Goal: Information Seeking & Learning: Find specific fact

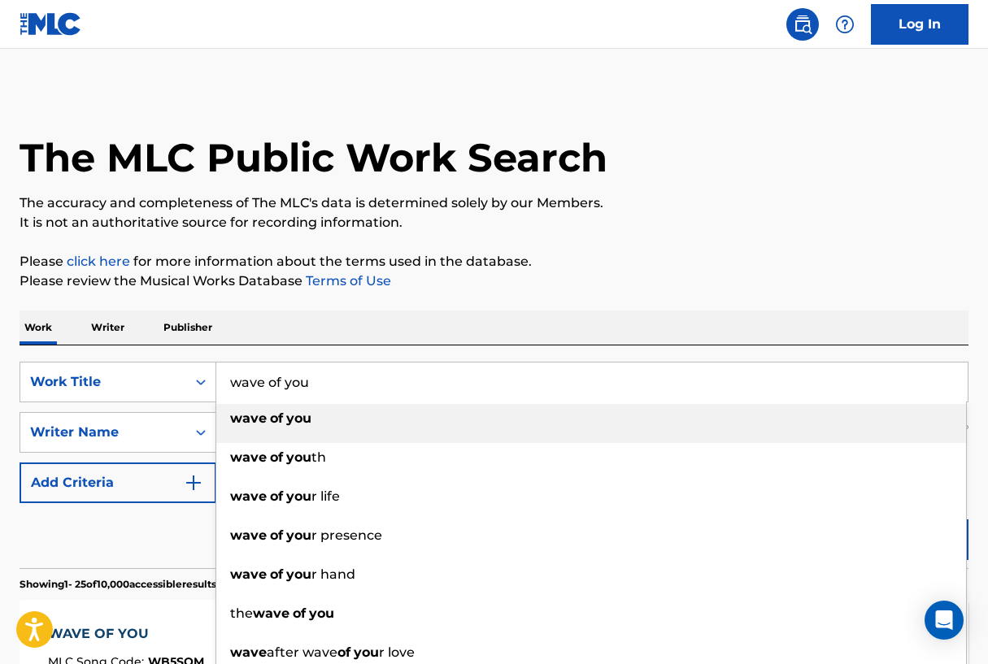
drag, startPoint x: 354, startPoint y: 374, endPoint x: 334, endPoint y: 381, distance: 20.8
click at [334, 381] on input "wave of you" at bounding box center [591, 382] width 751 height 39
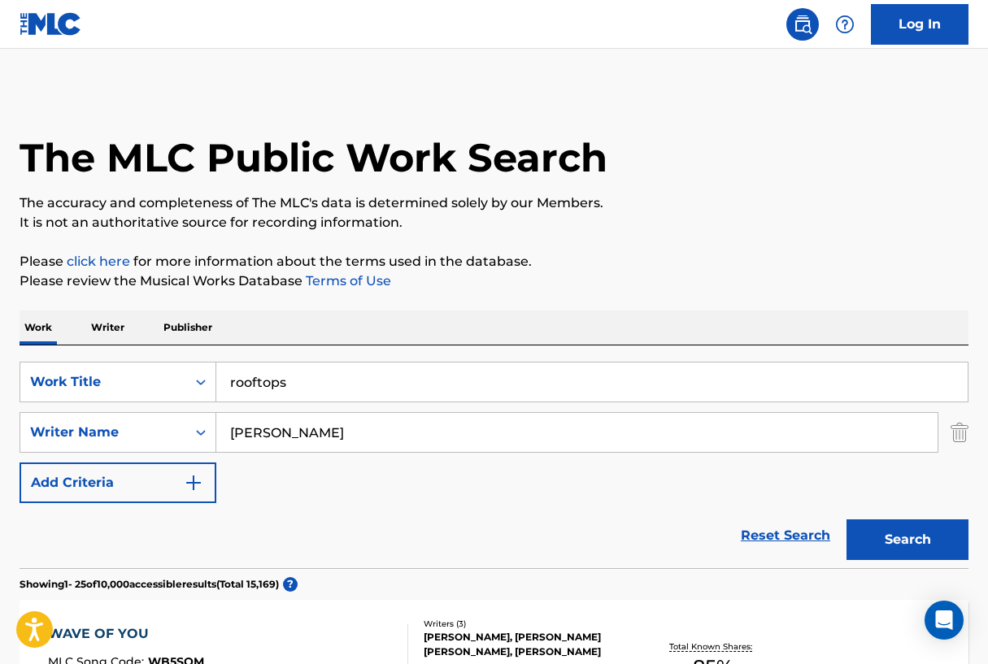
type input "rooftops"
click at [898, 553] on button "Search" at bounding box center [907, 539] width 122 height 41
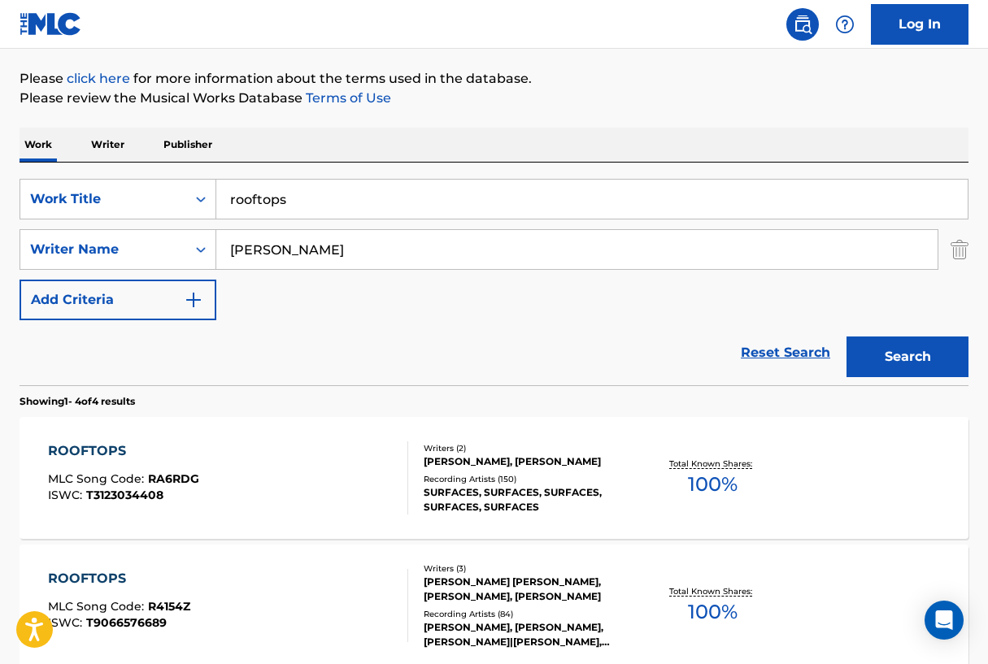
scroll to position [211, 0]
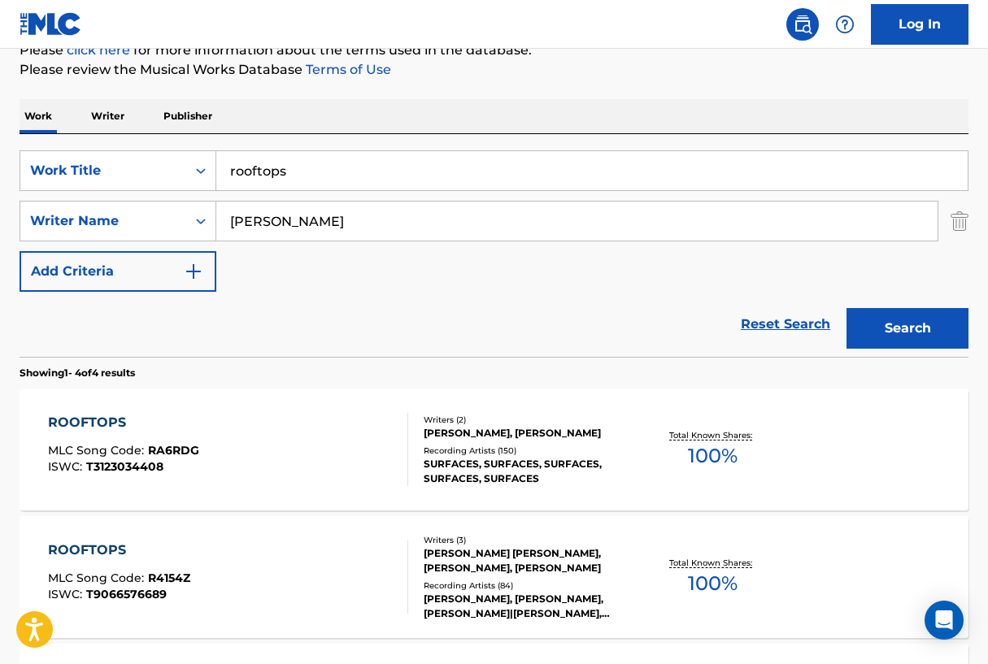
click at [124, 423] on div "ROOFTOPS" at bounding box center [123, 423] width 151 height 20
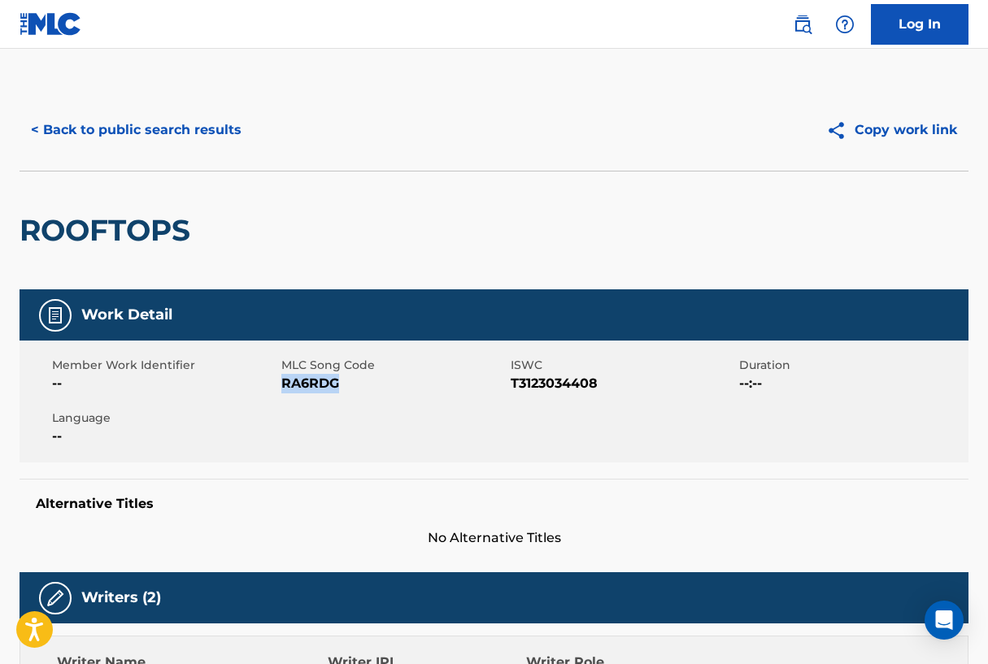
drag, startPoint x: 281, startPoint y: 380, endPoint x: 341, endPoint y: 385, distance: 60.4
click at [341, 385] on span "RA6RDG" at bounding box center [393, 384] width 225 height 20
copy span "RA6RDG"
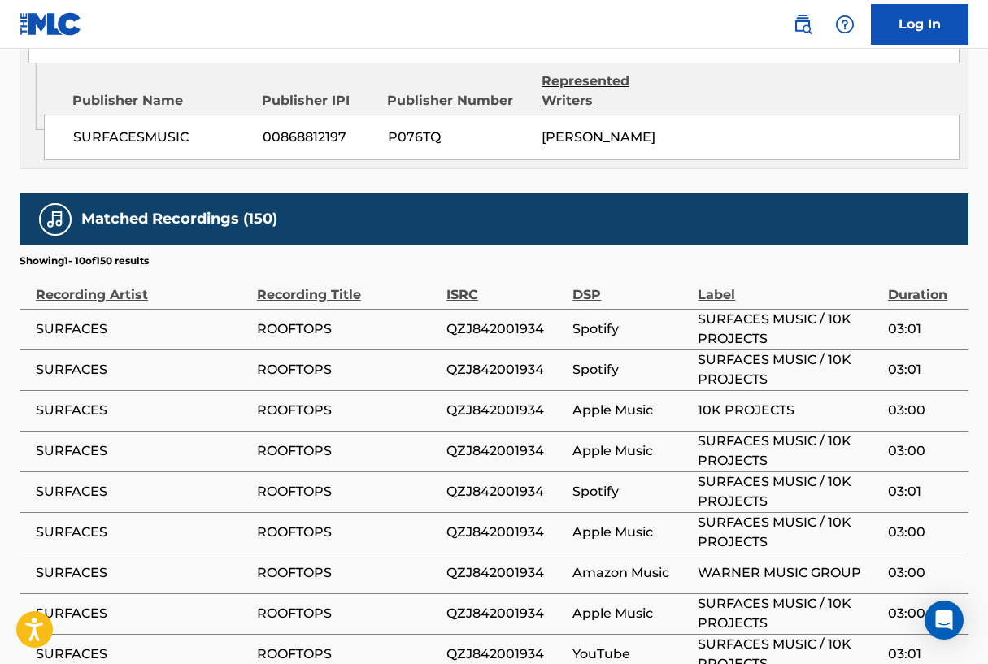
scroll to position [1418, 0]
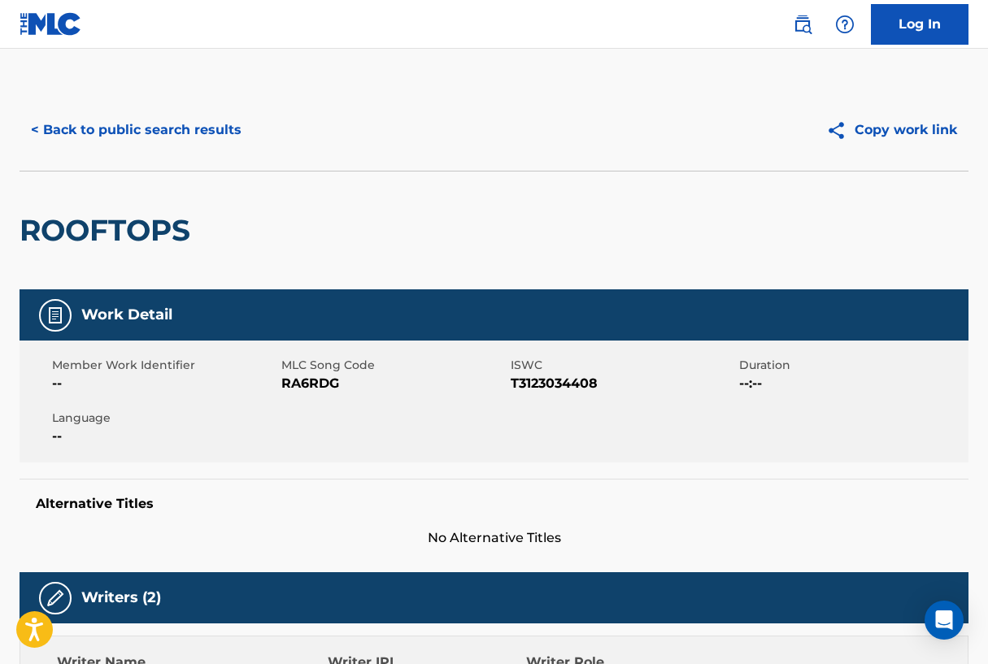
scroll to position [0, 0]
click at [159, 123] on button "< Back to public search results" at bounding box center [136, 130] width 233 height 41
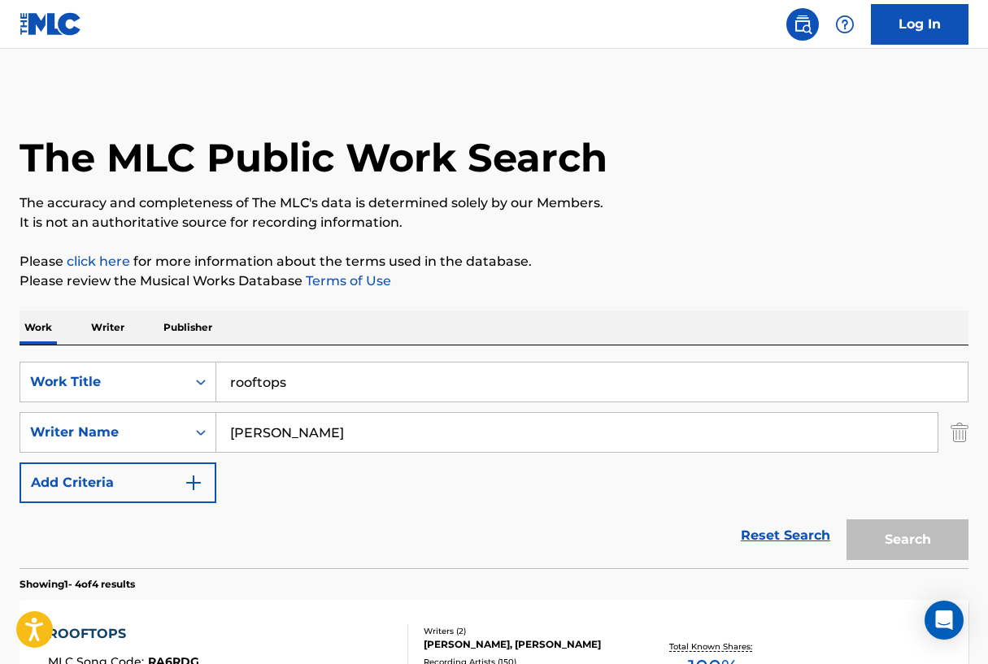
scroll to position [211, 0]
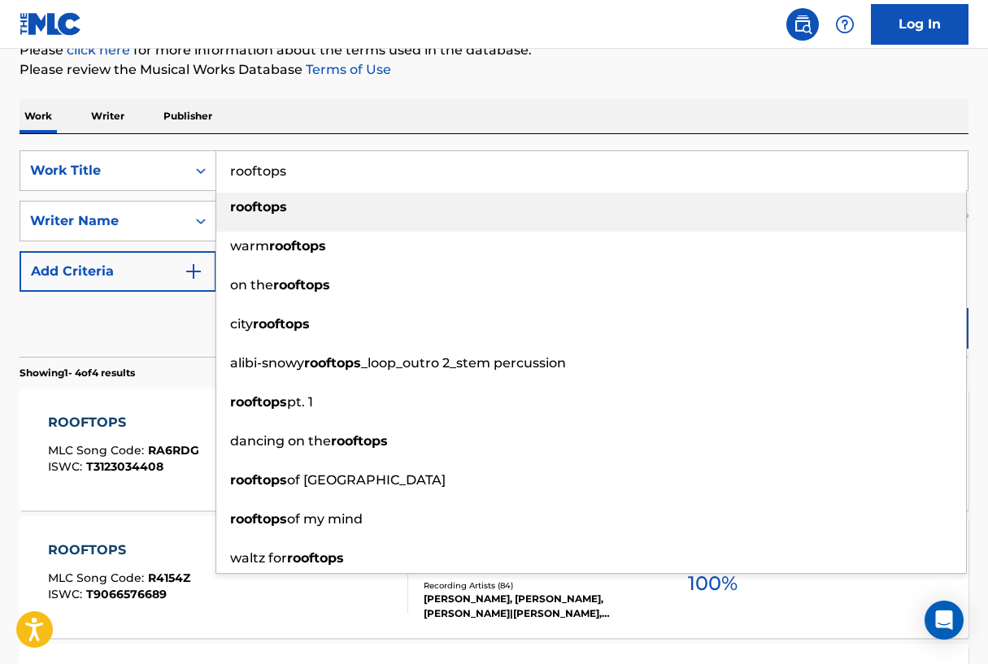
drag, startPoint x: 304, startPoint y: 163, endPoint x: 231, endPoint y: 165, distance: 73.2
click at [231, 165] on input "rooftops" at bounding box center [591, 170] width 751 height 39
click at [309, 163] on input "rooftops" at bounding box center [591, 170] width 751 height 39
drag, startPoint x: 313, startPoint y: 165, endPoint x: 228, endPoint y: 167, distance: 85.4
click at [223, 170] on input "rooftops" at bounding box center [591, 170] width 751 height 39
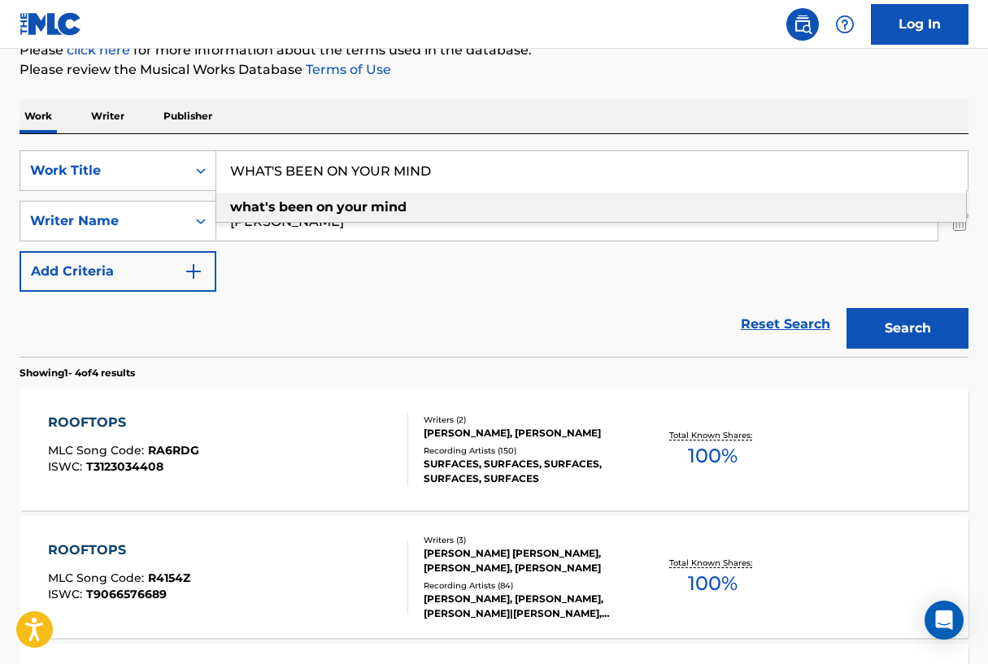
type input "what's been on your mind"
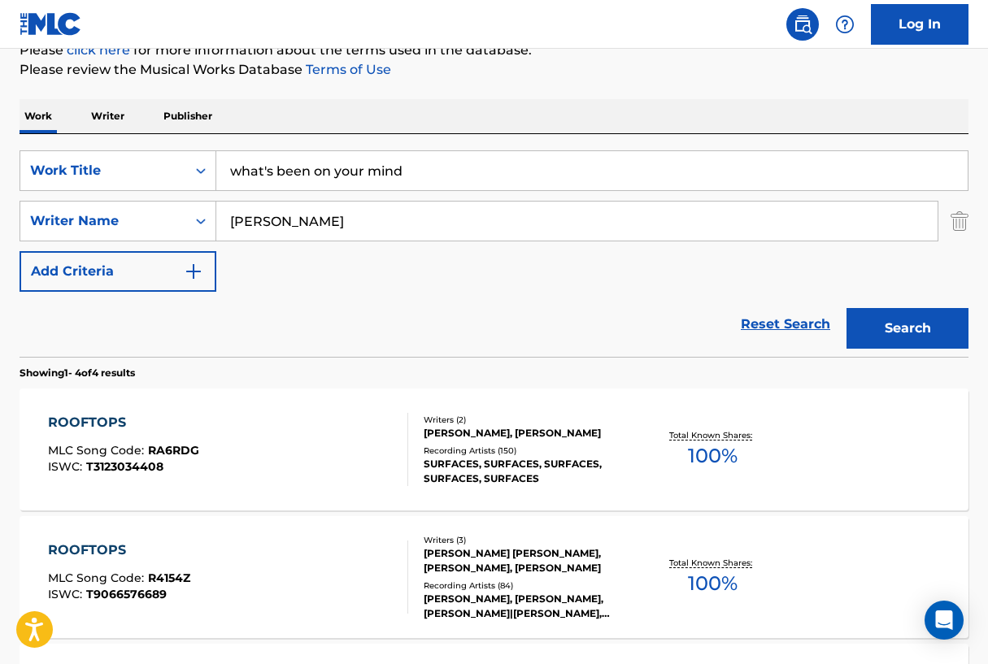
click at [880, 323] on button "Search" at bounding box center [907, 328] width 122 height 41
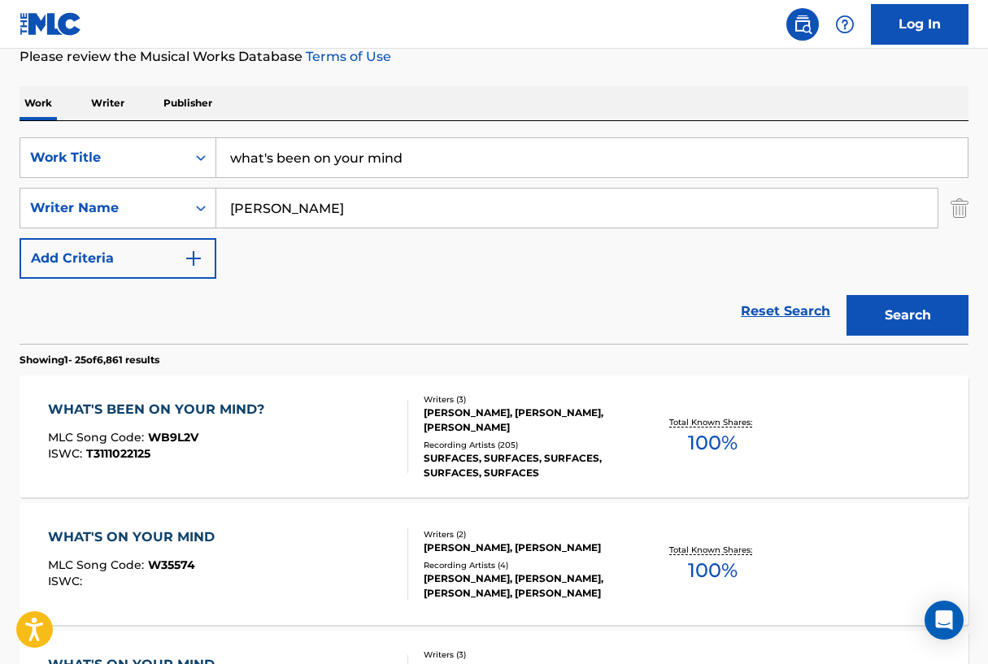
scroll to position [244, 0]
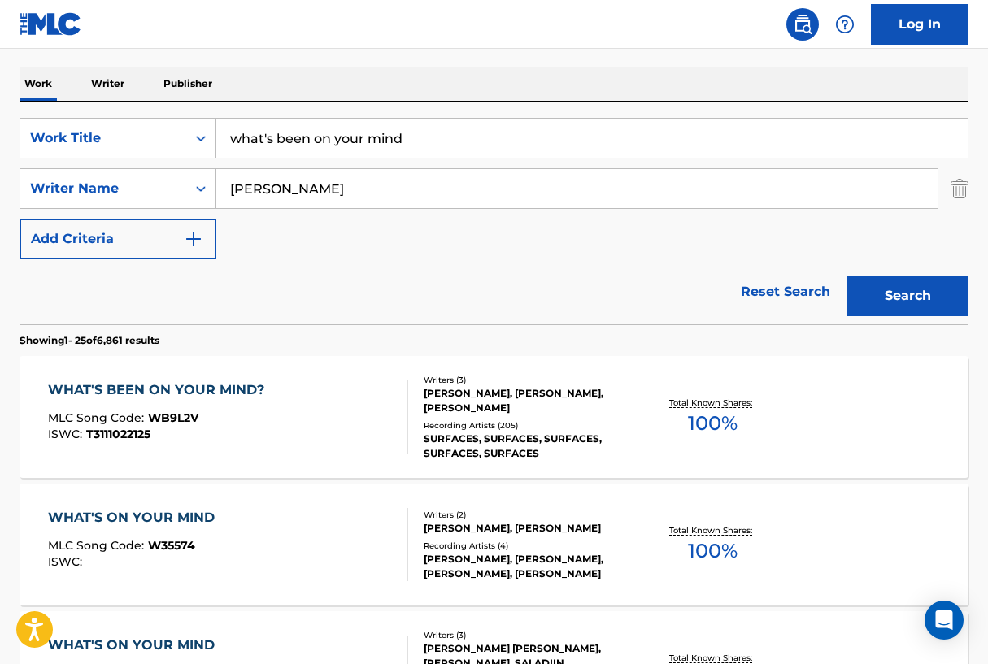
click at [216, 395] on div "WHAT'S BEEN ON YOUR MIND?" at bounding box center [160, 390] width 224 height 20
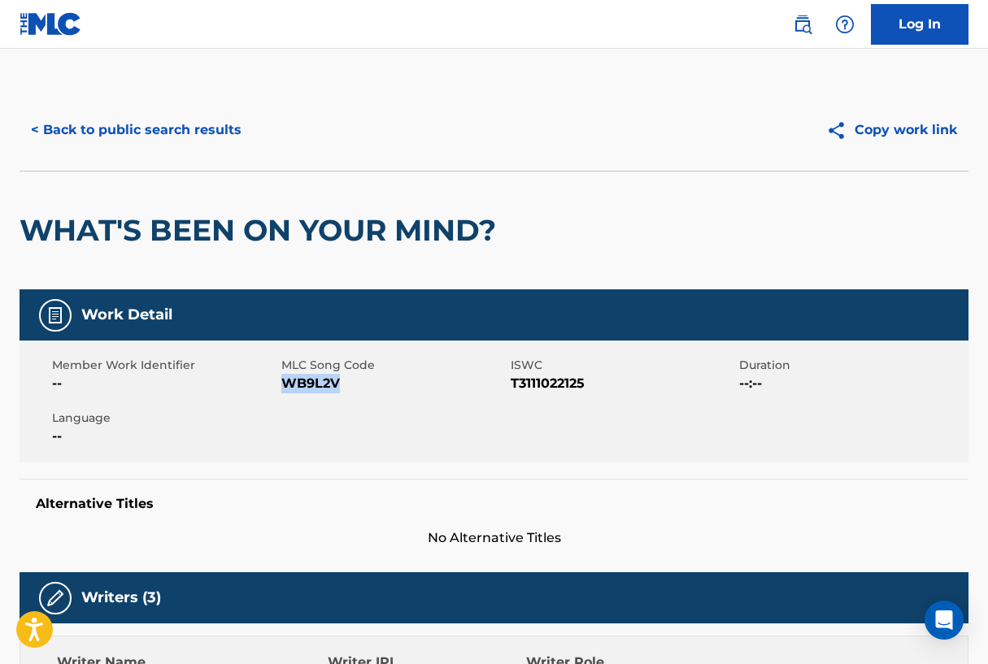
drag, startPoint x: 285, startPoint y: 388, endPoint x: 336, endPoint y: 387, distance: 51.2
click at [336, 387] on span "WB9L2V" at bounding box center [393, 384] width 225 height 20
copy span "WB9L2V"
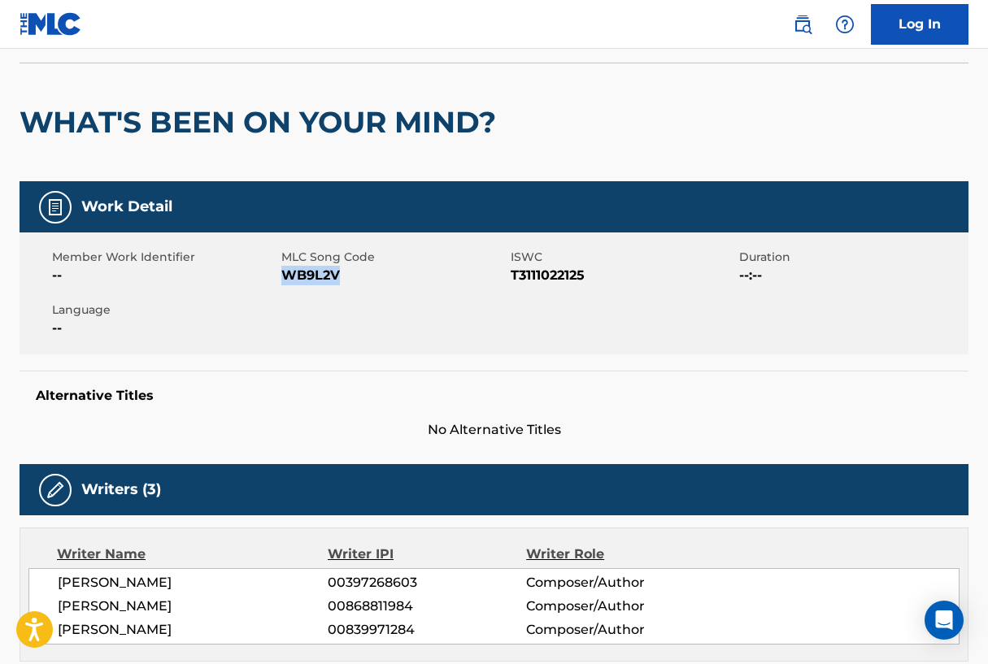
scroll to position [111, 0]
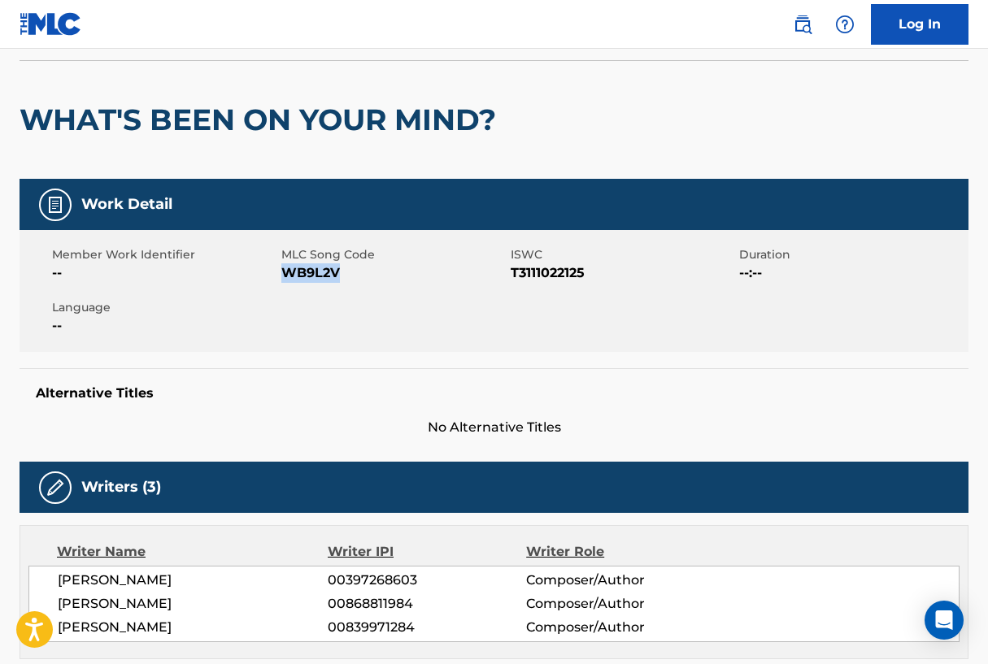
copy span "WB9L2V"
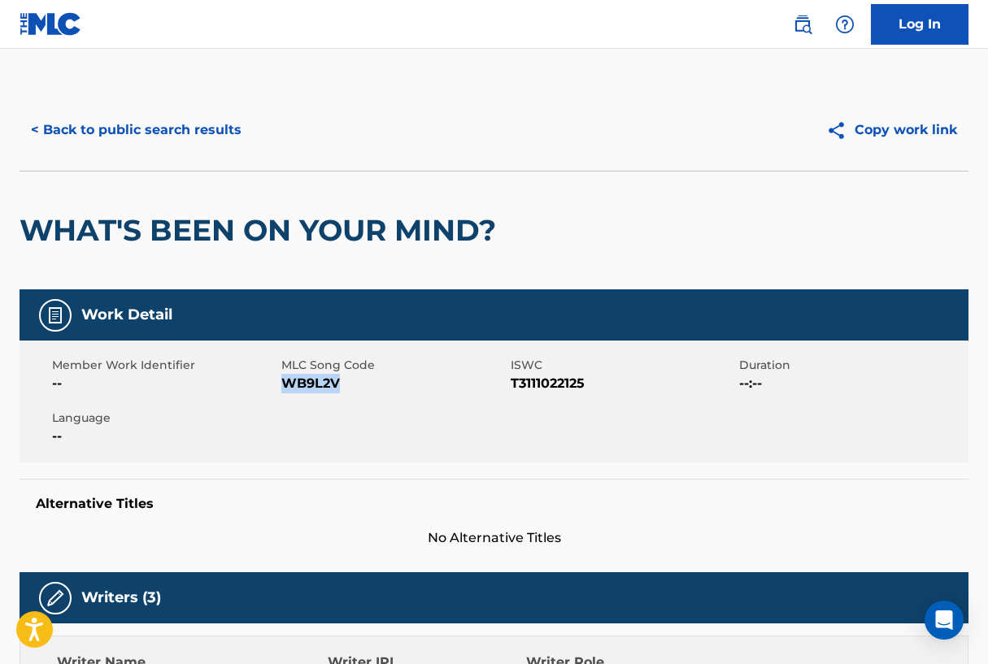
scroll to position [0, 0]
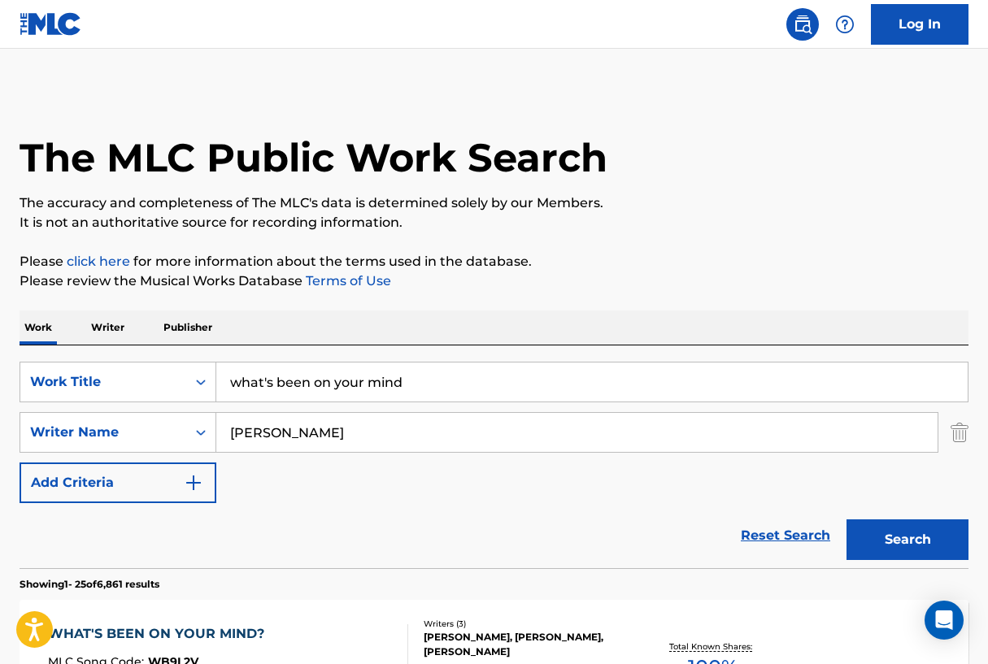
scroll to position [244, 0]
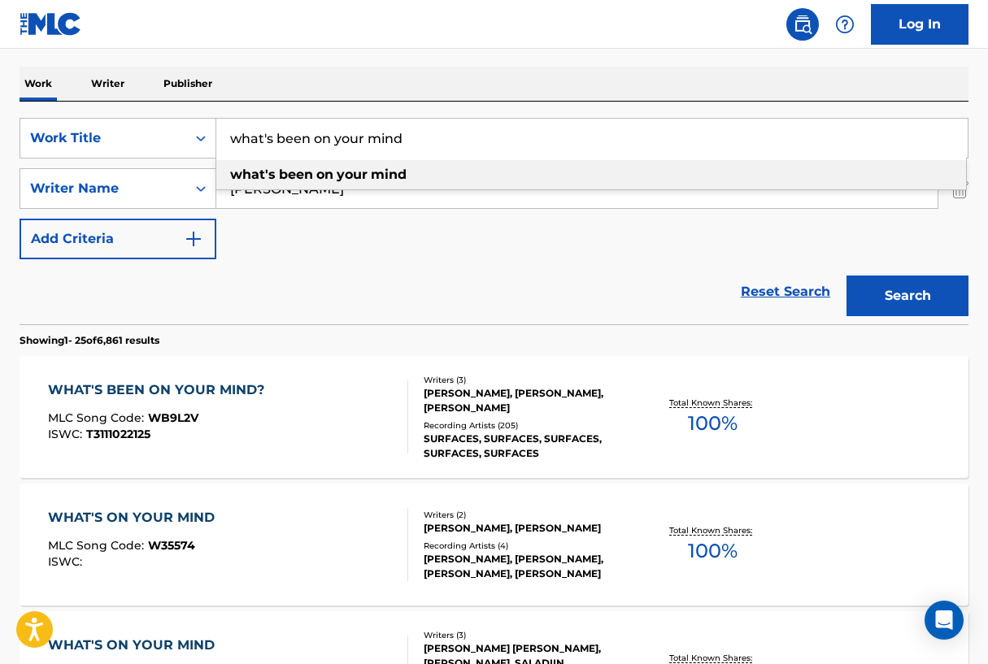
drag, startPoint x: 449, startPoint y: 139, endPoint x: 218, endPoint y: 141, distance: 230.9
click at [215, 144] on div "SearchWithCriteriad16b9960-a114-47d3-9b67-e47614ca9af2 Work Title what's been o…" at bounding box center [494, 138] width 949 height 41
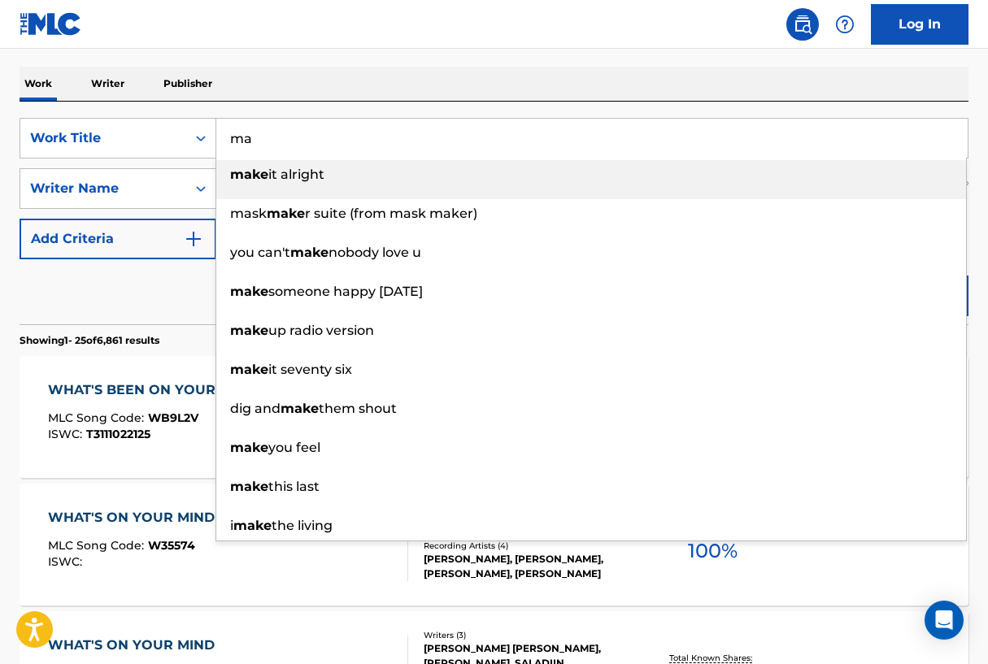
type input "m"
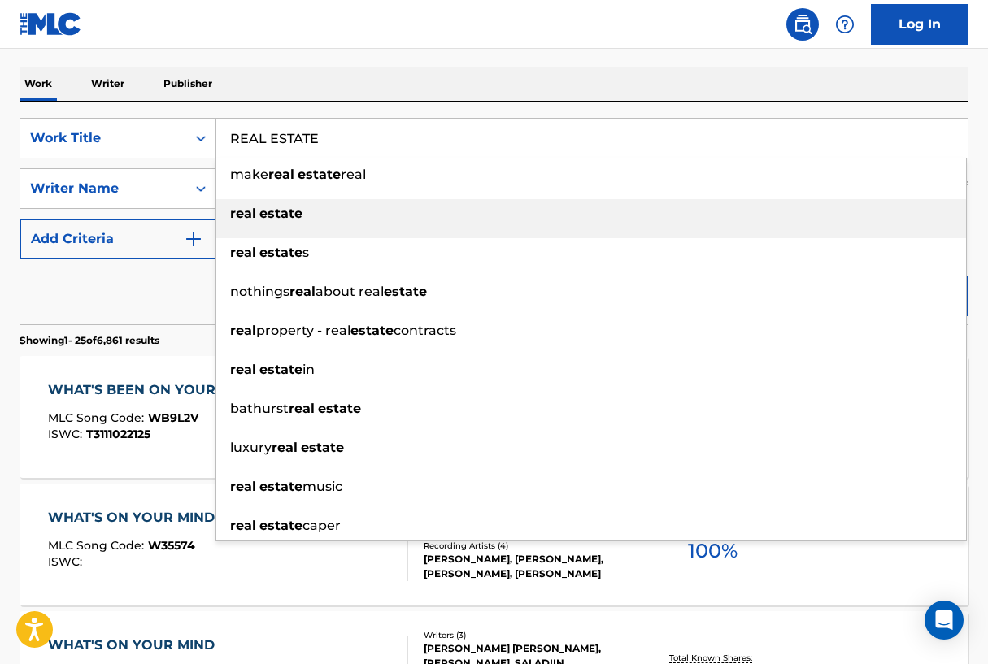
click at [228, 213] on div "real estate" at bounding box center [591, 213] width 750 height 29
type input "real estate"
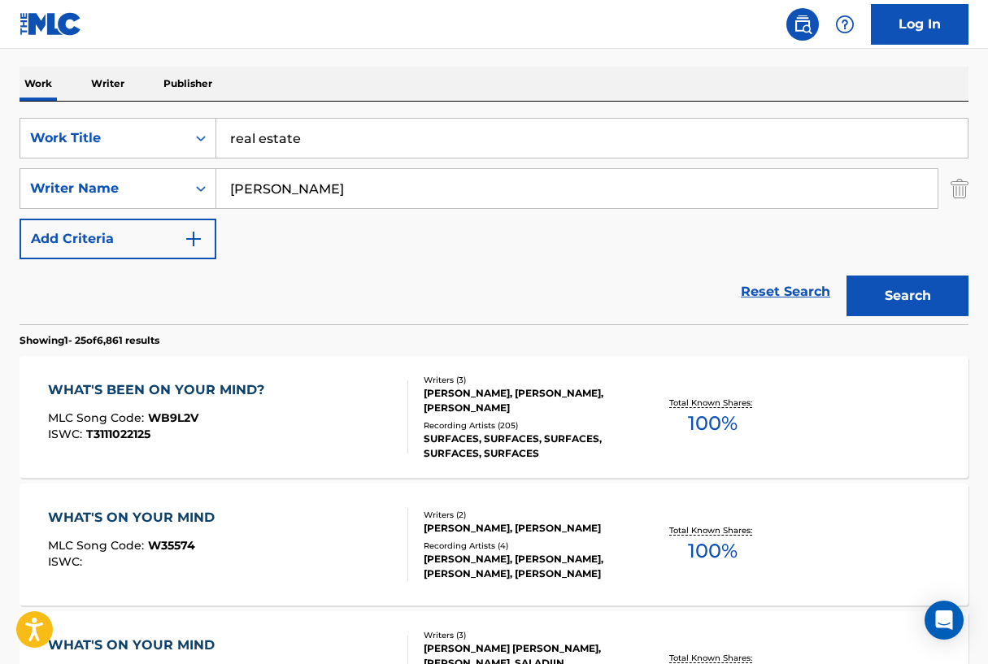
click at [898, 295] on button "Search" at bounding box center [907, 296] width 122 height 41
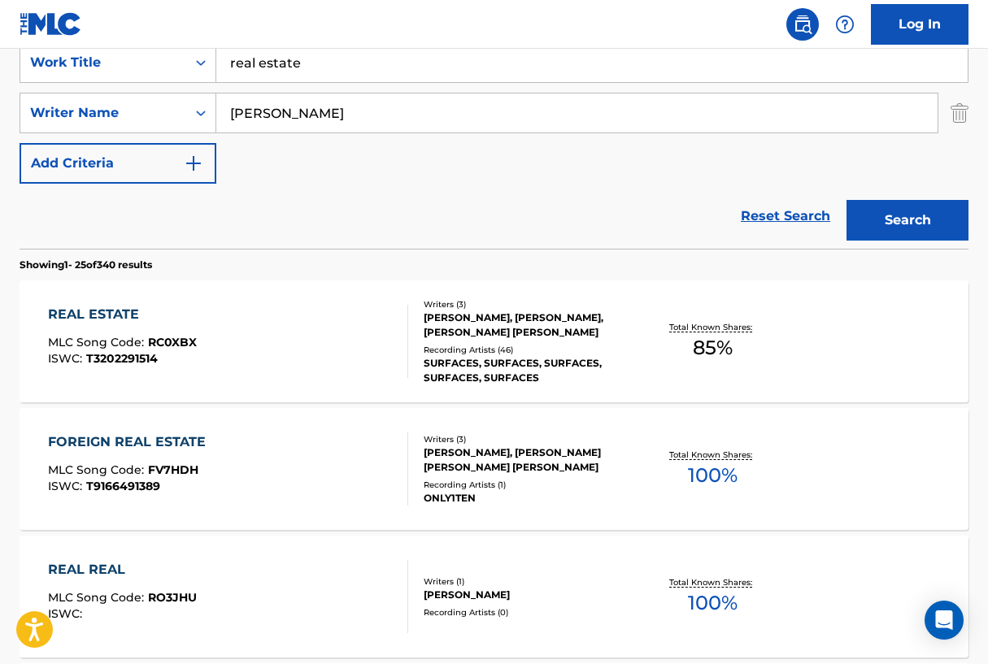
scroll to position [326, 0]
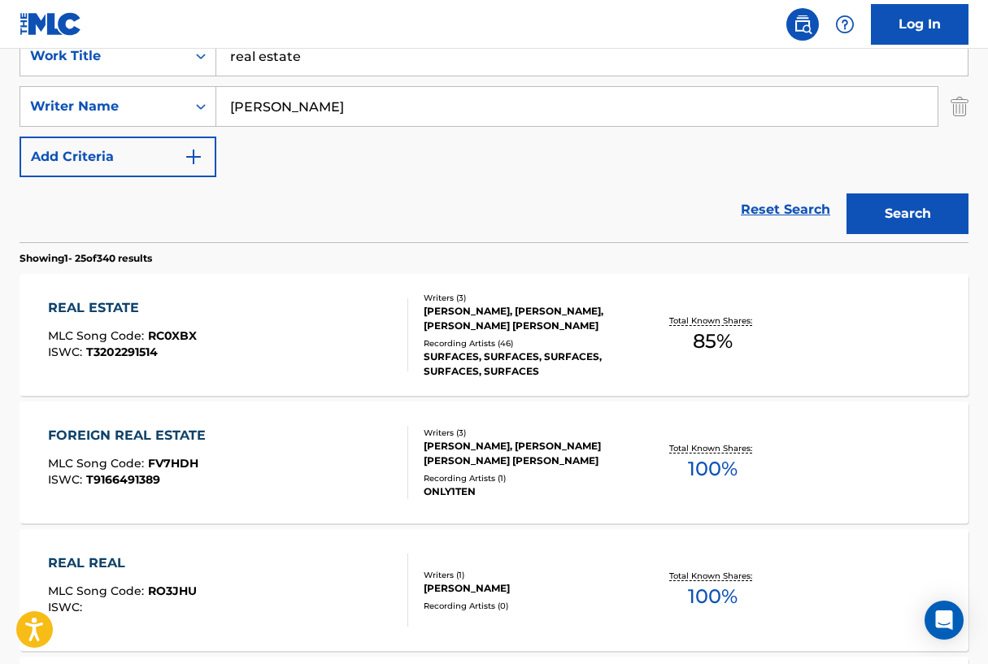
click at [132, 307] on div "REAL ESTATE" at bounding box center [122, 308] width 149 height 20
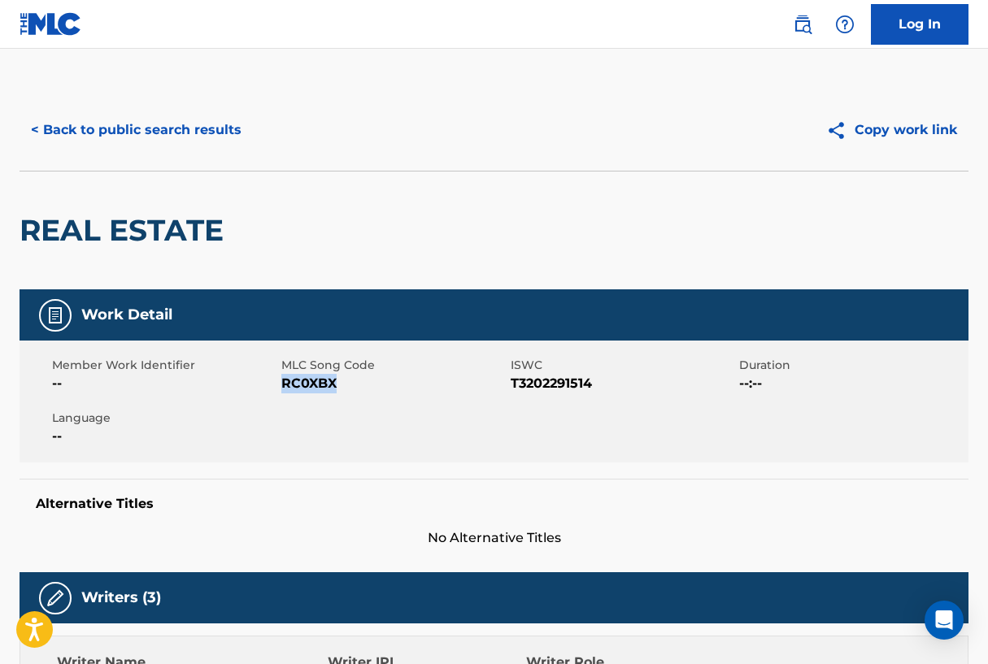
drag, startPoint x: 282, startPoint y: 384, endPoint x: 332, endPoint y: 383, distance: 49.6
click at [332, 383] on span "RC0XBX" at bounding box center [393, 384] width 225 height 20
copy span "RC0XBX"
click at [771, 524] on div "Alternative Titles No Alternative Titles" at bounding box center [494, 513] width 949 height 69
click at [65, 131] on button "< Back to public search results" at bounding box center [136, 130] width 233 height 41
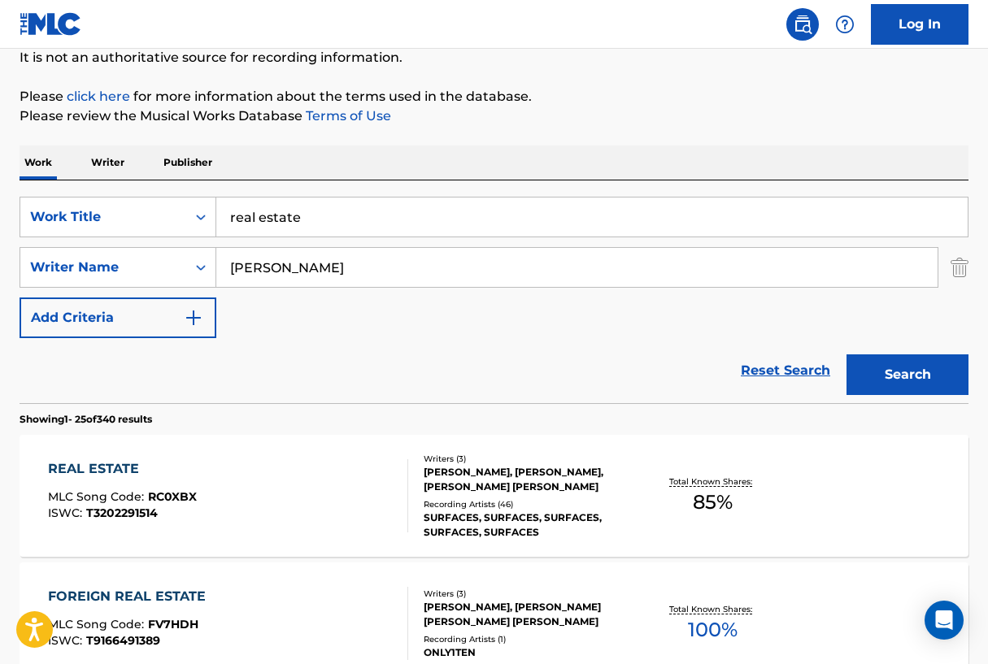
scroll to position [163, 0]
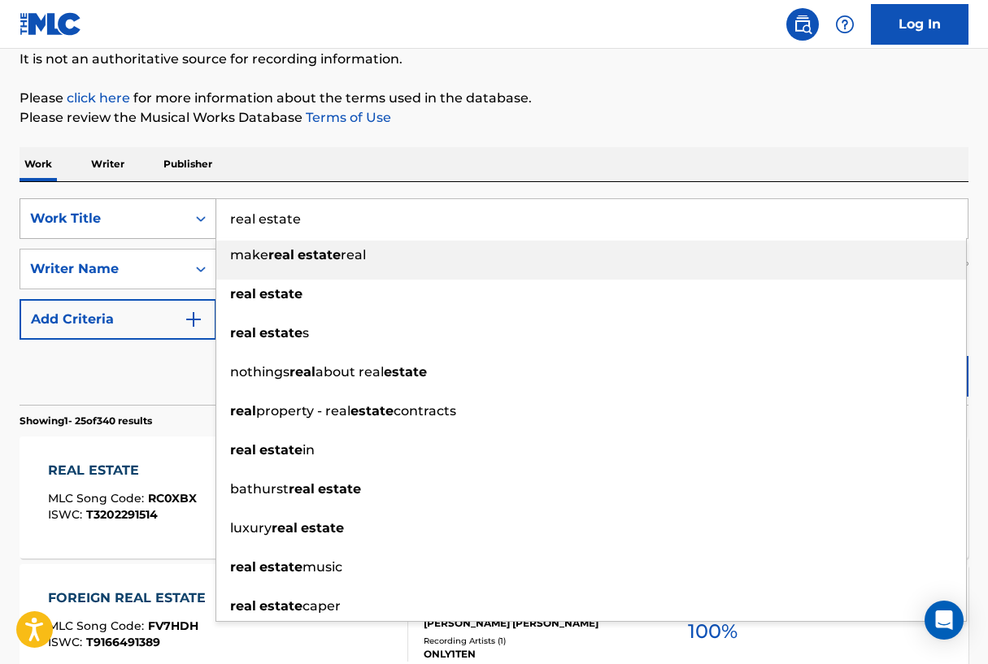
drag, startPoint x: 359, startPoint y: 219, endPoint x: 193, endPoint y: 221, distance: 165.0
click at [193, 221] on div "SearchWithCriteriad16b9960-a114-47d3-9b67-e47614ca9af2 Work Title real estate m…" at bounding box center [494, 218] width 949 height 41
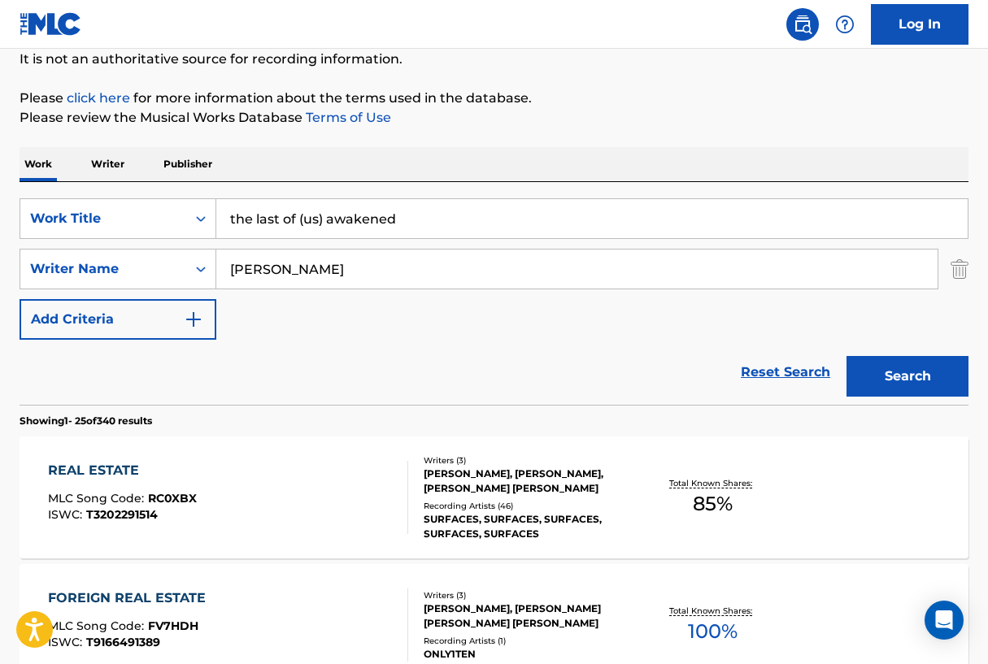
click at [872, 367] on button "Search" at bounding box center [907, 376] width 122 height 41
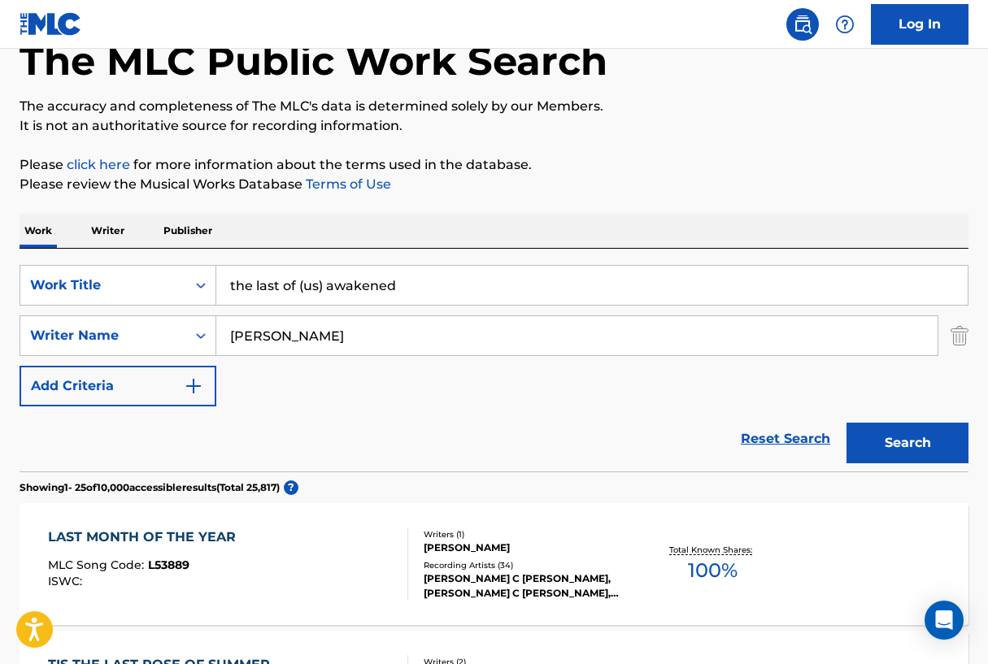
scroll to position [94, 0]
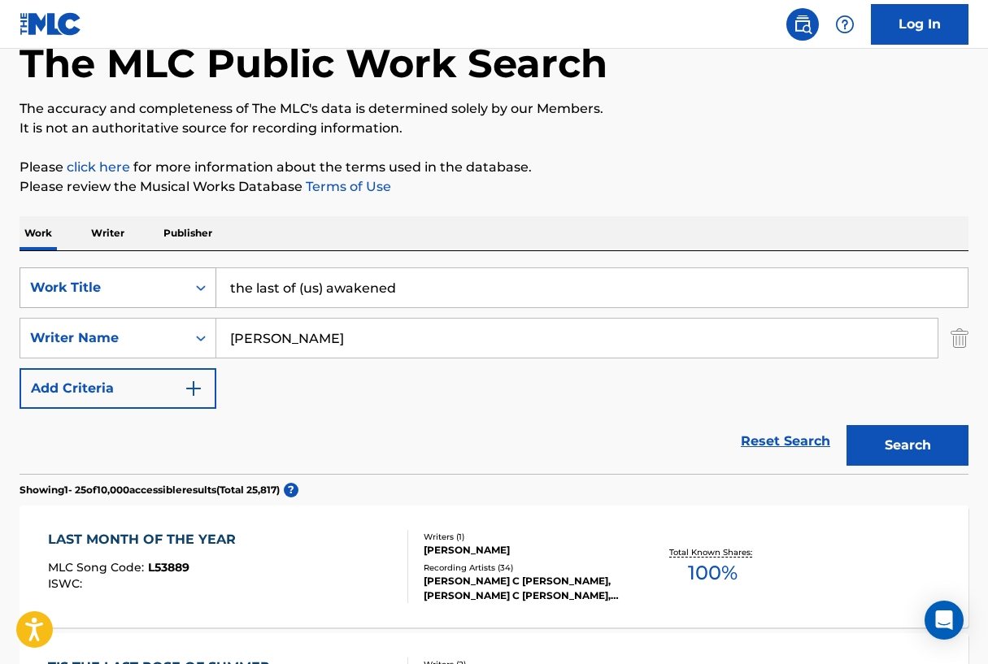
drag, startPoint x: 420, startPoint y: 283, endPoint x: 201, endPoint y: 274, distance: 219.7
click at [201, 274] on div "SearchWithCriteriad16b9960-a114-47d3-9b67-e47614ca9af2 Work Title the last of (…" at bounding box center [494, 287] width 949 height 41
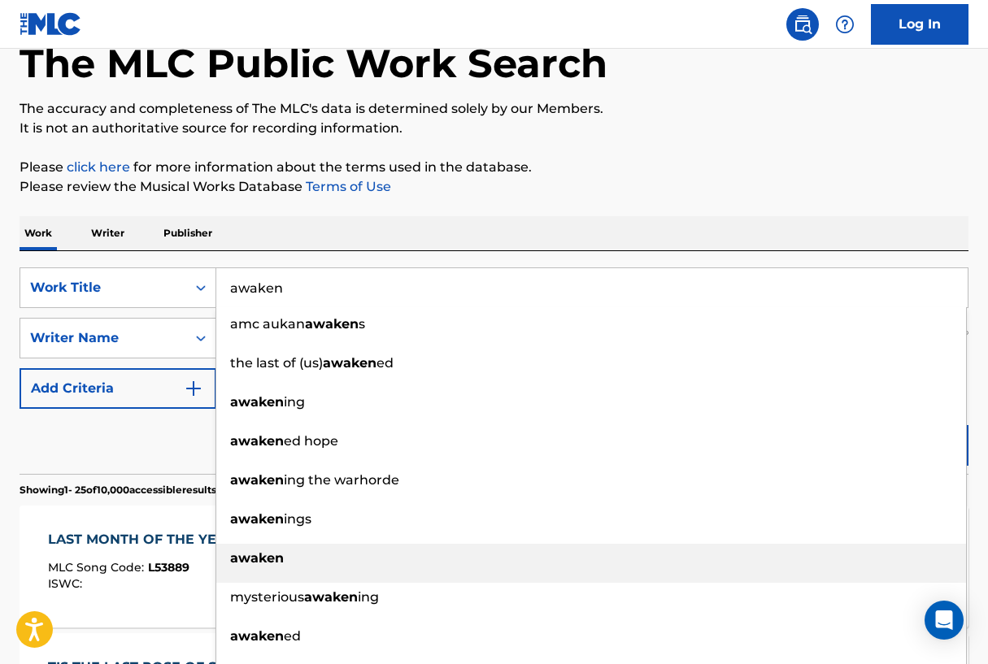
type input "awaken"
click at [275, 545] on div "awaken" at bounding box center [591, 558] width 750 height 29
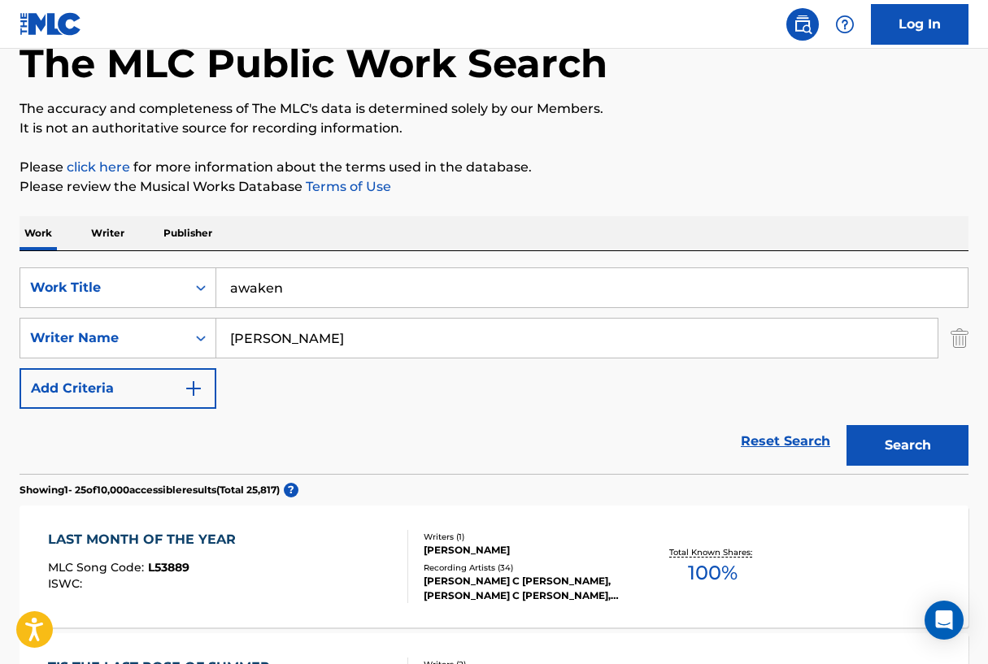
click at [932, 461] on button "Search" at bounding box center [907, 445] width 122 height 41
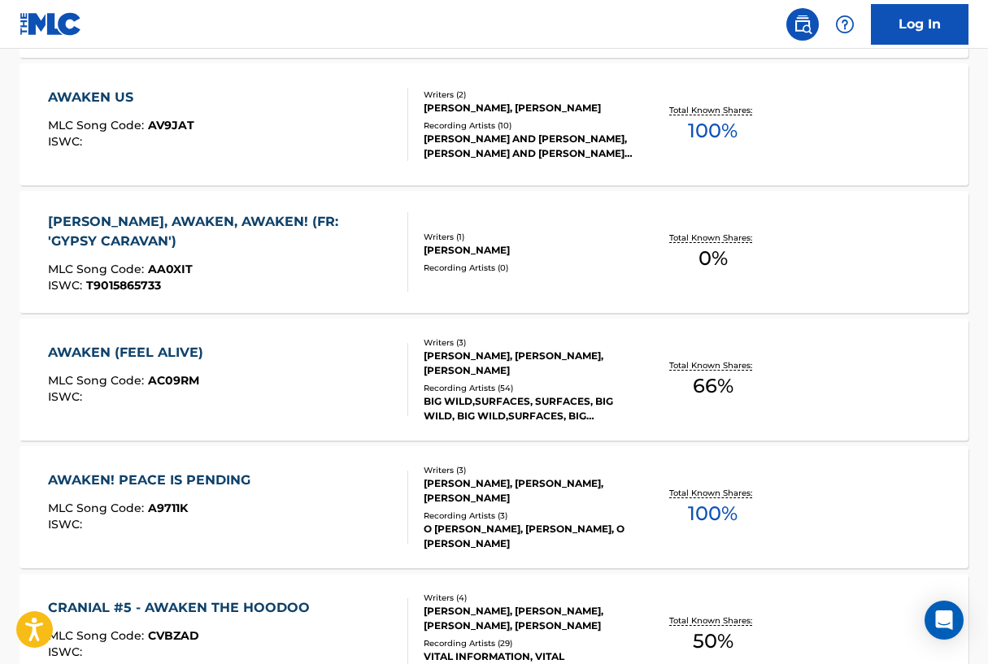
scroll to position [1180, 0]
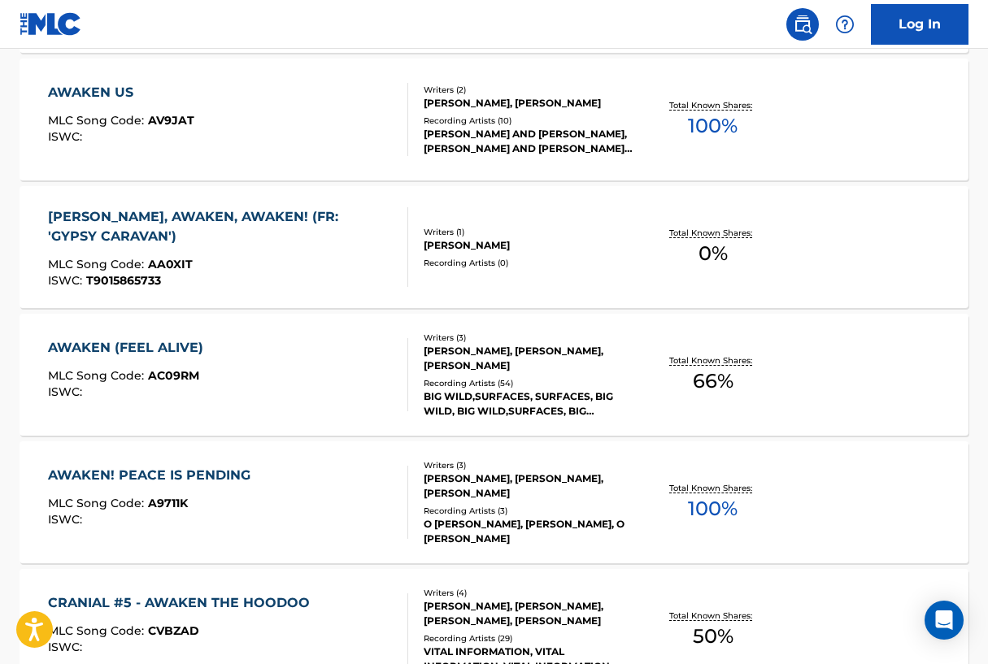
click at [171, 341] on div "AWAKEN (FEEL ALIVE)" at bounding box center [129, 348] width 163 height 20
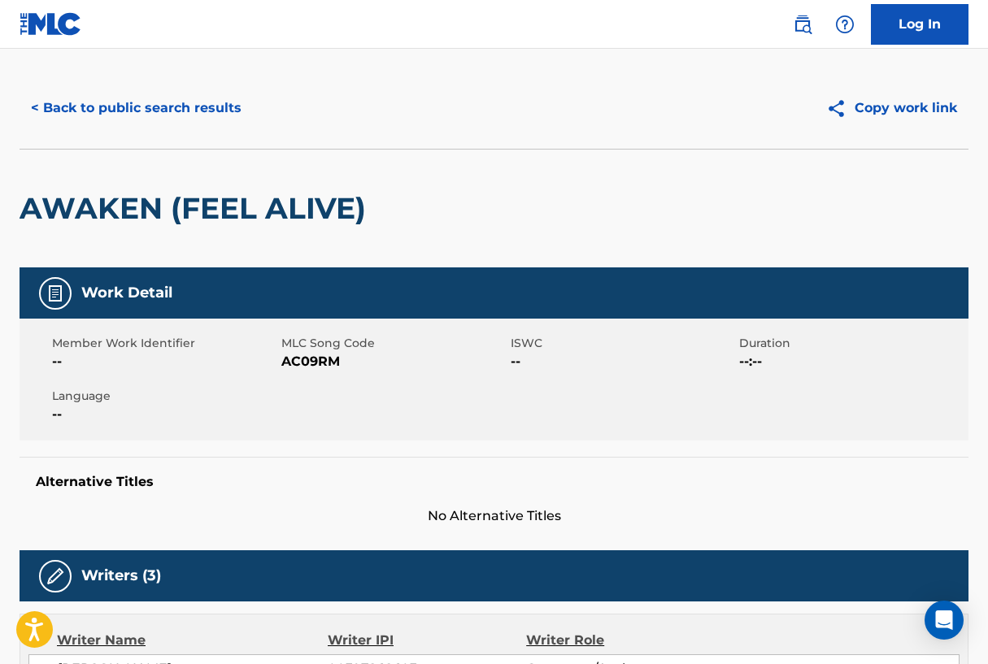
scroll to position [7, 0]
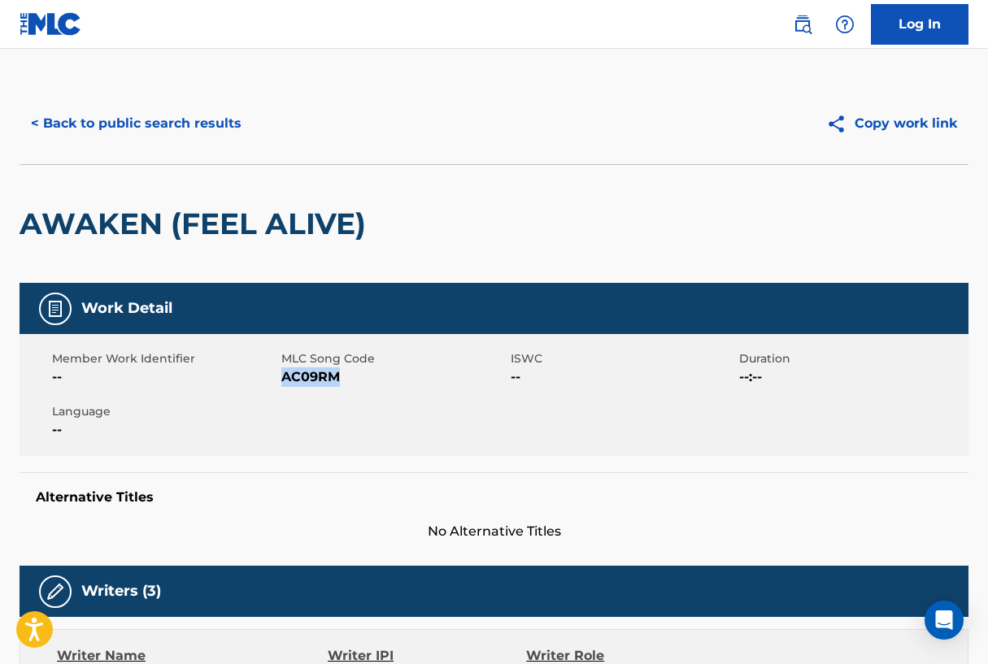
drag, startPoint x: 285, startPoint y: 380, endPoint x: 336, endPoint y: 377, distance: 50.5
click at [336, 377] on span "AC09RM" at bounding box center [393, 377] width 225 height 20
copy span "AC09RM"
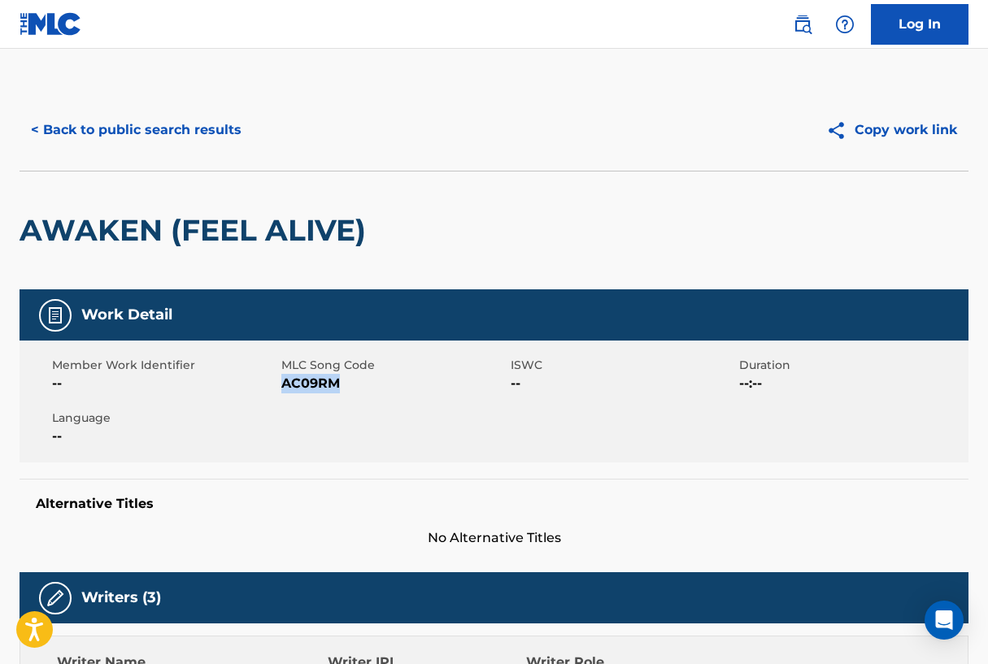
scroll to position [0, 0]
click at [184, 124] on button "< Back to public search results" at bounding box center [136, 130] width 233 height 41
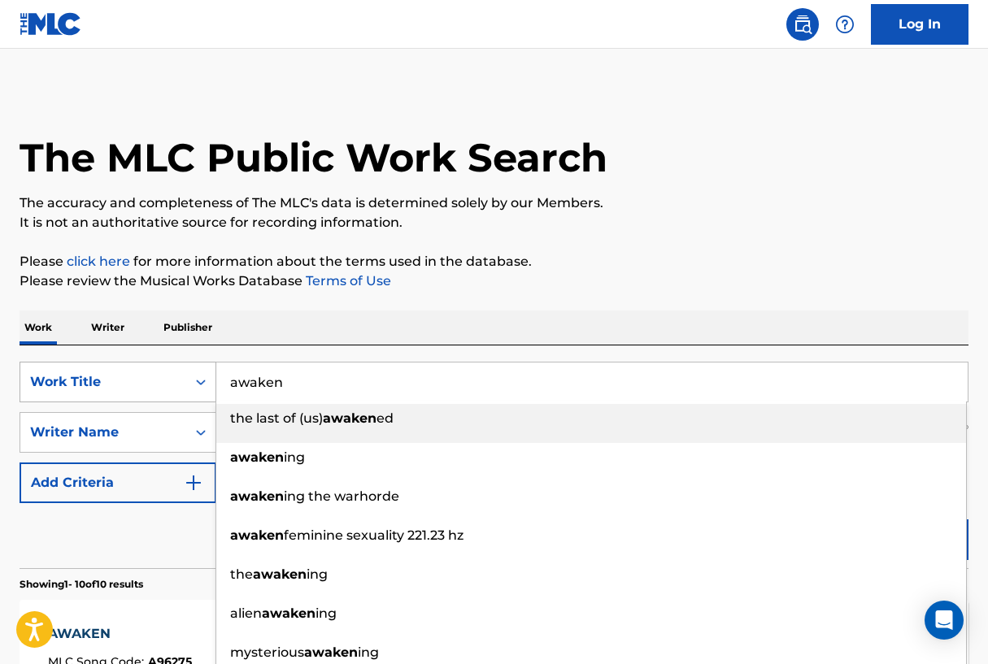
drag, startPoint x: 317, startPoint y: 384, endPoint x: 195, endPoint y: 367, distance: 123.0
click at [195, 367] on div "SearchWithCriteriad16b9960-a114-47d3-9b67-e47614ca9af2 Work Title awaken the la…" at bounding box center [494, 382] width 949 height 41
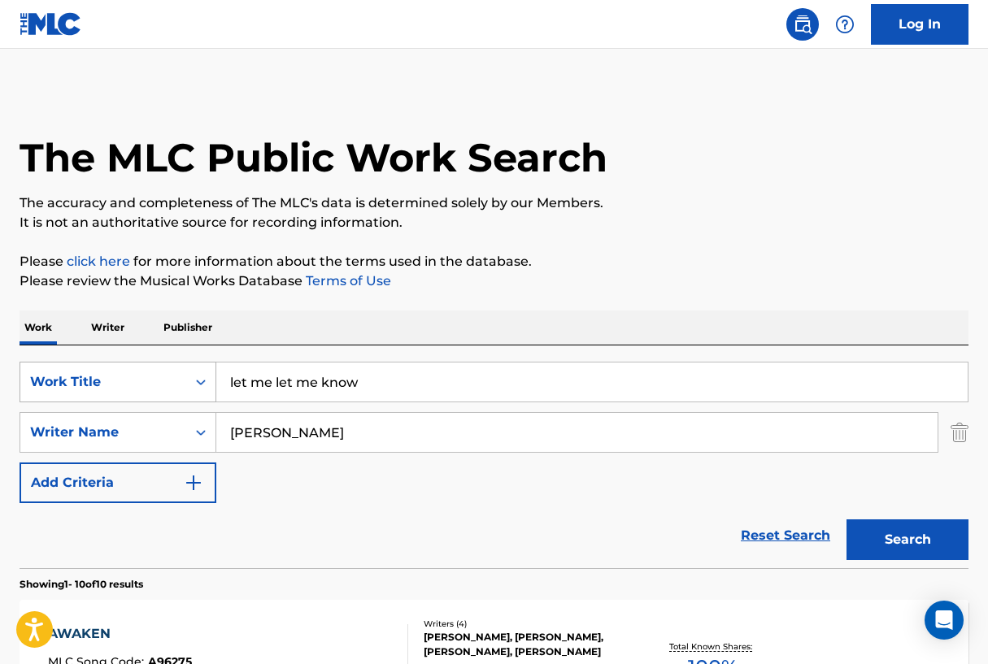
drag, startPoint x: 276, startPoint y: 383, endPoint x: 151, endPoint y: 384, distance: 125.2
click at [151, 386] on div "SearchWithCriteriad16b9960-a114-47d3-9b67-e47614ca9af2 Work Title let me let me…" at bounding box center [494, 382] width 949 height 41
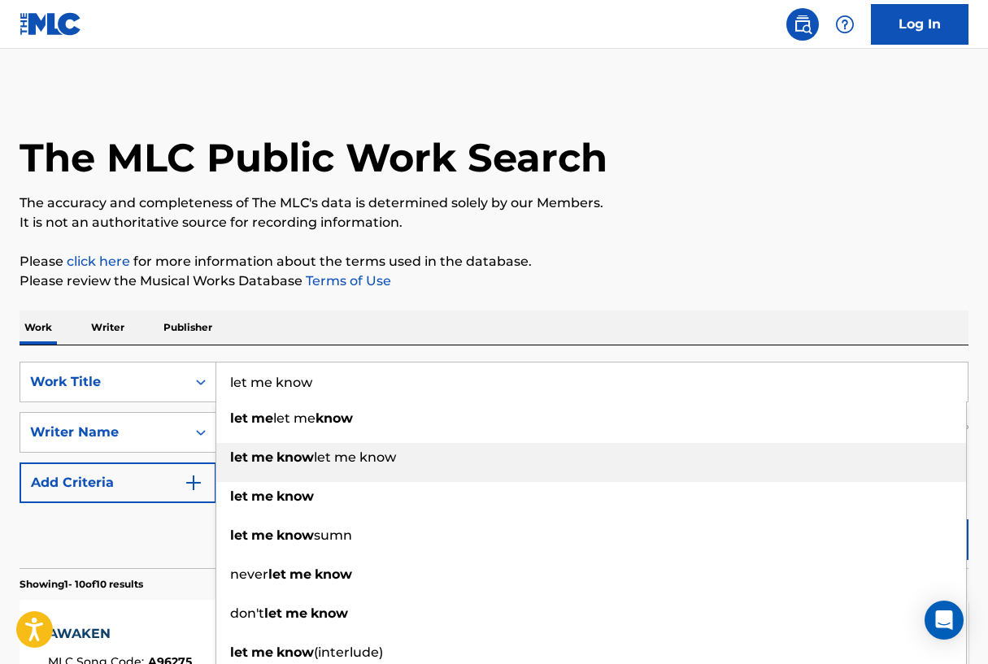
type input "let me know"
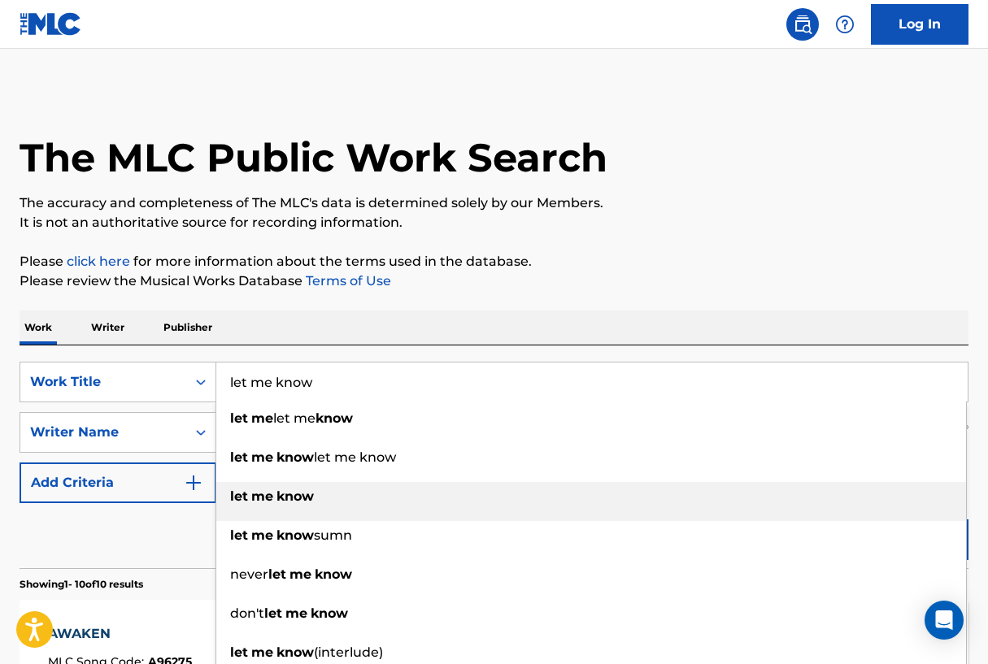
click at [292, 504] on div "let me know" at bounding box center [591, 496] width 750 height 29
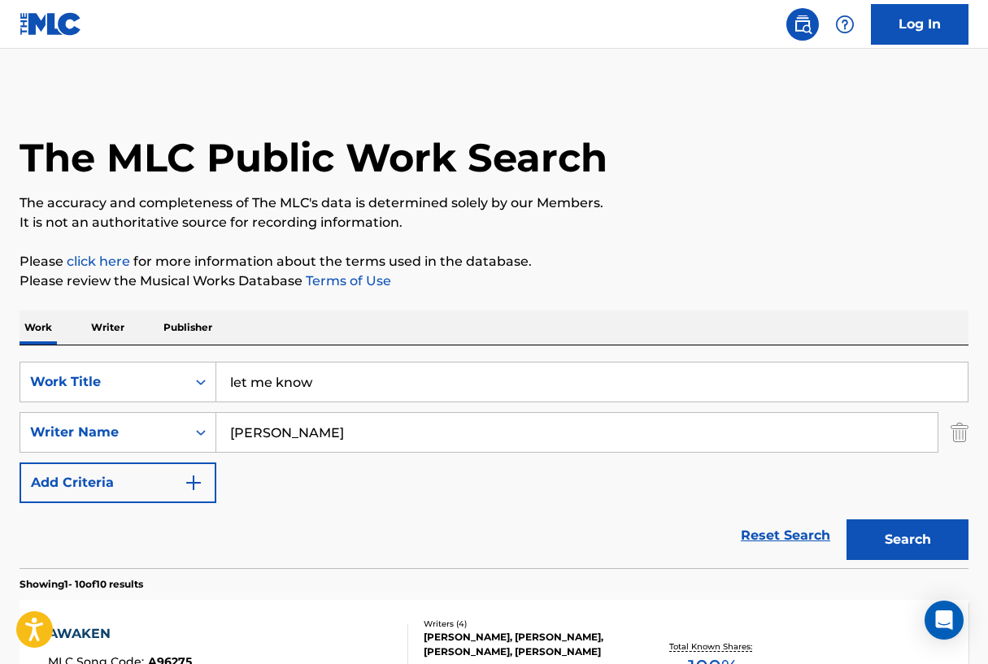
click at [936, 545] on button "Search" at bounding box center [907, 539] width 122 height 41
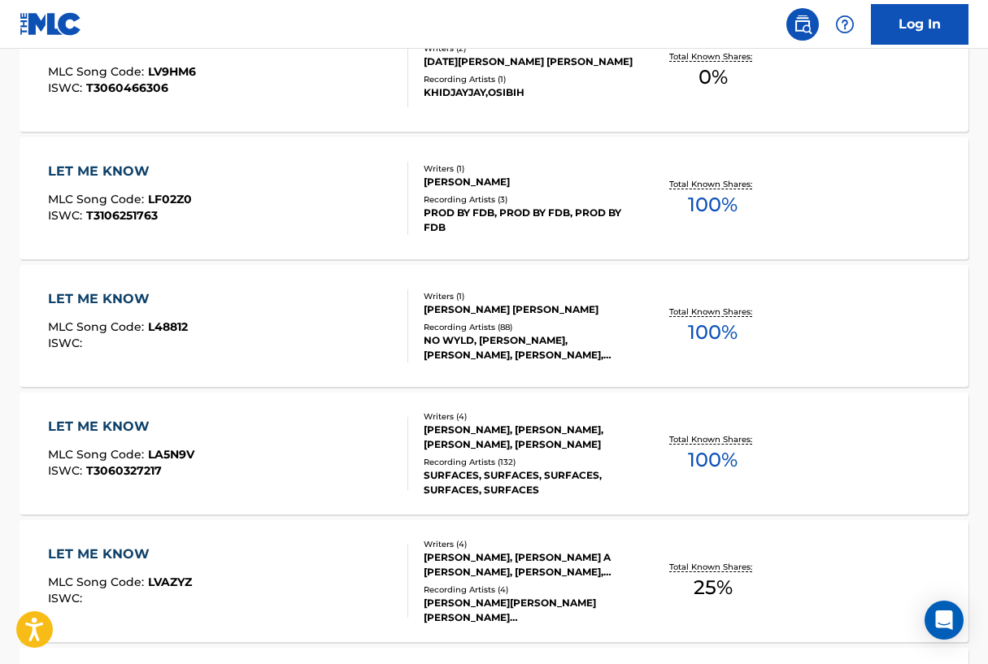
scroll to position [622, 0]
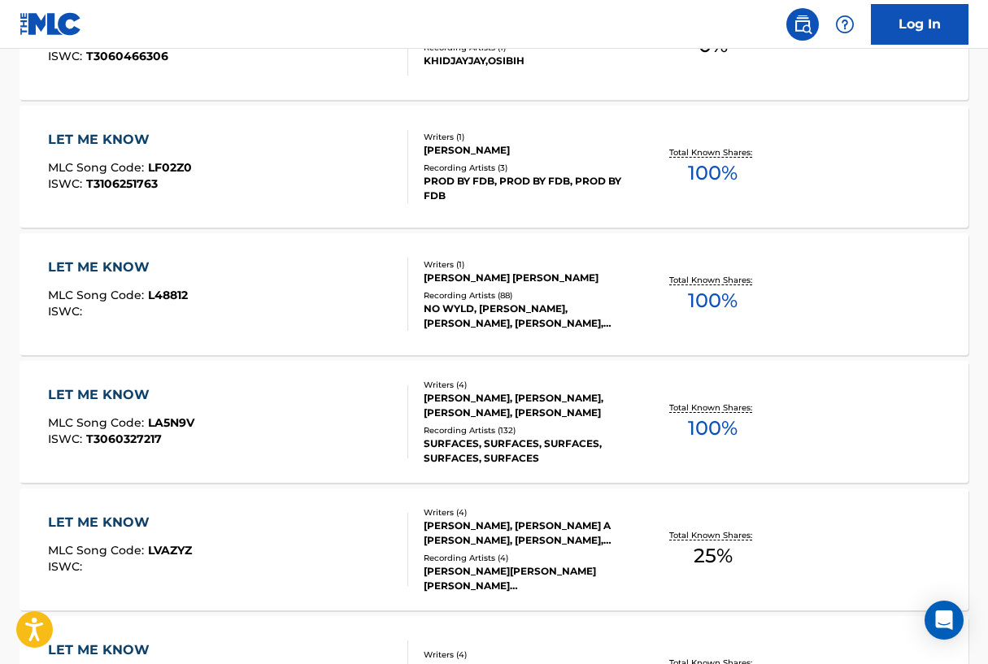
click at [133, 387] on div "LET ME KNOW" at bounding box center [121, 395] width 146 height 20
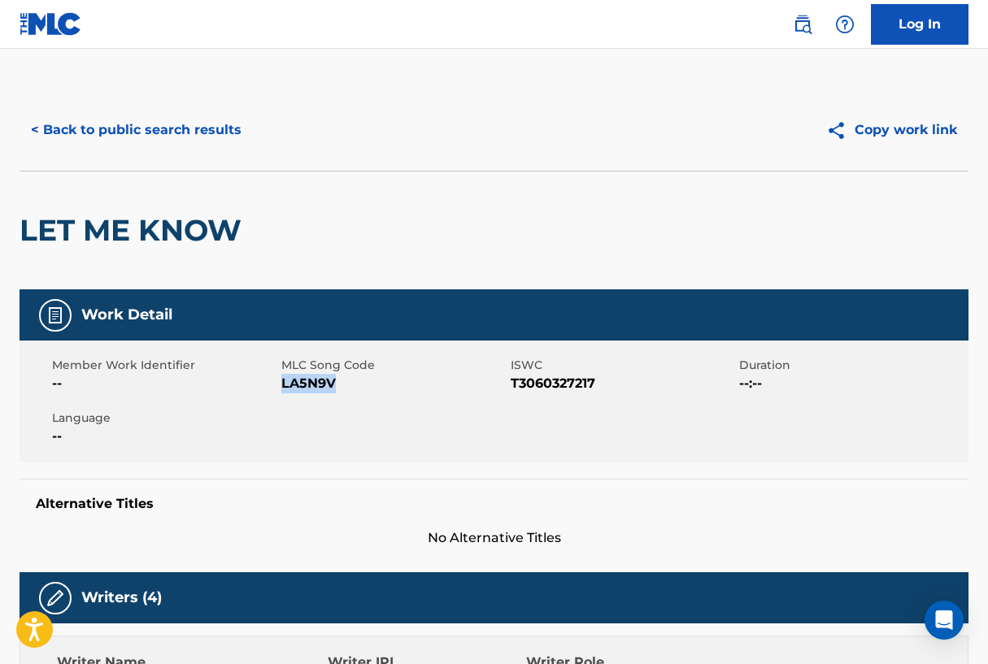
drag, startPoint x: 282, startPoint y: 383, endPoint x: 331, endPoint y: 386, distance: 48.9
click at [331, 386] on span "LA5N9V" at bounding box center [393, 384] width 225 height 20
copy span "LA5N9V"
click at [180, 142] on button "< Back to public search results" at bounding box center [136, 130] width 233 height 41
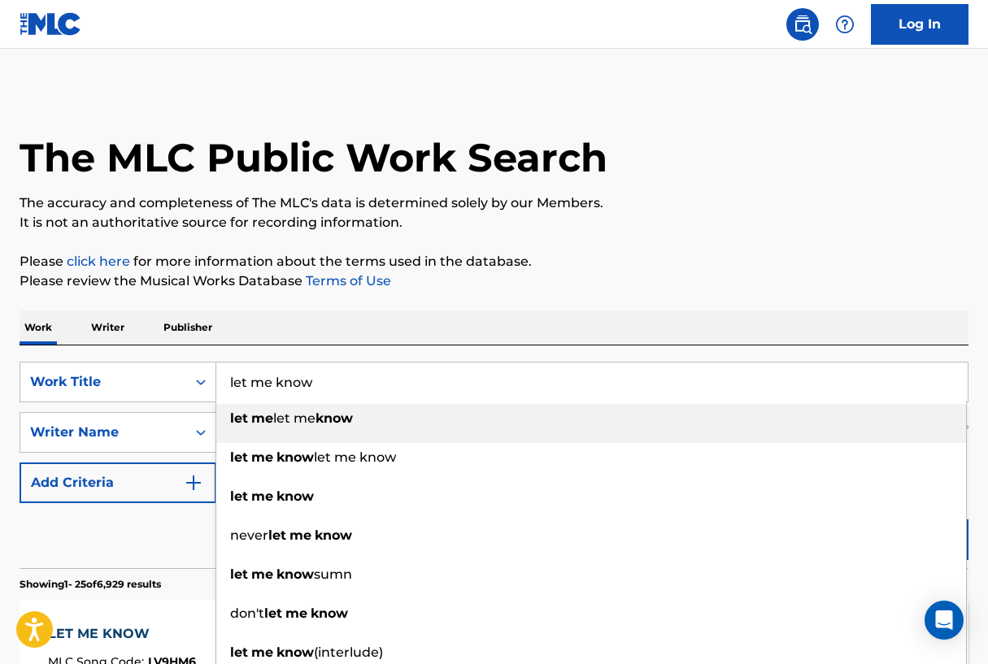
click at [303, 394] on input "let me know" at bounding box center [591, 382] width 751 height 39
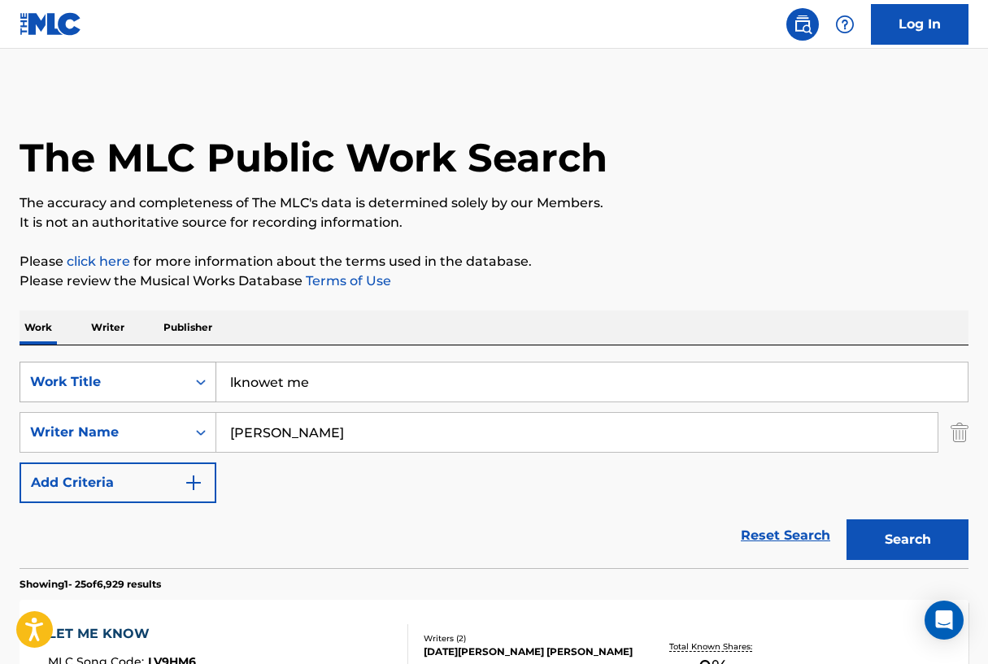
drag, startPoint x: 335, startPoint y: 378, endPoint x: 215, endPoint y: 372, distance: 120.5
click at [212, 375] on div "SearchWithCriteriad16b9960-a114-47d3-9b67-e47614ca9af2 Work Title lknowet me" at bounding box center [494, 382] width 949 height 41
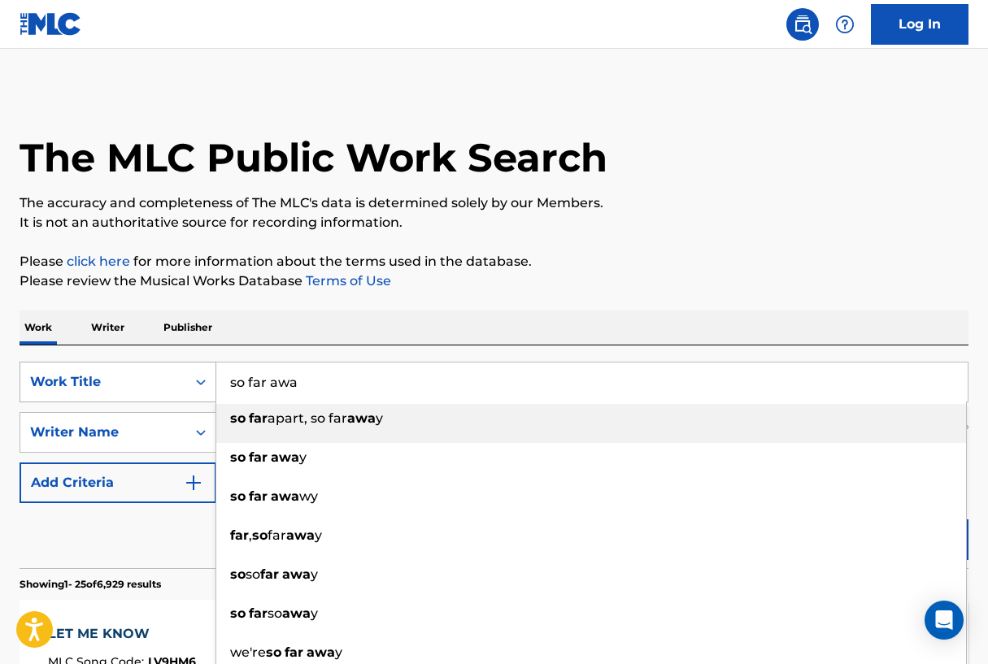
type input "so far away"
drag, startPoint x: 215, startPoint y: 372, endPoint x: 241, endPoint y: 446, distance: 78.7
click at [241, 446] on div "so far away" at bounding box center [591, 457] width 750 height 29
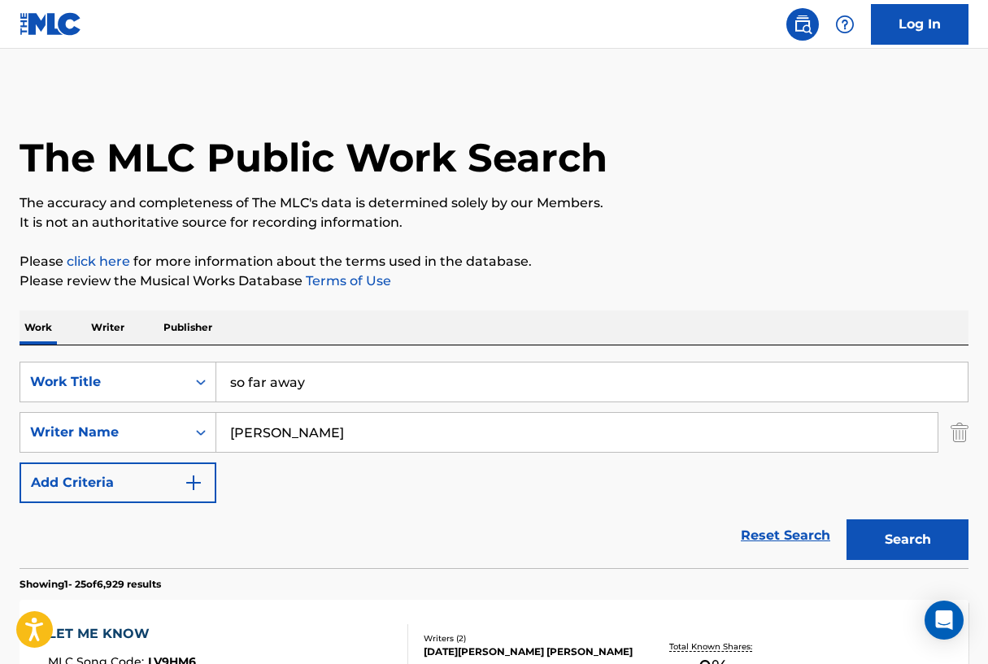
drag, startPoint x: 241, startPoint y: 446, endPoint x: 898, endPoint y: 541, distance: 663.7
click at [898, 541] on button "Search" at bounding box center [907, 539] width 122 height 41
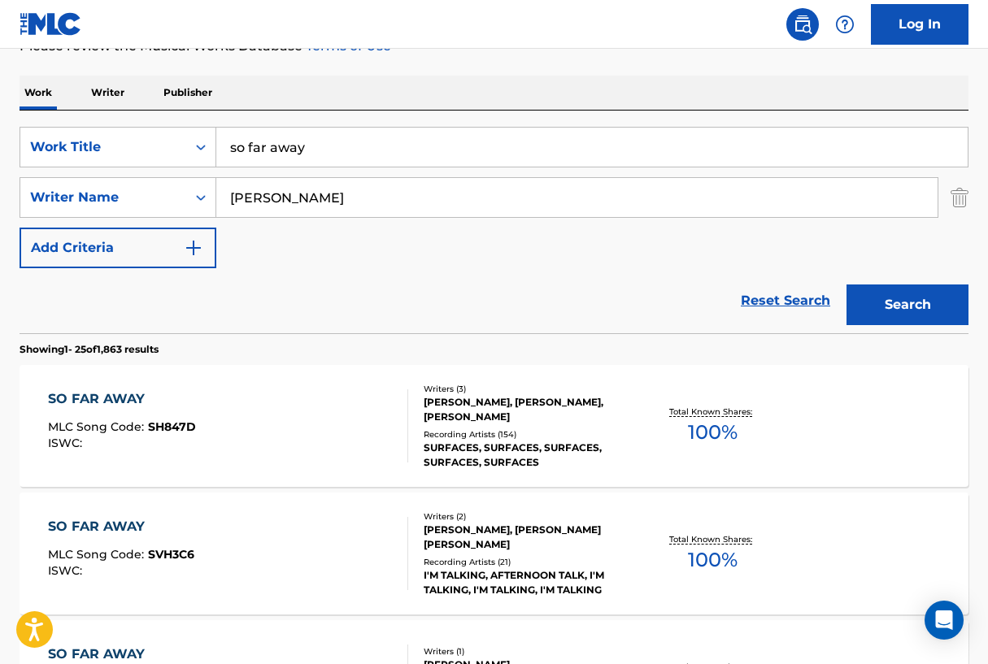
scroll to position [236, 0]
click at [139, 393] on div "SO FAR AWAY" at bounding box center [122, 399] width 148 height 20
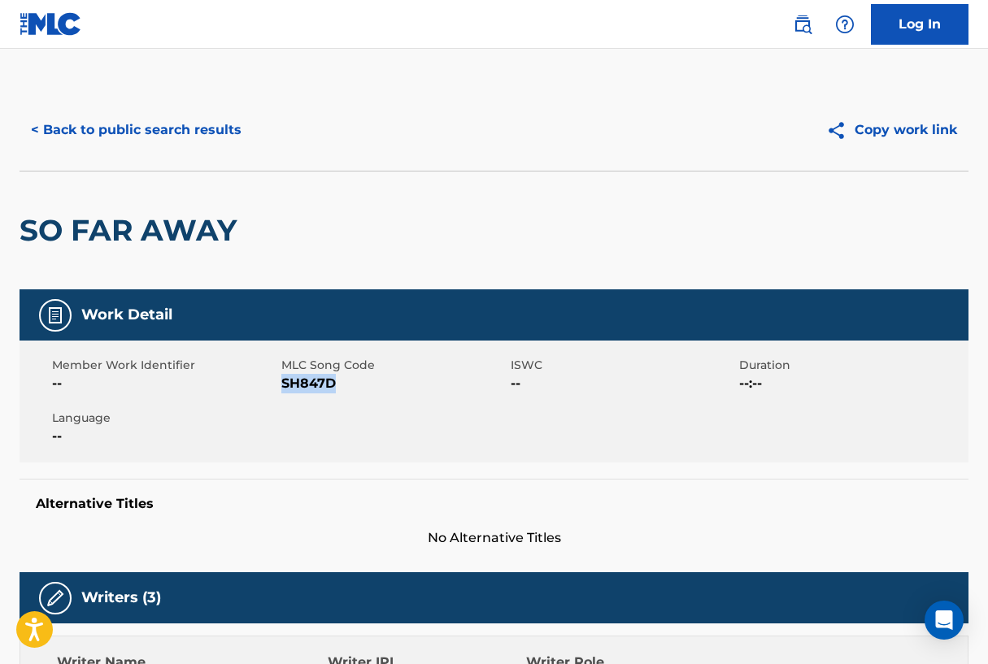
drag, startPoint x: 284, startPoint y: 384, endPoint x: 338, endPoint y: 384, distance: 54.5
click at [338, 384] on span "SH847D" at bounding box center [393, 384] width 225 height 20
copy span "SH847D"
click at [48, 129] on button "< Back to public search results" at bounding box center [136, 130] width 233 height 41
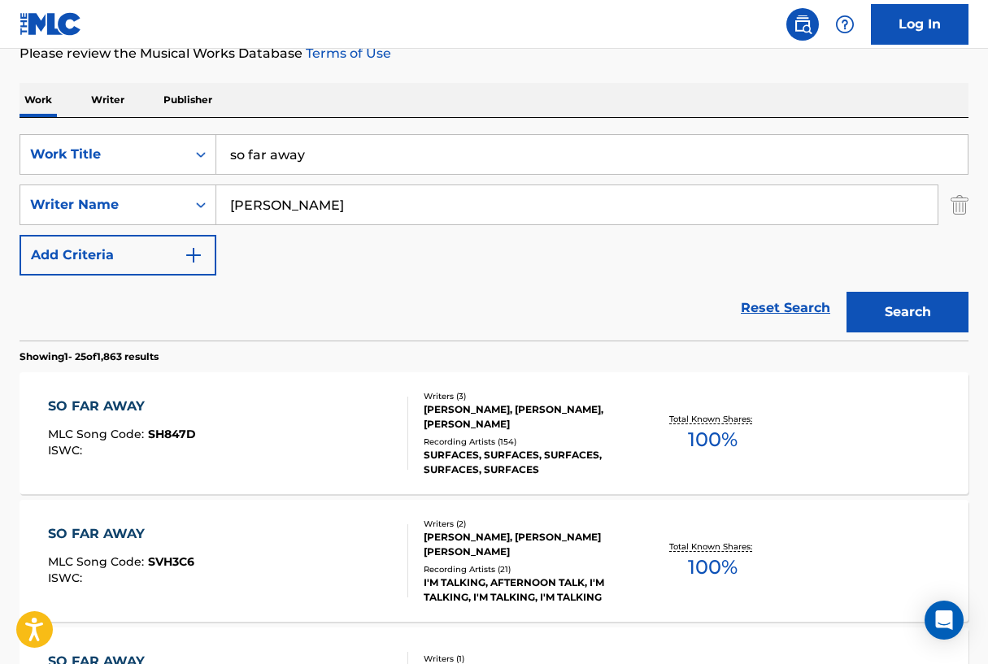
scroll to position [227, 0]
click at [87, 406] on div "SO FAR AWAY" at bounding box center [122, 408] width 148 height 20
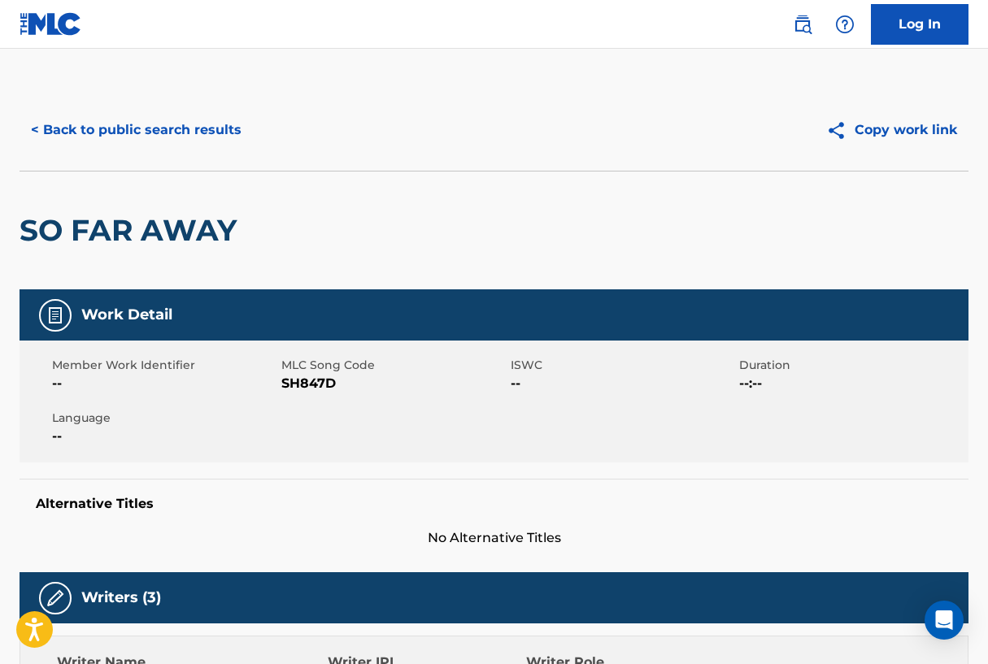
click at [183, 135] on button "< Back to public search results" at bounding box center [136, 130] width 233 height 41
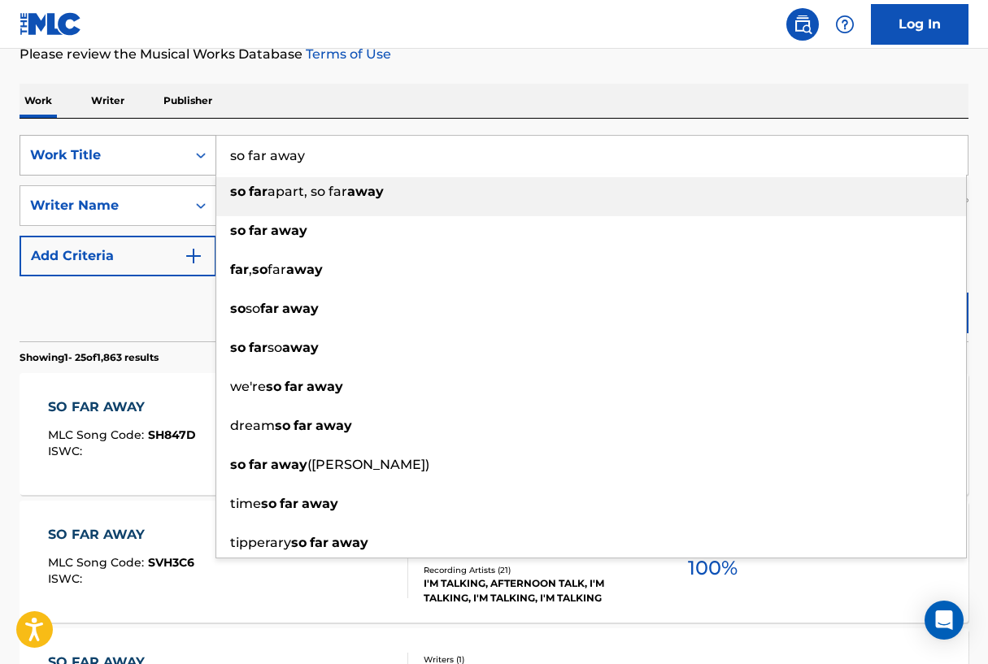
drag, startPoint x: 333, startPoint y: 163, endPoint x: 206, endPoint y: 149, distance: 127.6
click at [206, 149] on div "SearchWithCriteriad16b9960-a114-47d3-9b67-e47614ca9af2 Work Title so far away s…" at bounding box center [494, 155] width 949 height 41
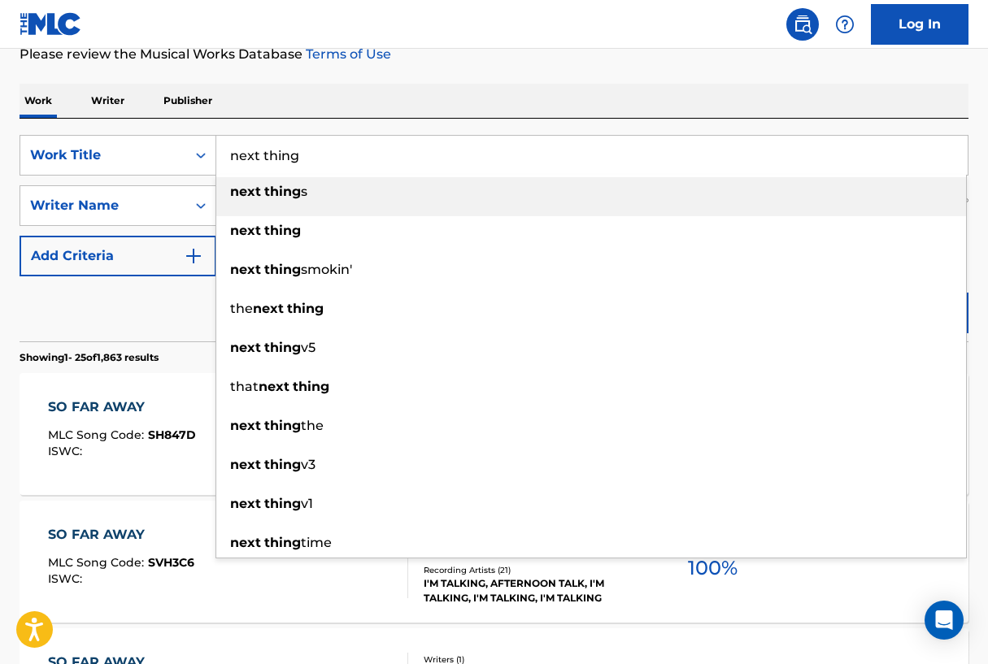
type input "next thing"
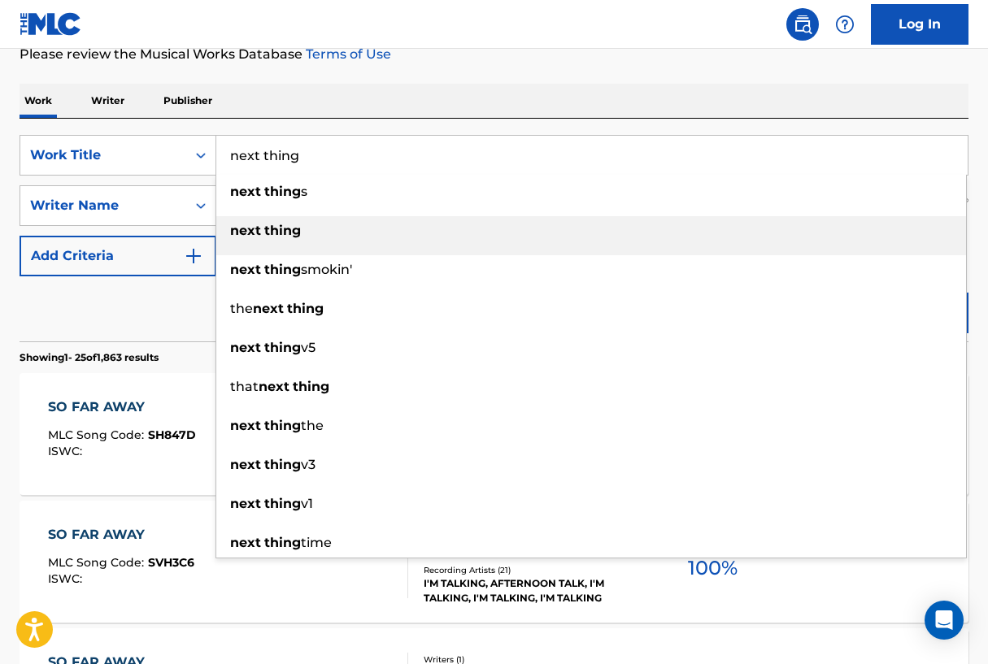
click at [251, 235] on strong "next" at bounding box center [245, 230] width 31 height 15
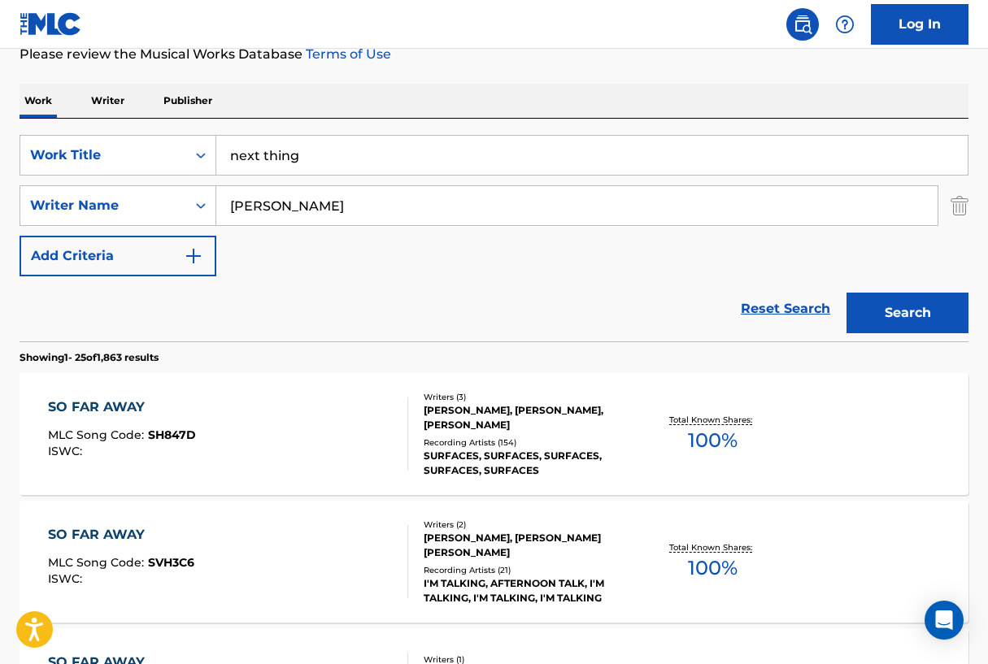
click at [884, 311] on button "Search" at bounding box center [907, 313] width 122 height 41
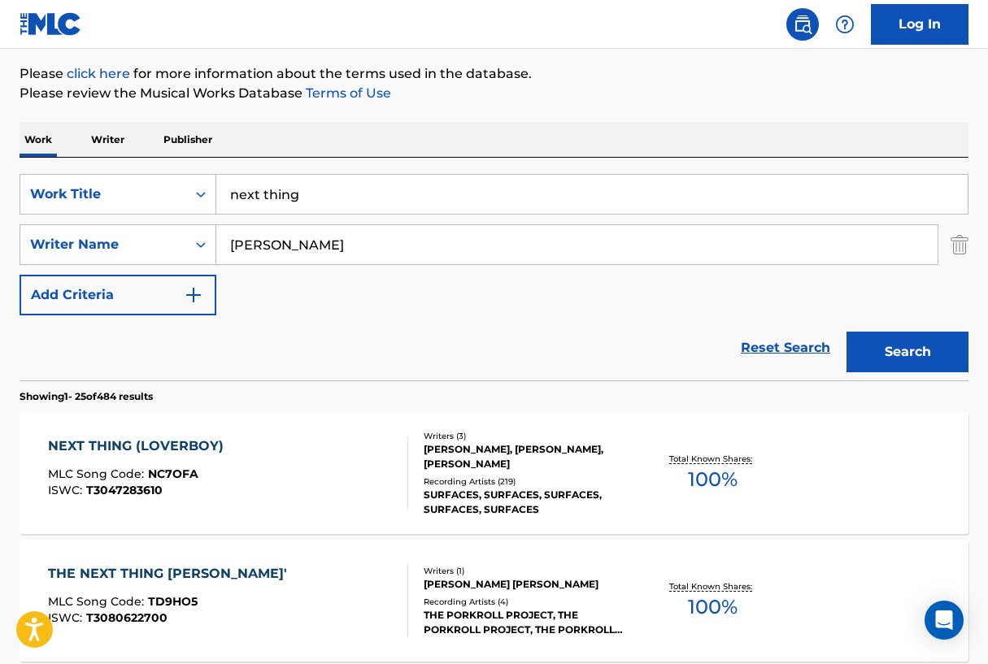
scroll to position [197, 0]
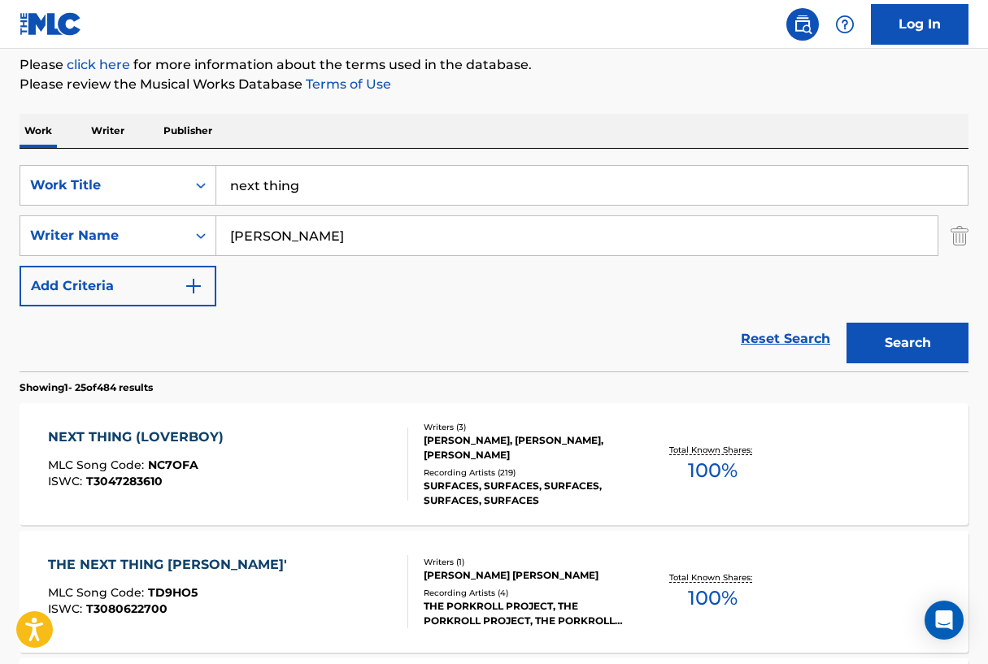
click at [198, 432] on div "NEXT THING (LOVERBOY)" at bounding box center [140, 438] width 184 height 20
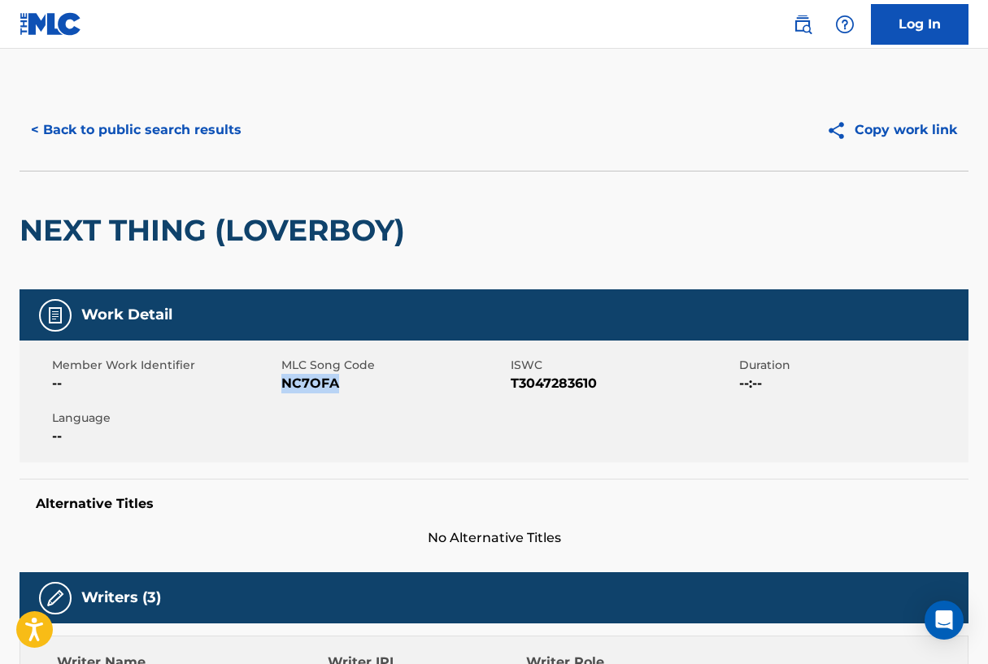
drag, startPoint x: 282, startPoint y: 384, endPoint x: 353, endPoint y: 385, distance: 70.7
click at [353, 385] on span "NC7OFA" at bounding box center [393, 384] width 225 height 20
copy span "NC7OFA"
click at [63, 120] on button "< Back to public search results" at bounding box center [136, 130] width 233 height 41
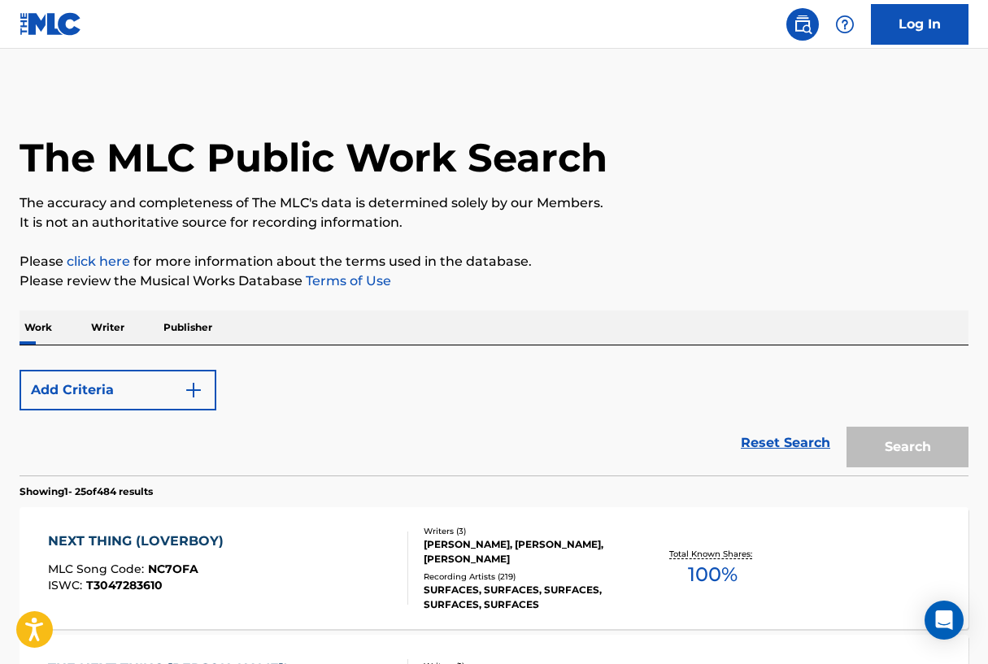
scroll to position [197, 0]
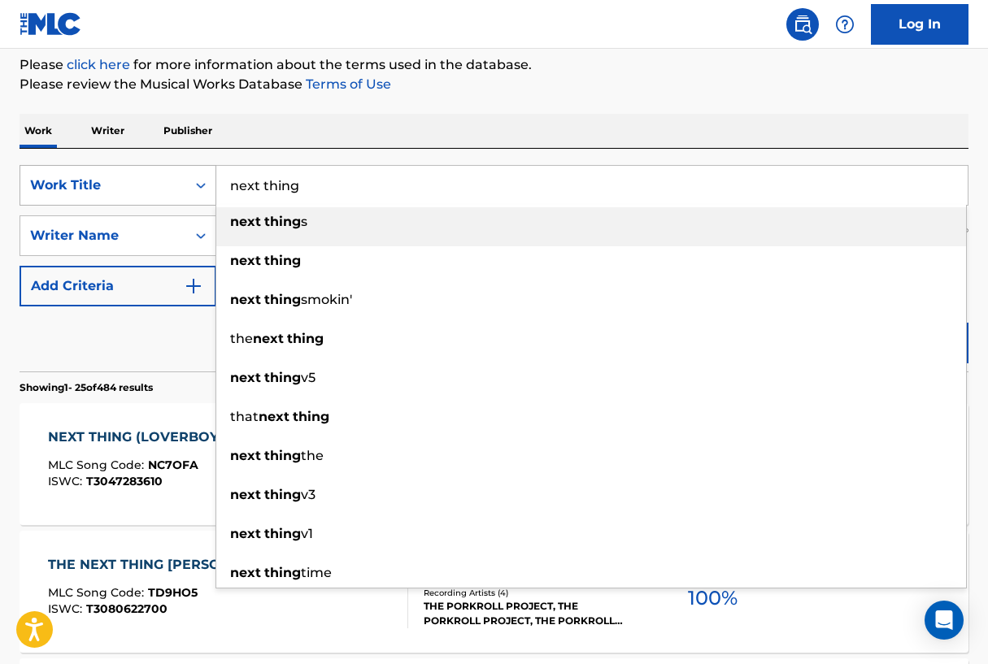
drag, startPoint x: 355, startPoint y: 180, endPoint x: 198, endPoint y: 171, distance: 157.2
click at [198, 172] on div "SearchWithCriteriad16b9960-a114-47d3-9b67-e47614ca9af2 Work Title next thing ne…" at bounding box center [494, 185] width 949 height 41
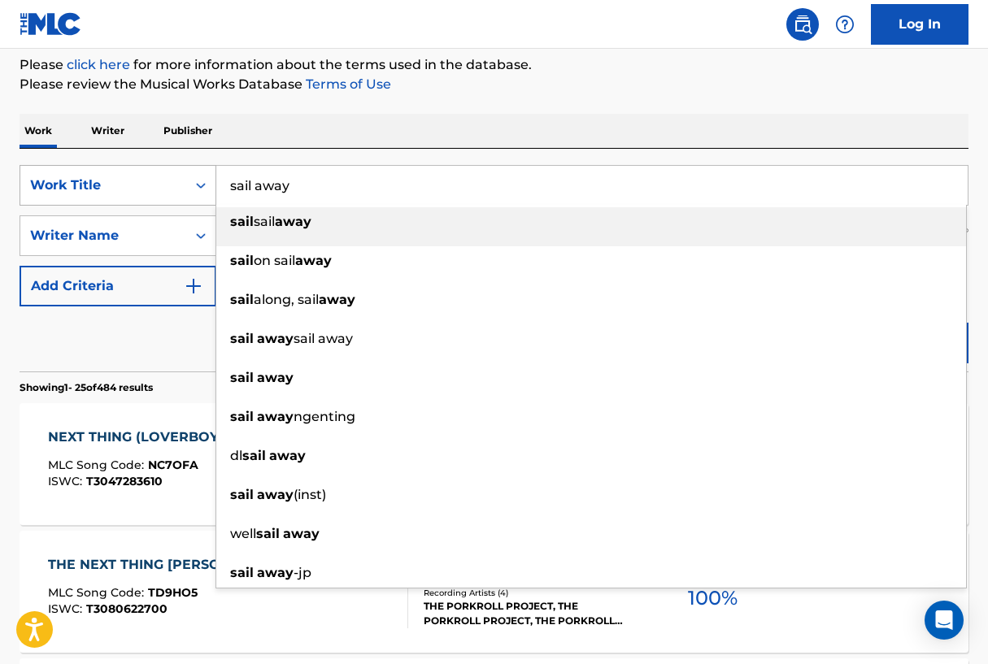
type input "sail sail away"
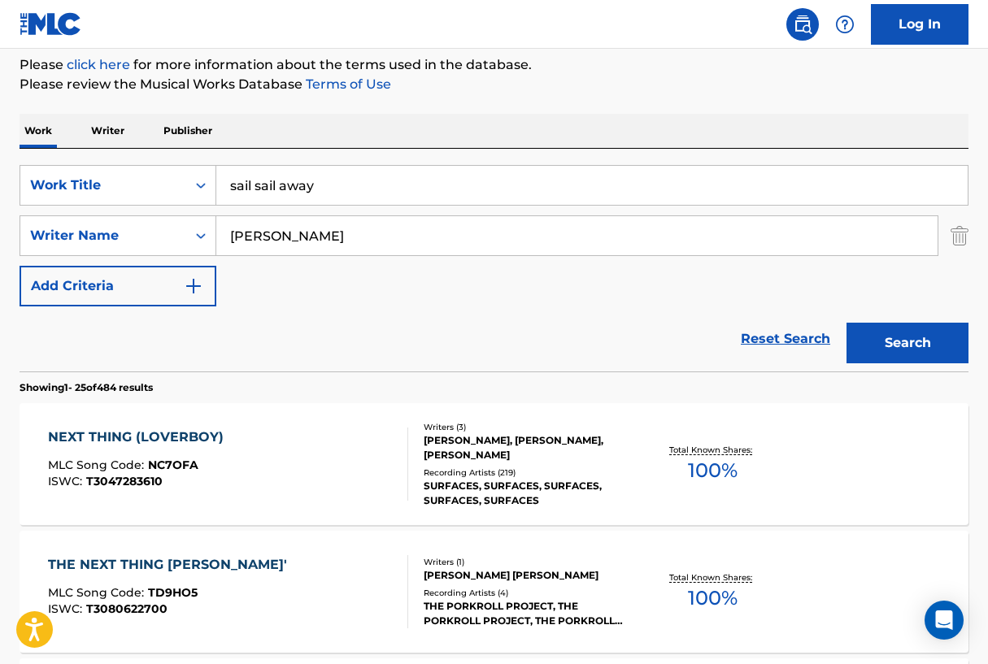
click at [890, 344] on button "Search" at bounding box center [907, 343] width 122 height 41
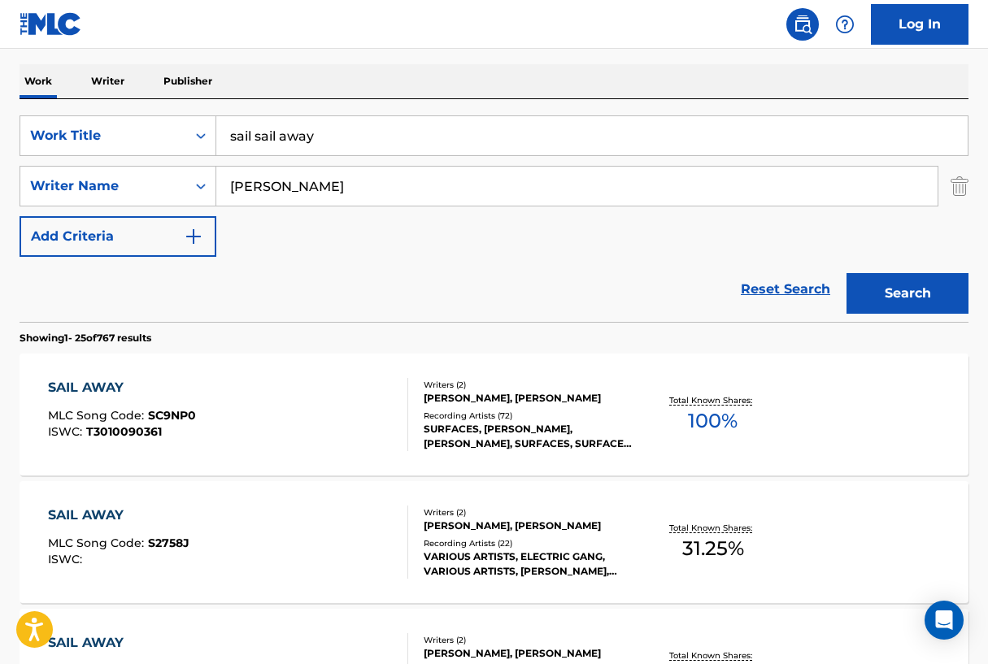
scroll to position [248, 0]
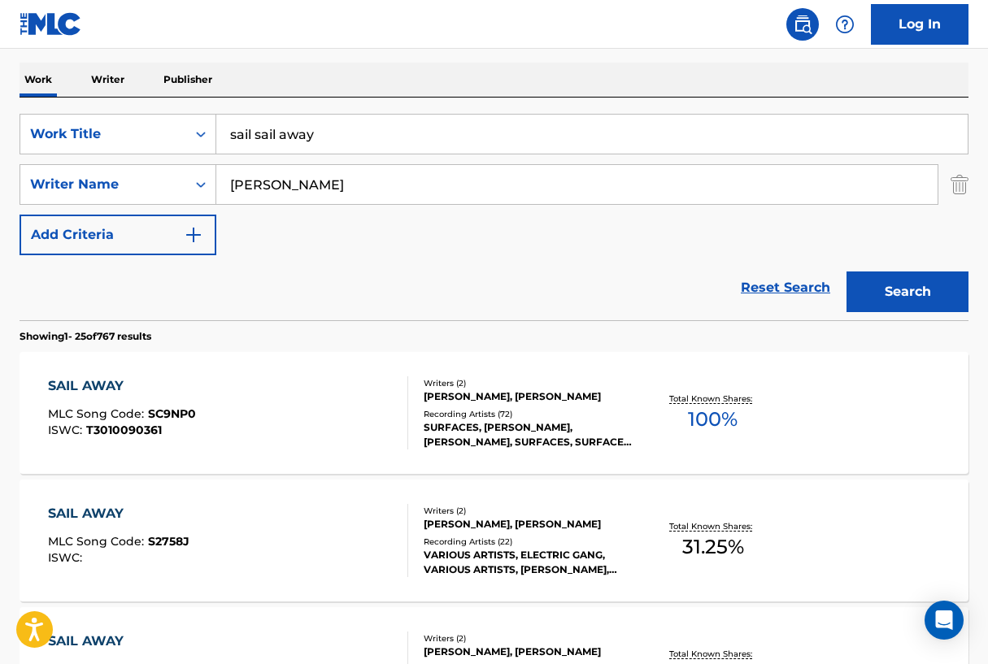
click at [77, 382] on div "SAIL AWAY" at bounding box center [122, 386] width 148 height 20
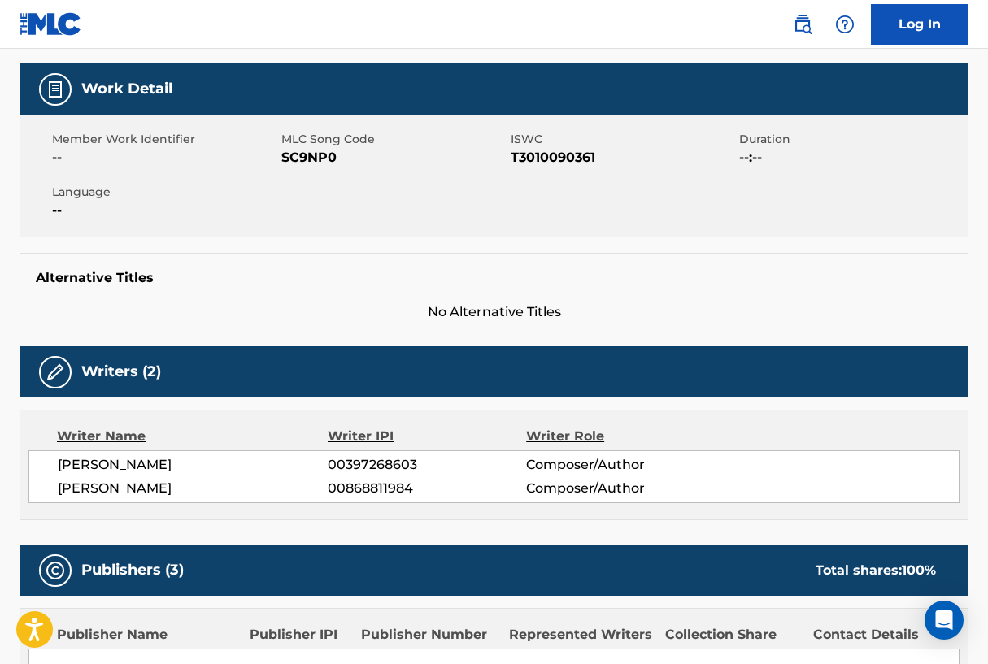
scroll to position [223, 0]
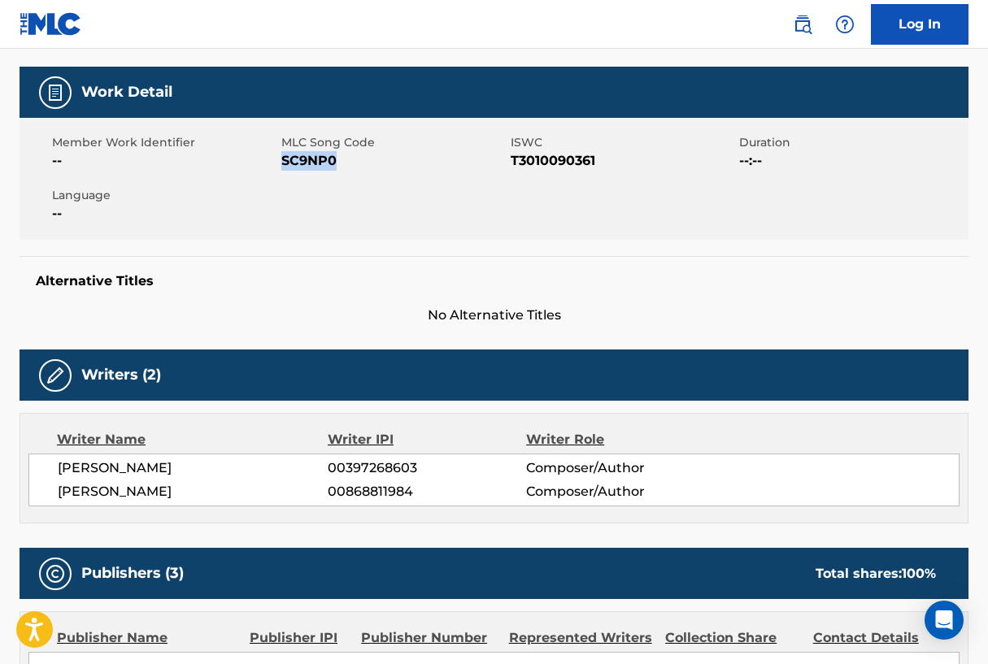
drag, startPoint x: 280, startPoint y: 163, endPoint x: 334, endPoint y: 162, distance: 53.7
click at [334, 162] on span "SC9NP0" at bounding box center [393, 161] width 225 height 20
copy span "SC9NP0"
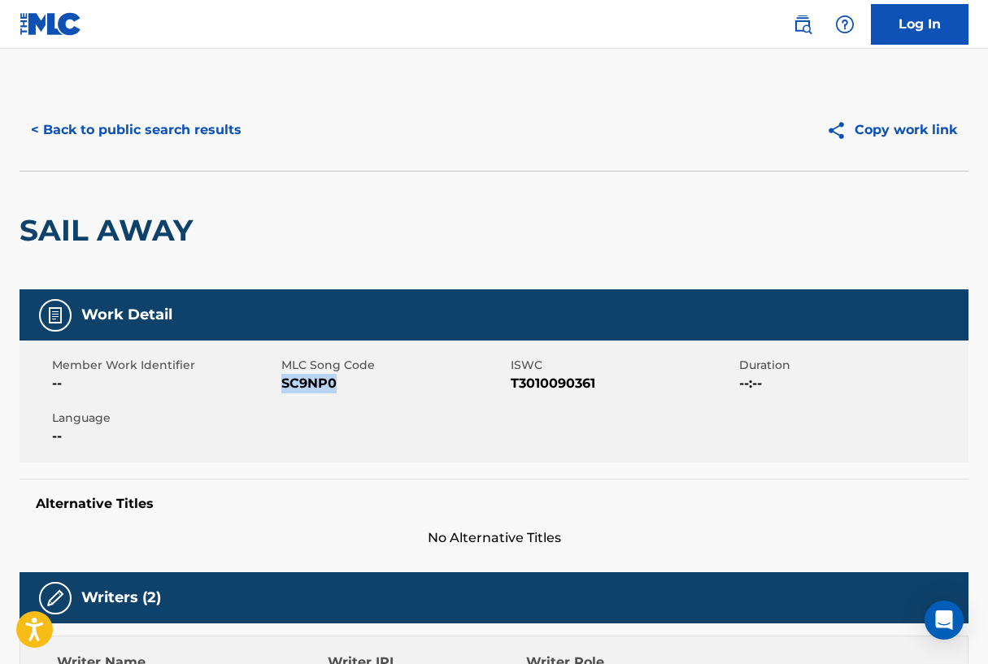
scroll to position [0, 0]
click at [126, 131] on button "< Back to public search results" at bounding box center [136, 130] width 233 height 41
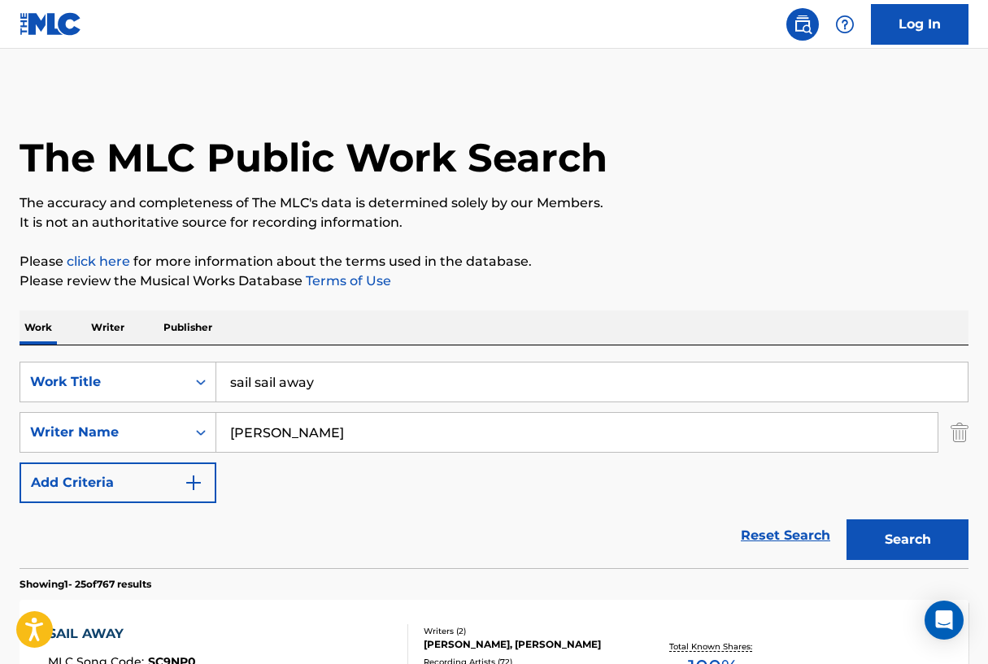
scroll to position [248, 0]
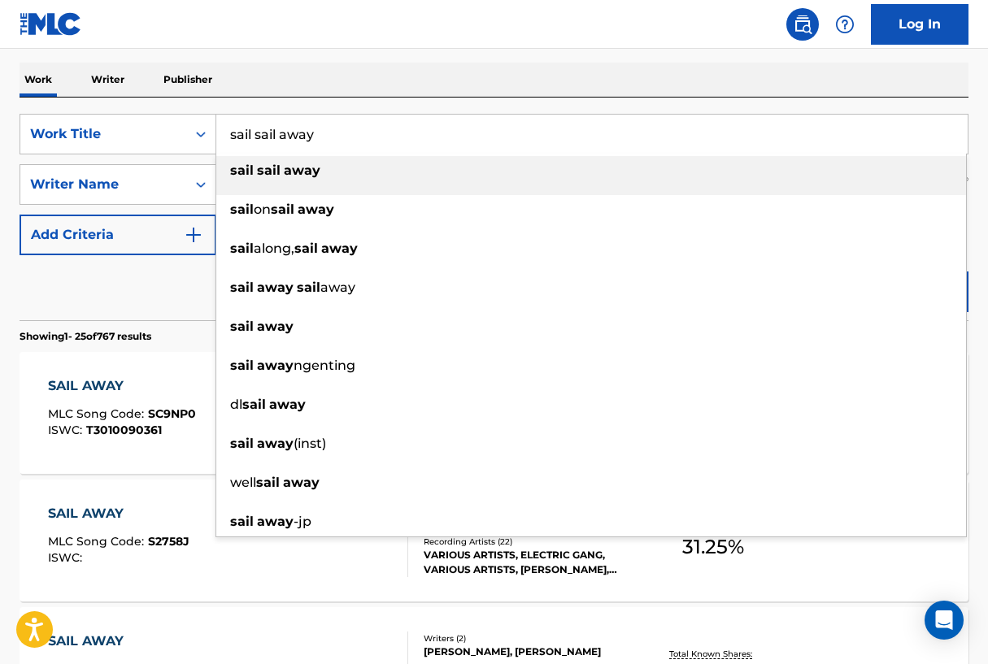
drag, startPoint x: 359, startPoint y: 143, endPoint x: 219, endPoint y: 129, distance: 140.5
click at [219, 129] on input "sail sail away" at bounding box center [591, 134] width 751 height 39
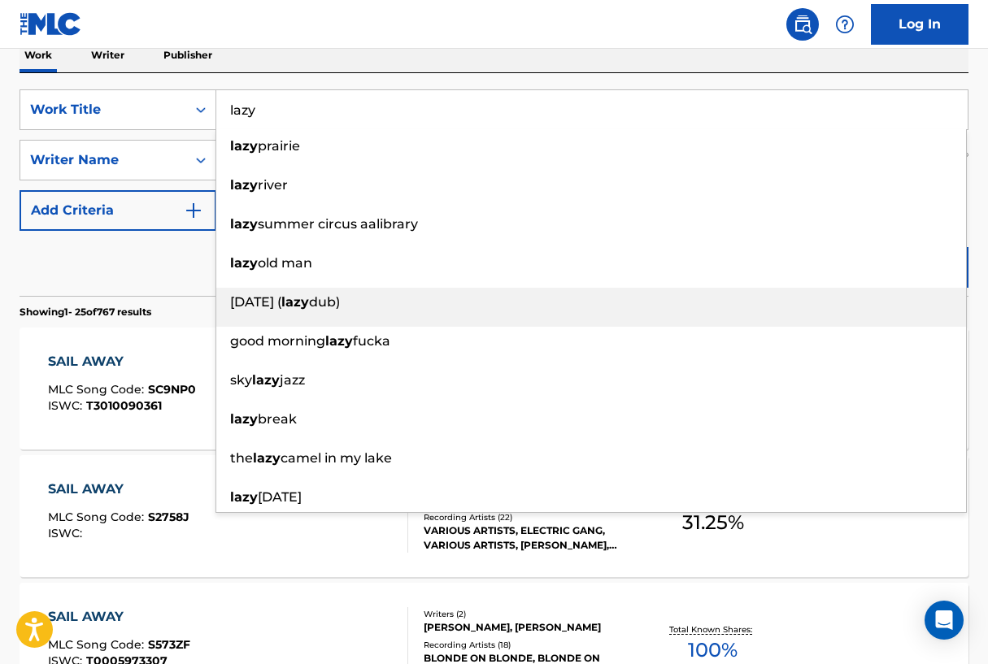
scroll to position [267, 0]
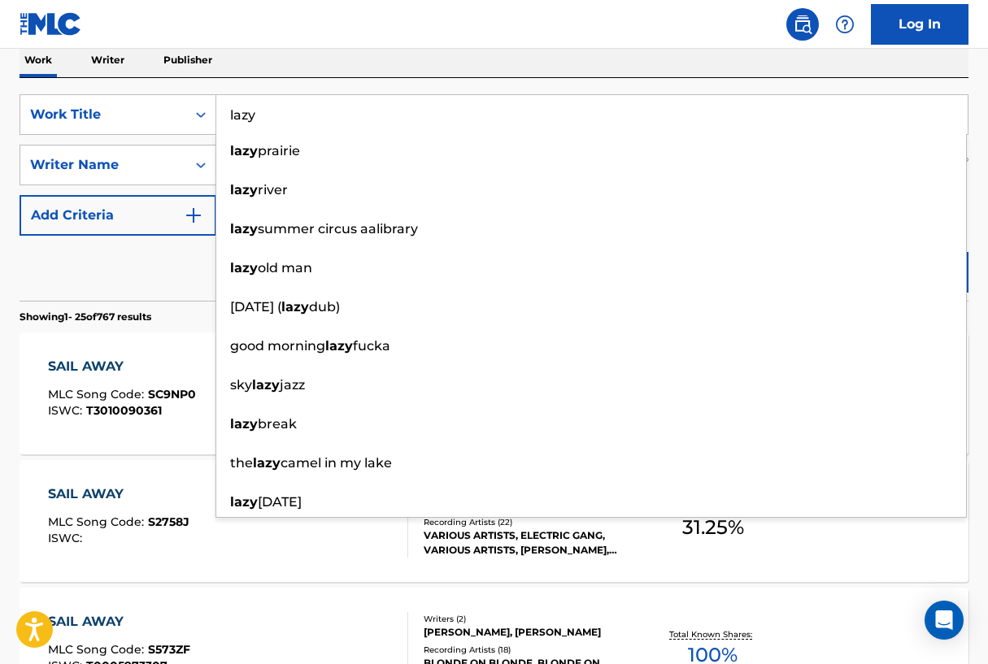
click at [324, 111] on input "lazy" at bounding box center [591, 114] width 751 height 39
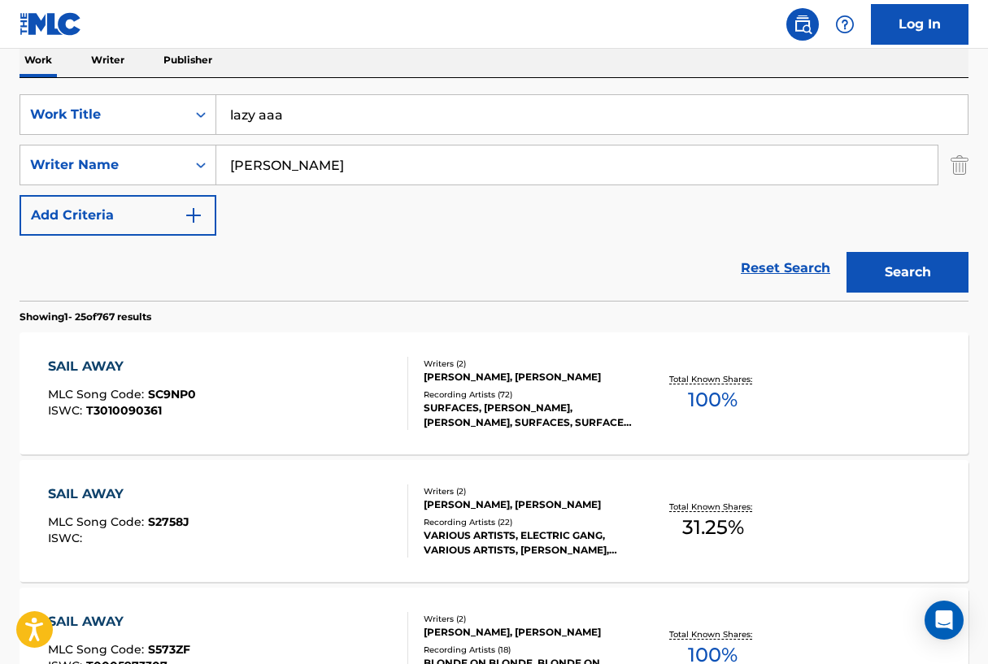
type input "lazy aaa"
click at [907, 272] on button "Search" at bounding box center [907, 272] width 122 height 41
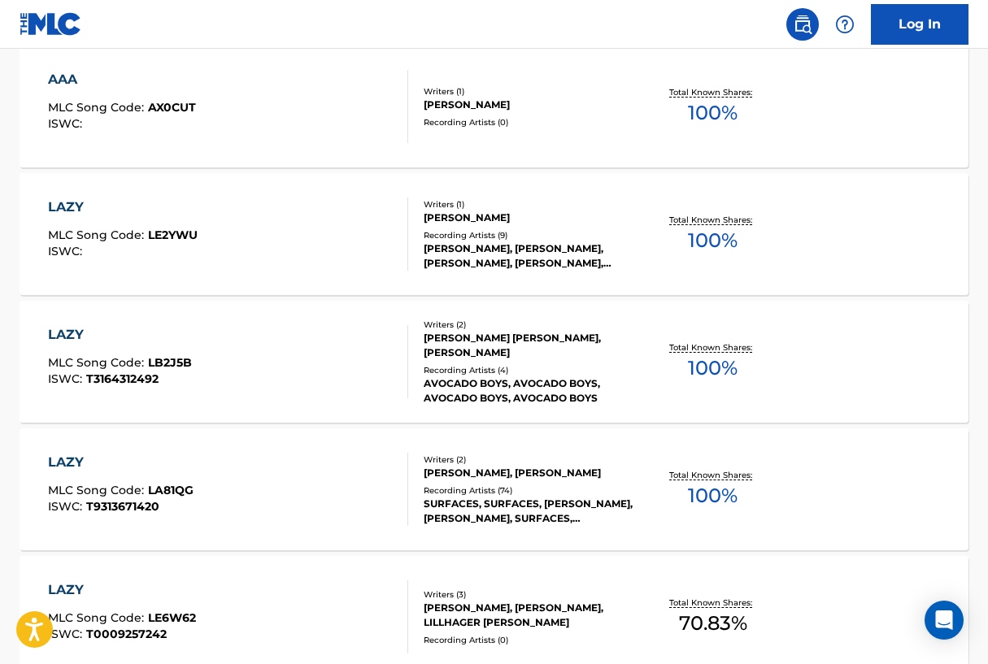
scroll to position [563, 0]
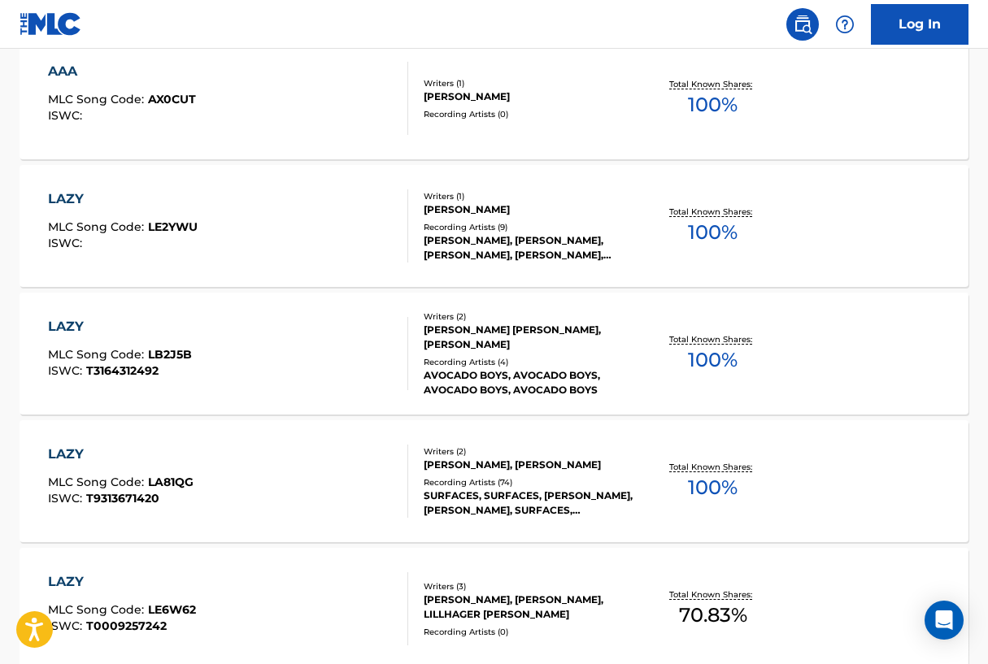
click at [64, 452] on div "LAZY" at bounding box center [121, 455] width 146 height 20
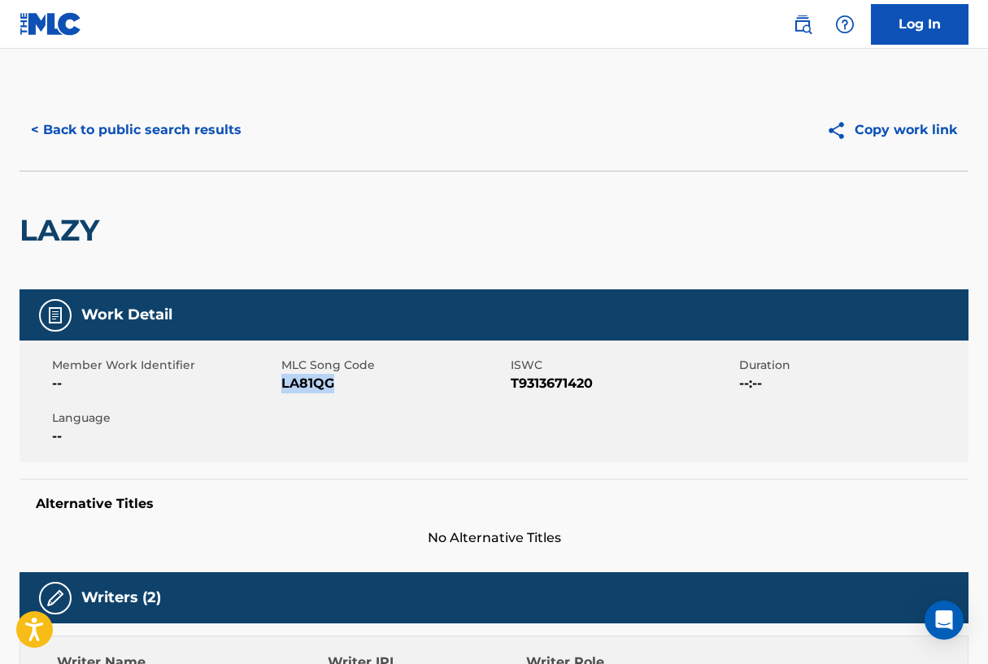
drag, startPoint x: 281, startPoint y: 381, endPoint x: 332, endPoint y: 385, distance: 50.6
click at [333, 385] on span "LA81QG" at bounding box center [393, 384] width 225 height 20
copy span "LA81QG"
click at [148, 126] on button "< Back to public search results" at bounding box center [136, 130] width 233 height 41
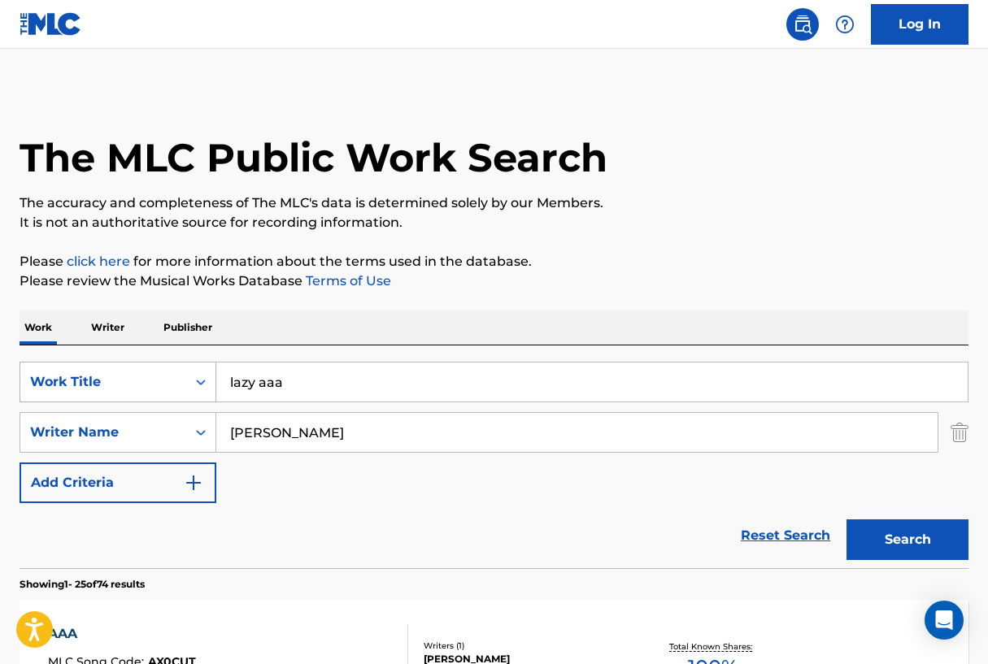
drag, startPoint x: 319, startPoint y: 377, endPoint x: 184, endPoint y: 377, distance: 135.8
click at [184, 377] on div "SearchWithCriteriad16b9960-a114-47d3-9b67-e47614ca9af2 Work Title lazy aaa" at bounding box center [494, 382] width 949 height 41
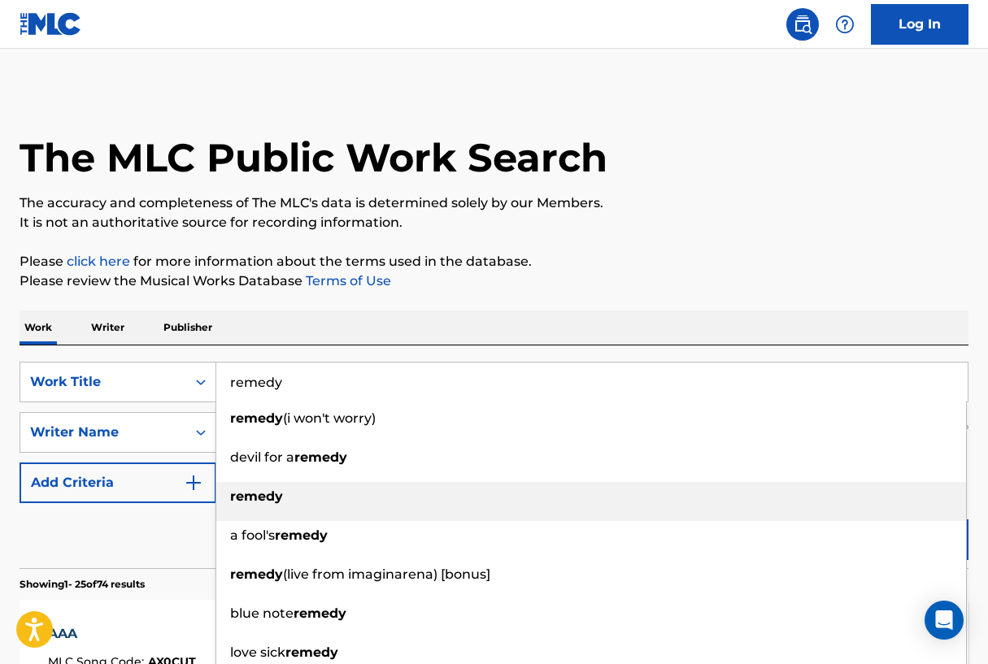
type input "remedy"
click at [242, 489] on strong "remedy" at bounding box center [256, 496] width 53 height 15
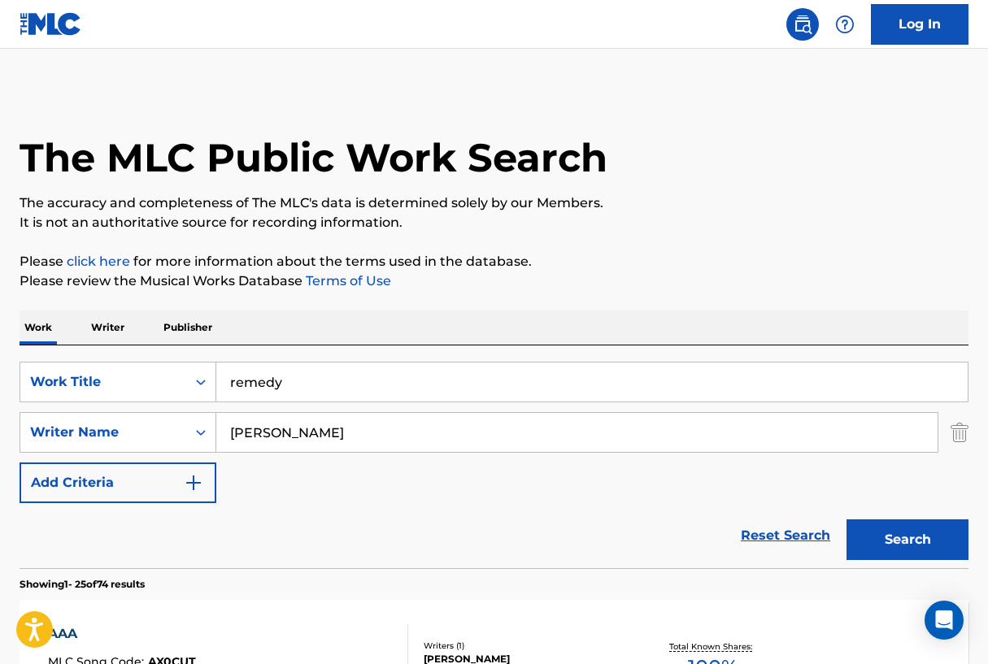
click at [937, 541] on button "Search" at bounding box center [907, 539] width 122 height 41
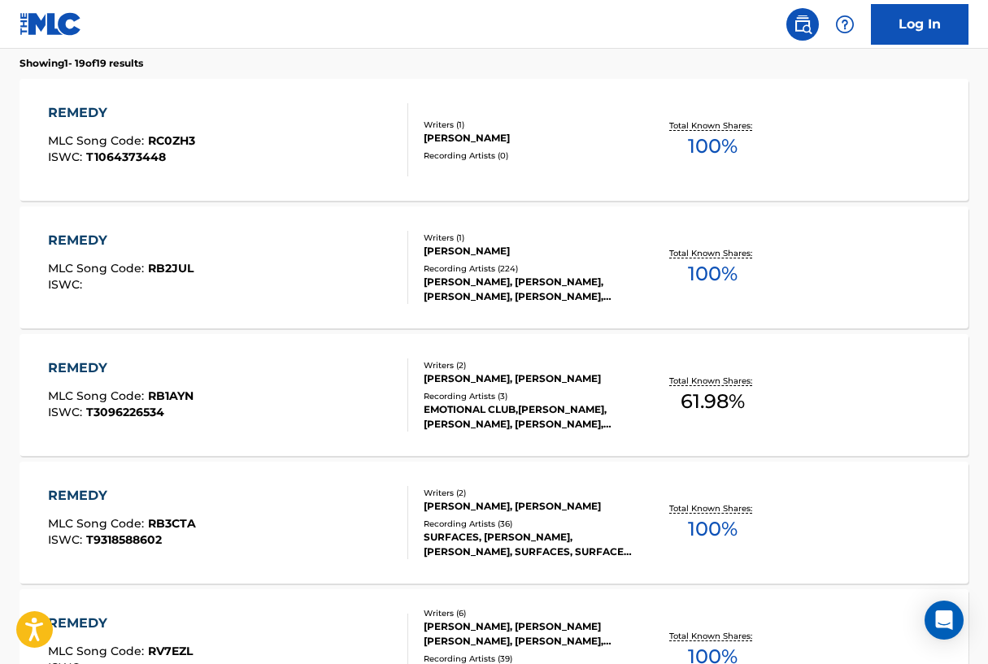
scroll to position [523, 0]
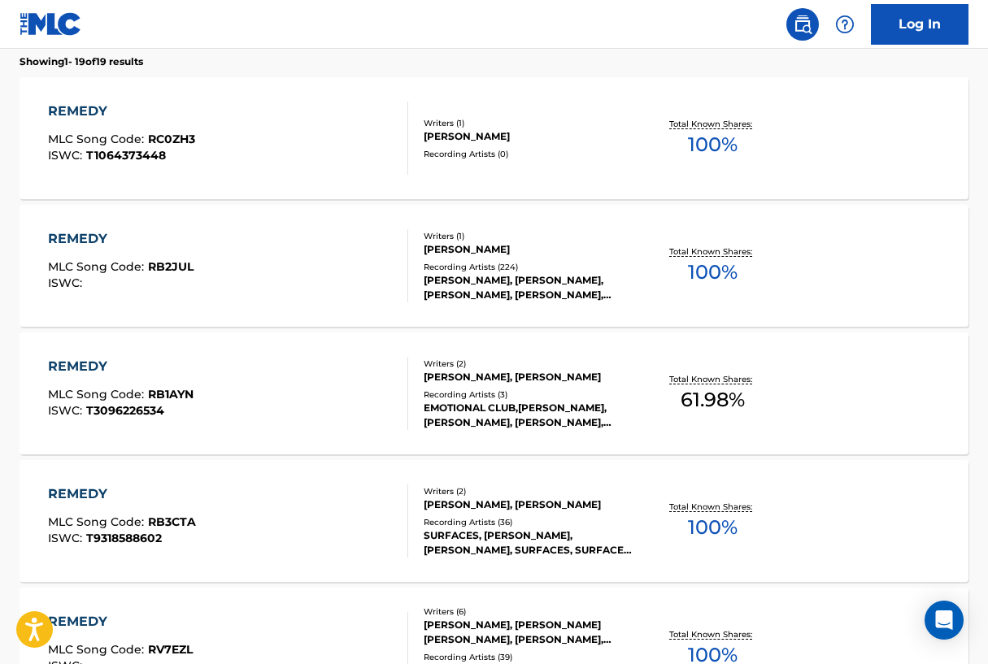
click at [462, 501] on div "[PERSON_NAME], [PERSON_NAME]" at bounding box center [529, 505] width 210 height 15
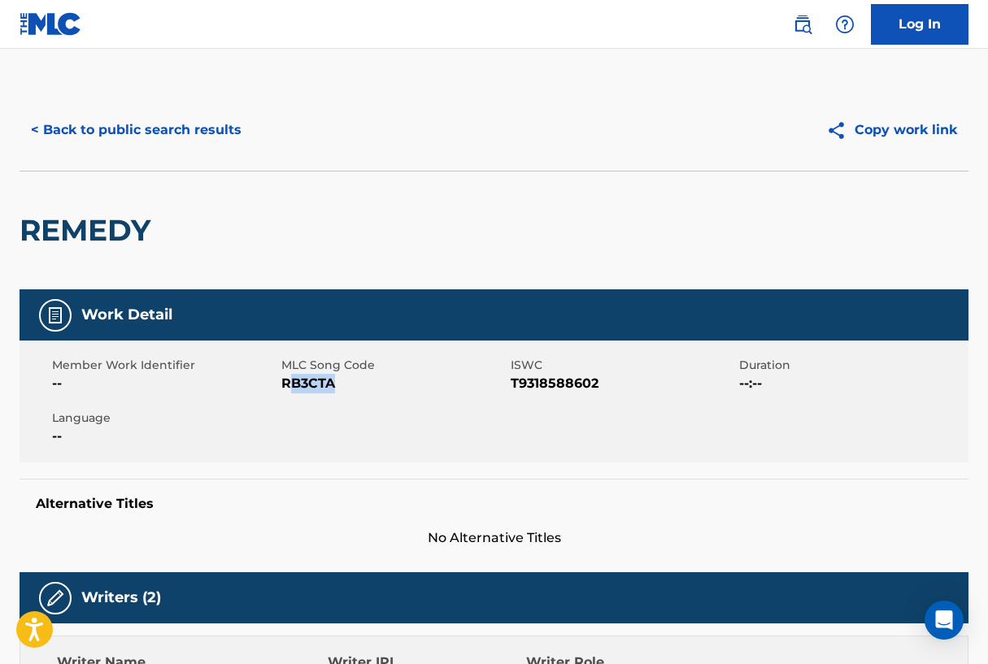
drag, startPoint x: 337, startPoint y: 392, endPoint x: 294, endPoint y: 388, distance: 42.5
click at [294, 388] on span "RB3CTA" at bounding box center [393, 384] width 225 height 20
click at [281, 385] on span "RB3CTA" at bounding box center [393, 384] width 225 height 20
drag, startPoint x: 281, startPoint y: 385, endPoint x: 311, endPoint y: 385, distance: 29.3
click at [311, 385] on span "RB3CTA" at bounding box center [393, 384] width 225 height 20
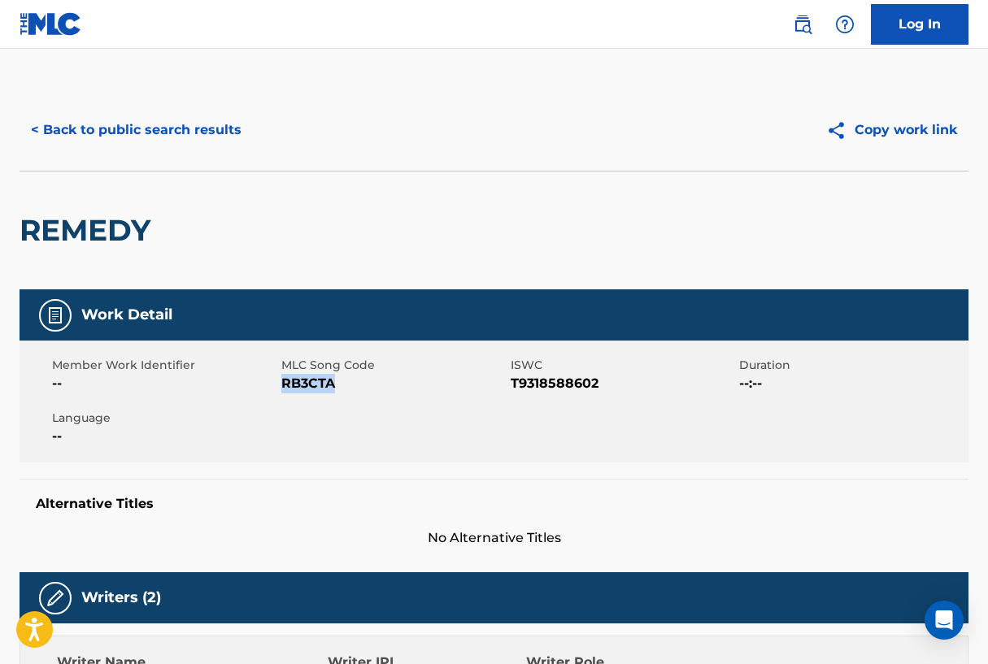
click at [85, 129] on button "< Back to public search results" at bounding box center [136, 130] width 233 height 41
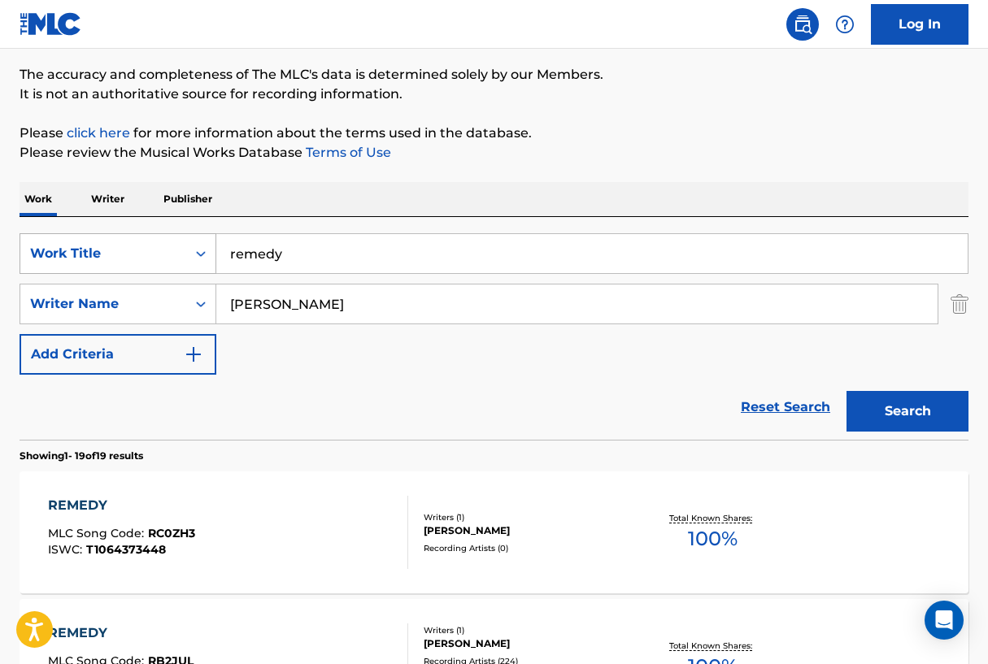
scroll to position [126, 0]
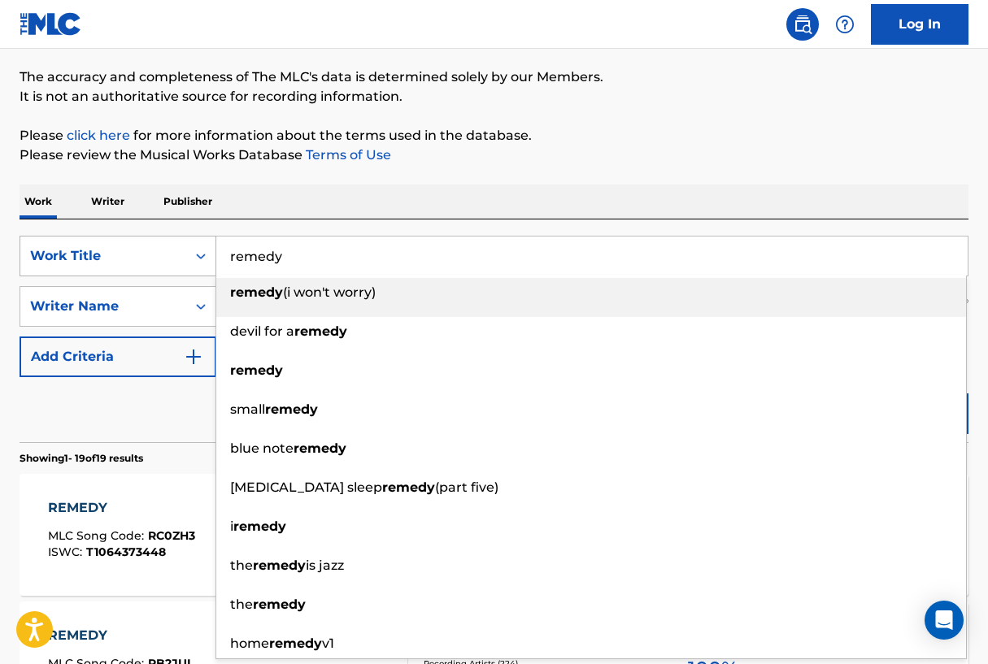
drag, startPoint x: 296, startPoint y: 260, endPoint x: 129, endPoint y: 261, distance: 166.7
click at [121, 259] on div "SearchWithCriteriad16b9960-a114-47d3-9b67-e47614ca9af2 Work Title remedy remedy…" at bounding box center [494, 256] width 949 height 41
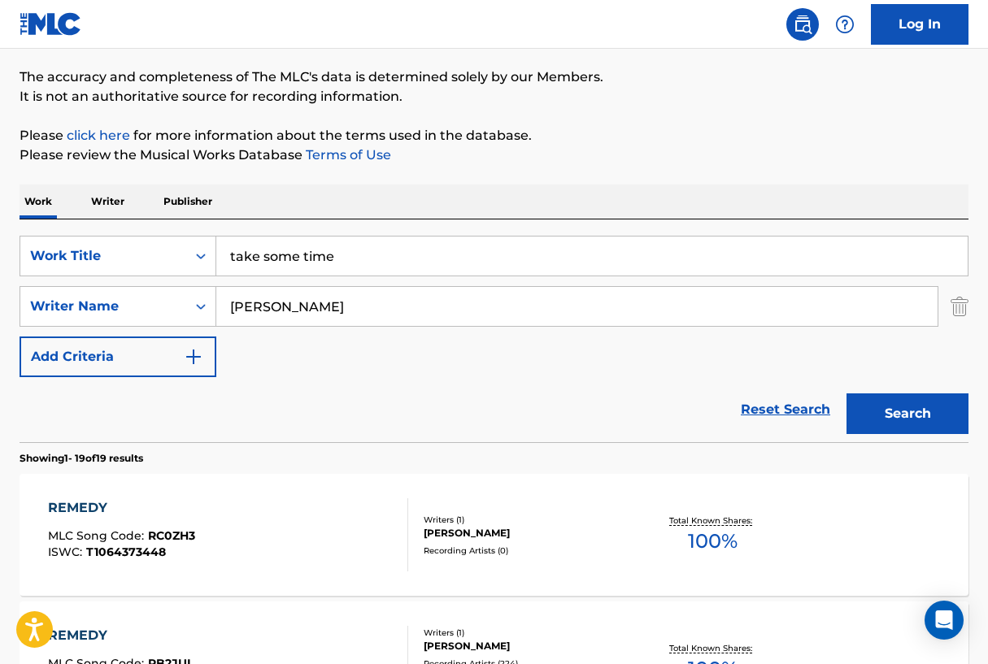
type input "take some time"
click at [915, 417] on button "Search" at bounding box center [907, 413] width 122 height 41
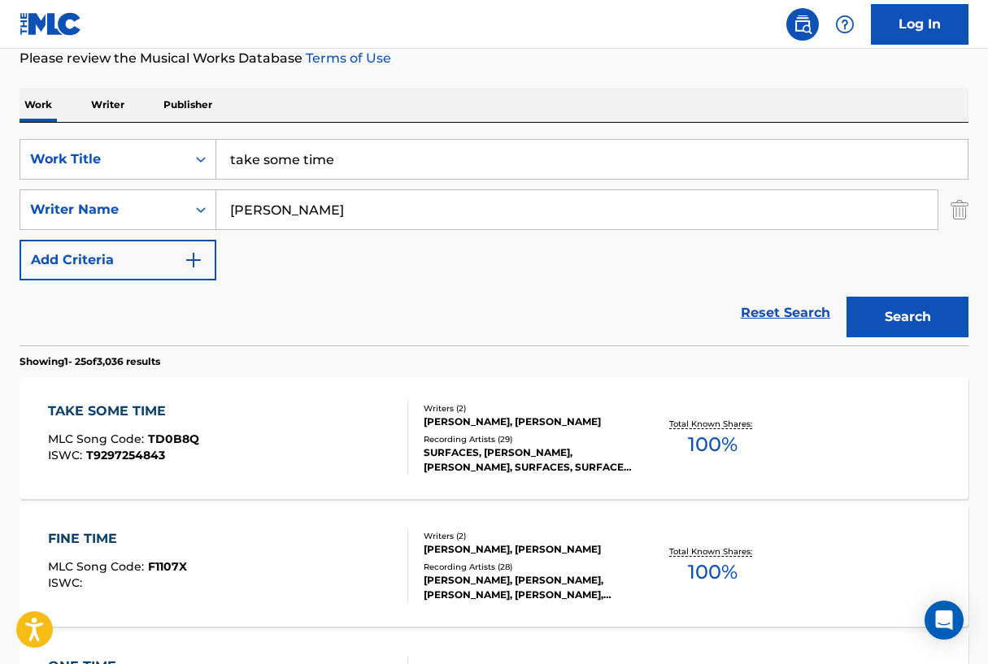
scroll to position [229, 0]
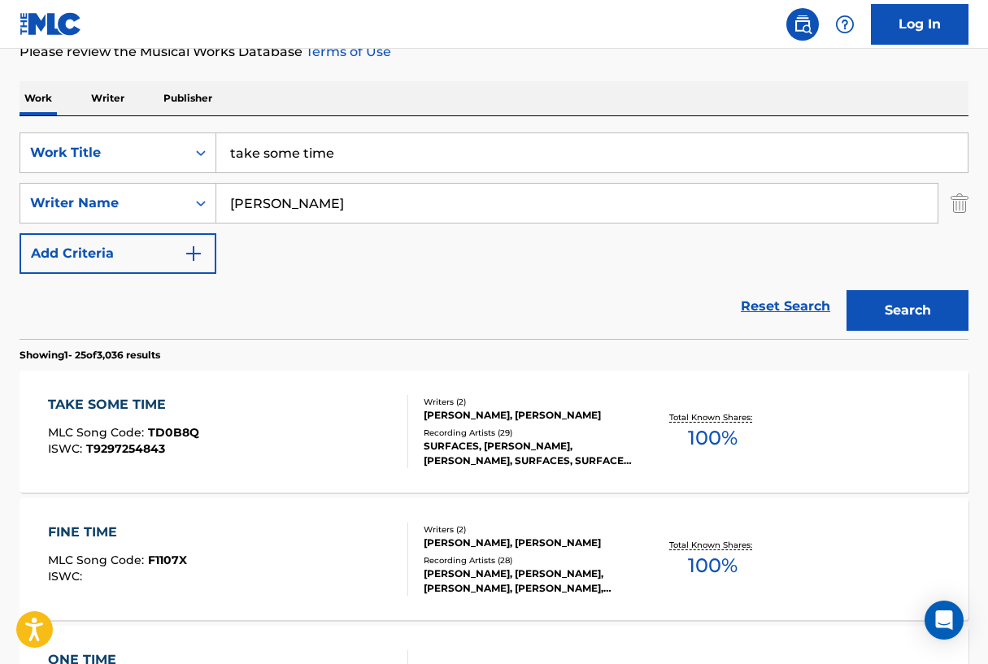
click at [154, 398] on div "TAKE SOME TIME" at bounding box center [123, 405] width 151 height 20
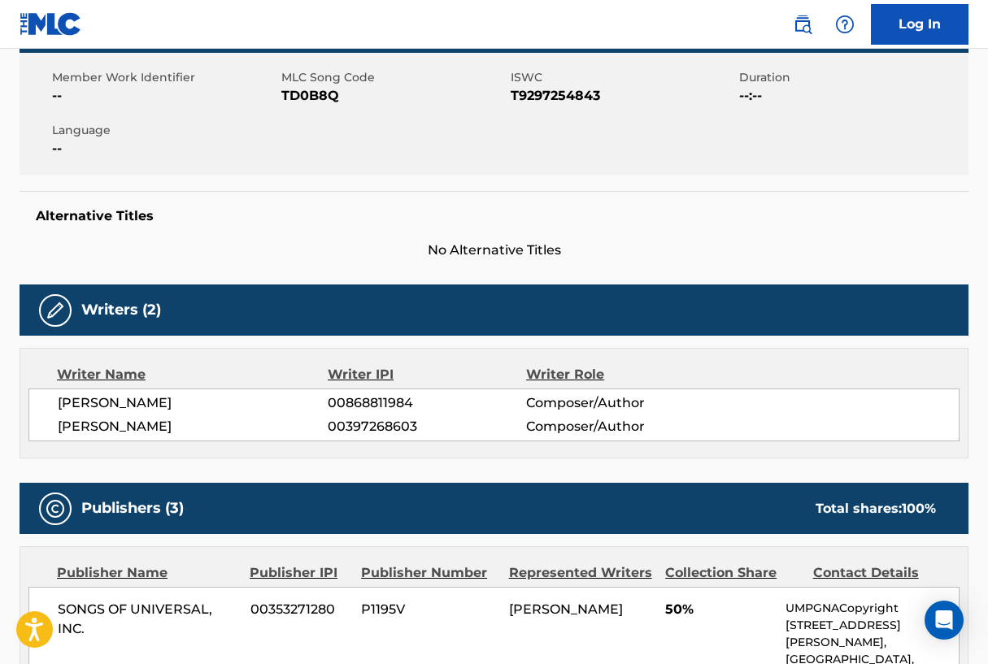
scroll to position [270, 0]
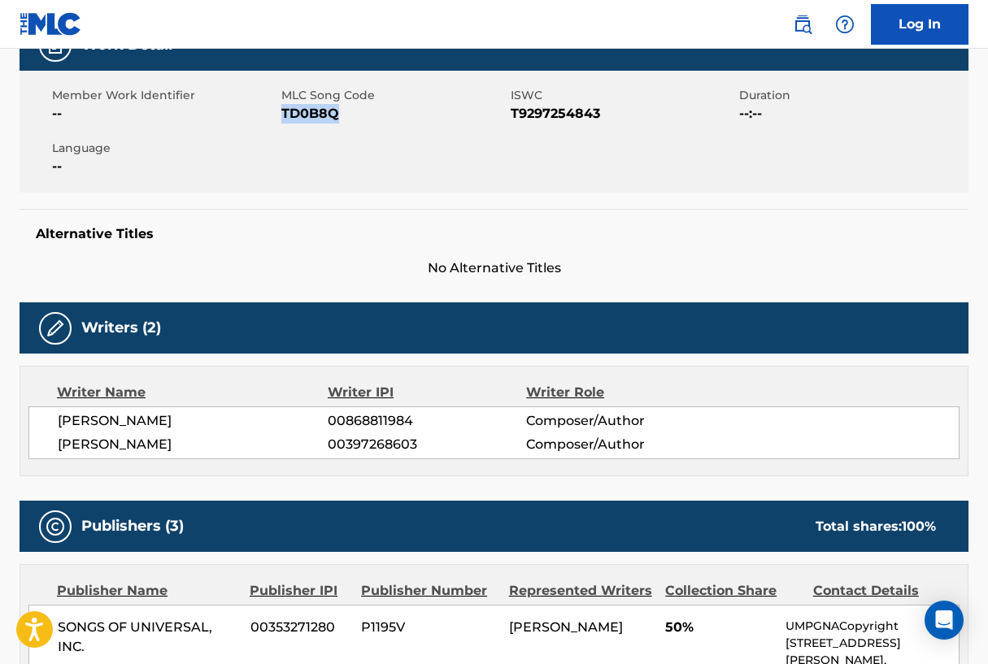
drag, startPoint x: 281, startPoint y: 110, endPoint x: 333, endPoint y: 114, distance: 52.2
click at [334, 114] on span "TD0B8Q" at bounding box center [393, 114] width 225 height 20
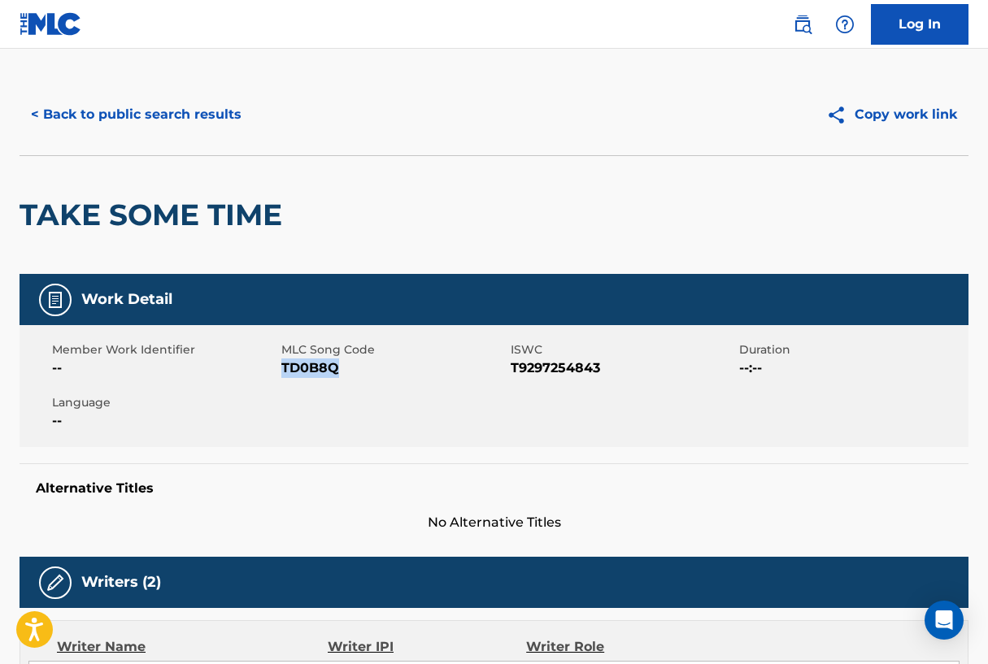
scroll to position [11, 0]
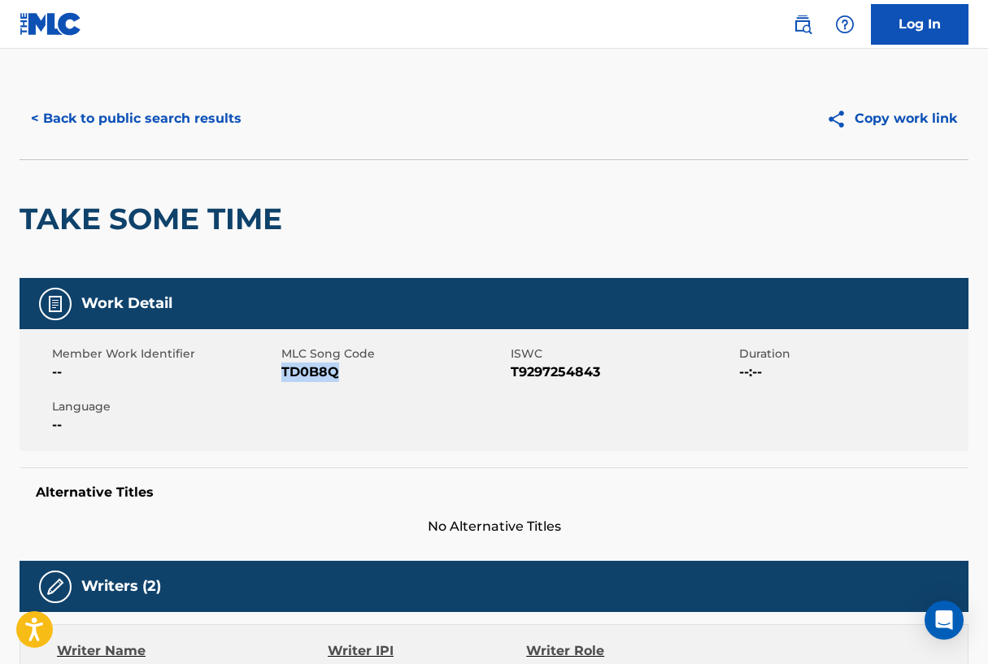
click at [208, 116] on button "< Back to public search results" at bounding box center [136, 118] width 233 height 41
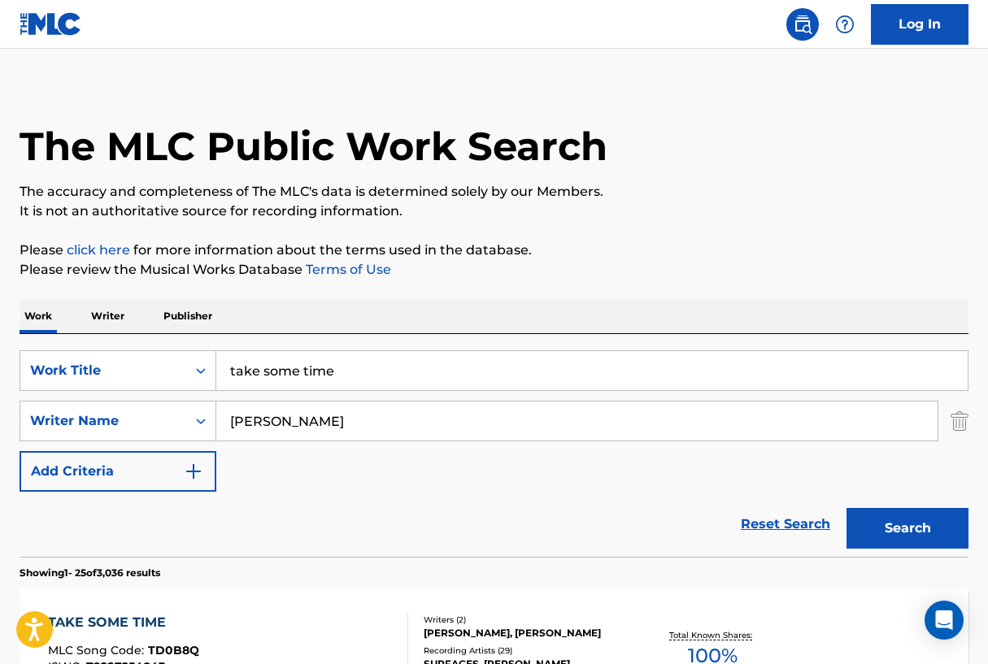
scroll to position [229, 0]
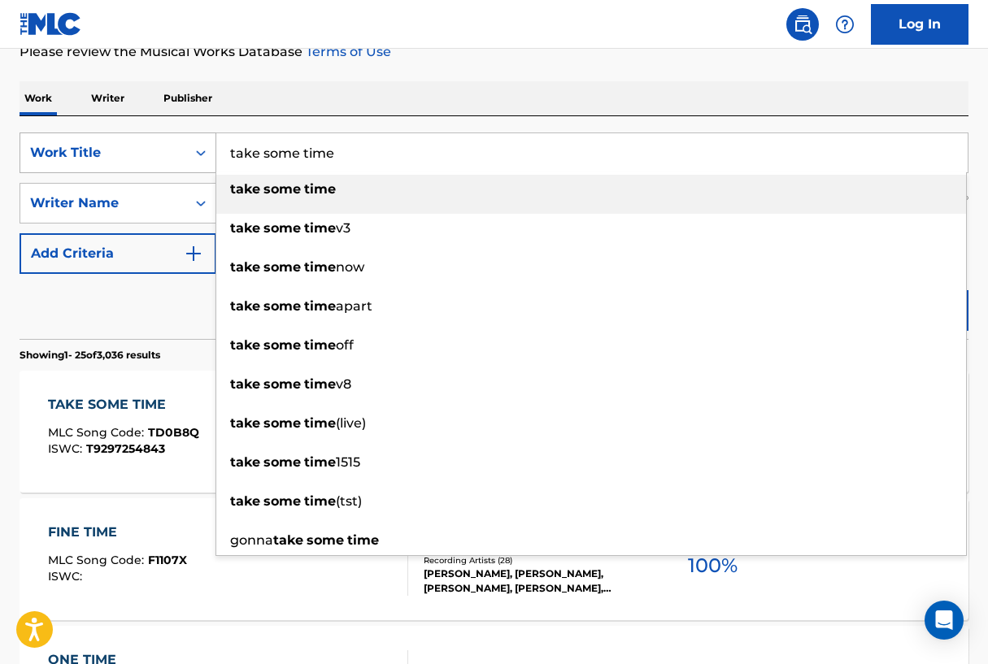
drag, startPoint x: 410, startPoint y: 154, endPoint x: 212, endPoint y: 154, distance: 197.5
click at [211, 154] on div "SearchWithCriteriad16b9960-a114-47d3-9b67-e47614ca9af2 Work Title take some tim…" at bounding box center [494, 153] width 949 height 41
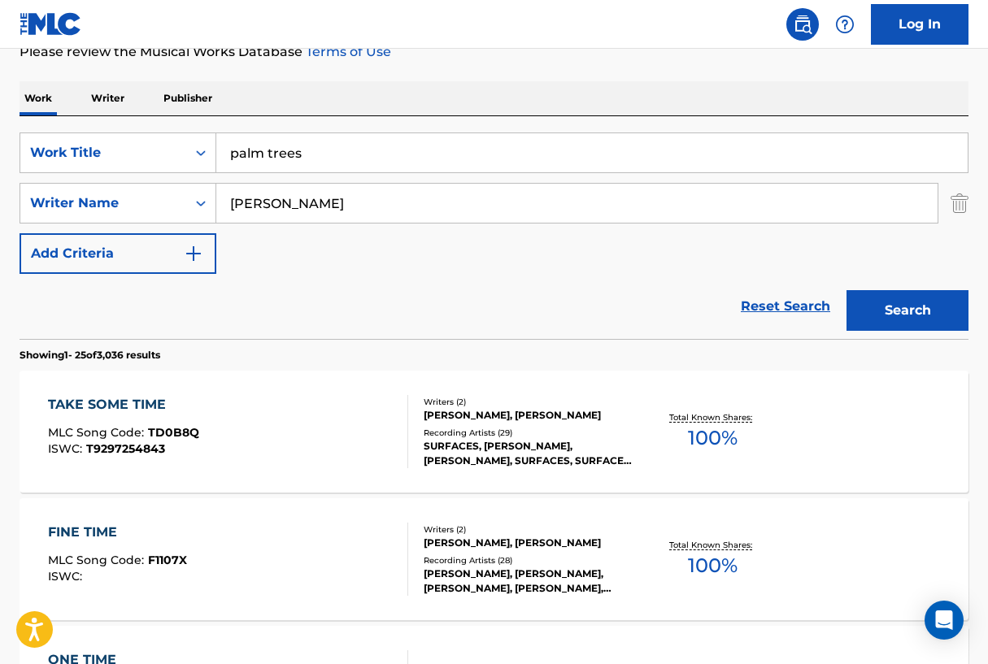
type input "palm trees"
click at [886, 317] on button "Search" at bounding box center [907, 310] width 122 height 41
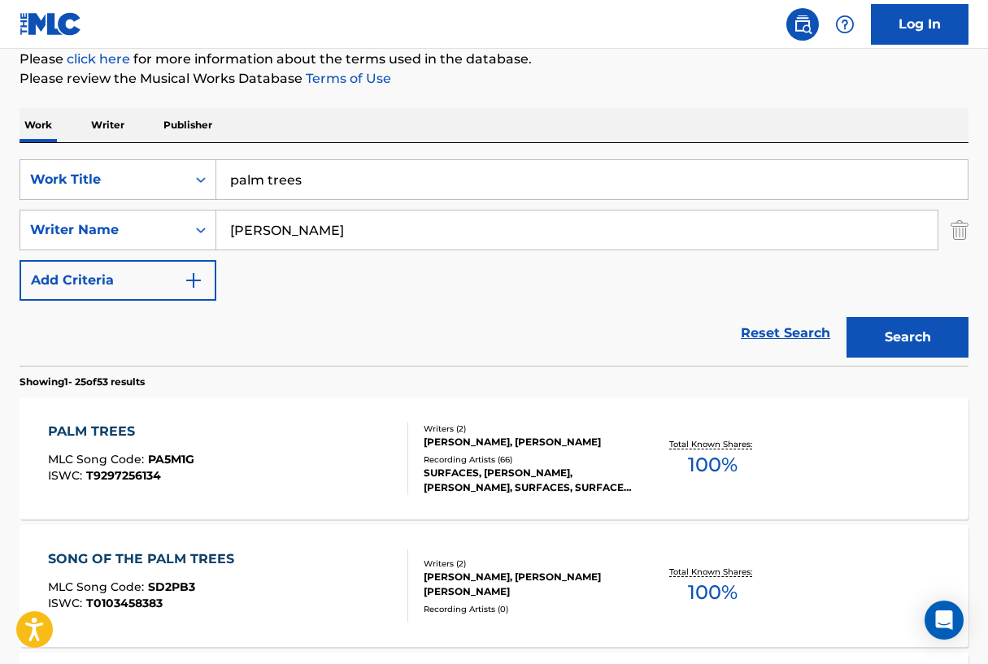
scroll to position [220, 0]
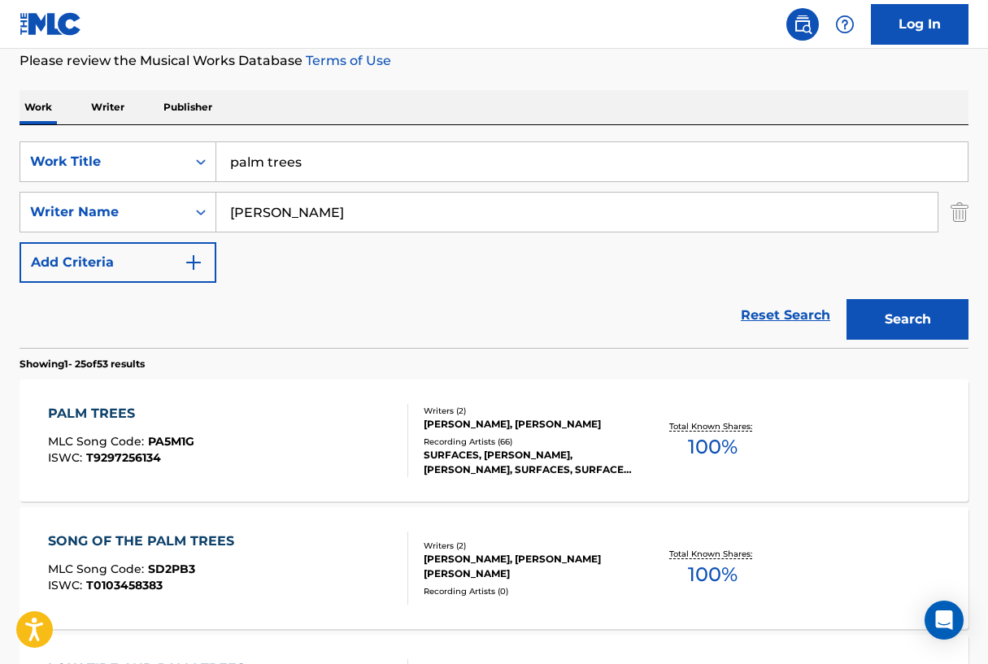
click at [94, 414] on div "PALM TREES" at bounding box center [121, 414] width 146 height 20
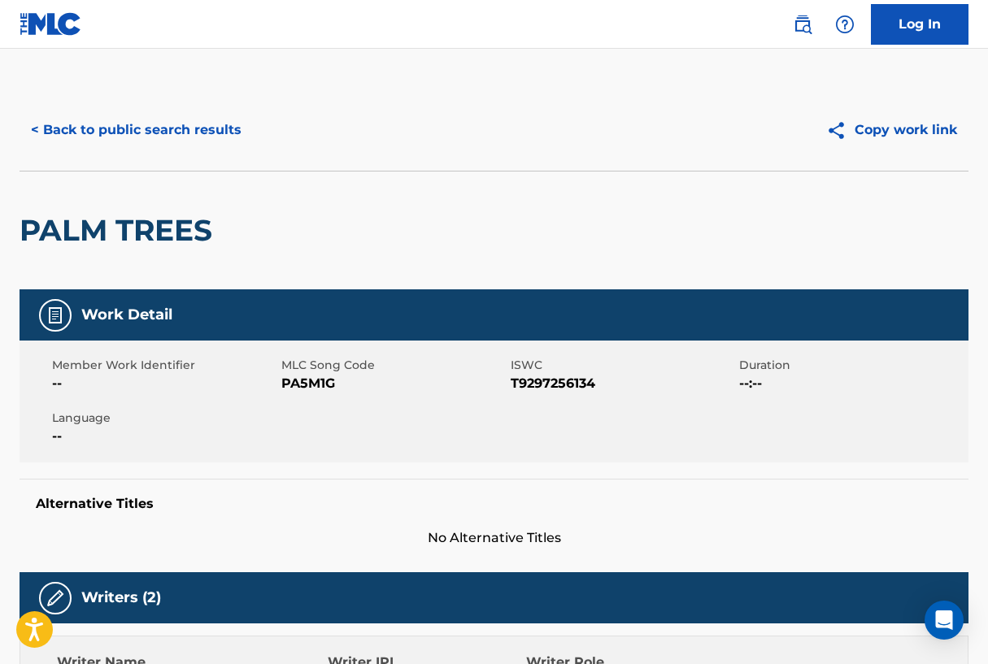
click at [128, 136] on button "< Back to public search results" at bounding box center [136, 130] width 233 height 41
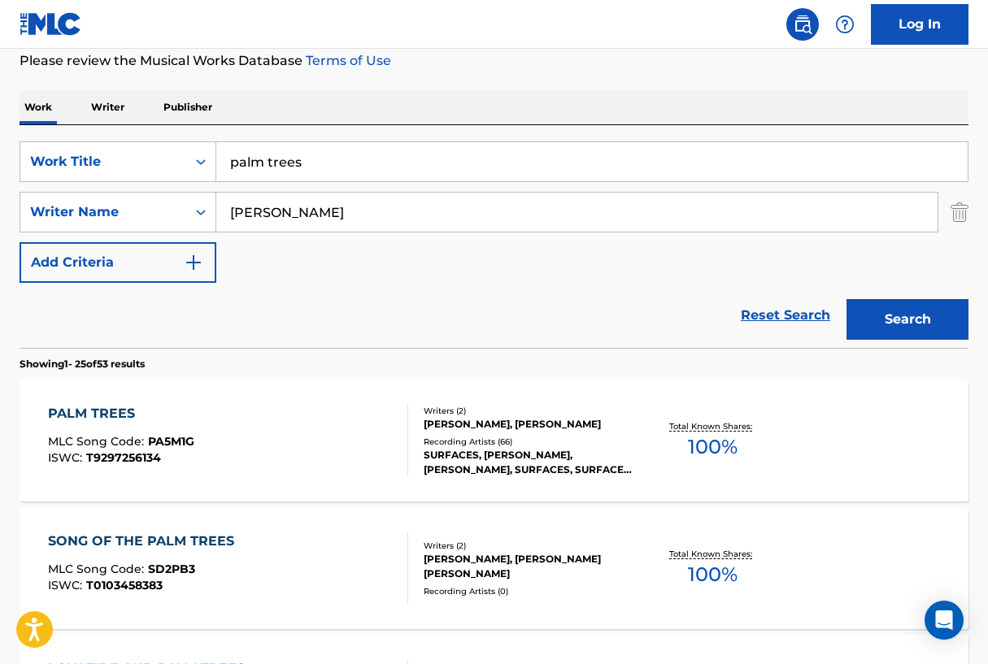
click at [110, 413] on div "PALM TREES" at bounding box center [121, 414] width 146 height 20
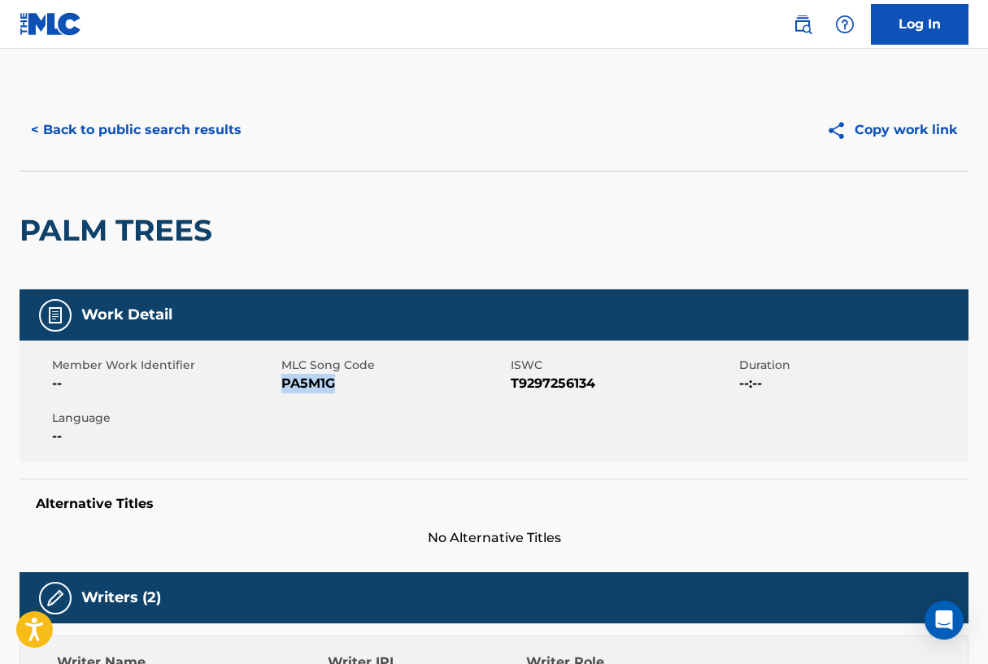
drag, startPoint x: 283, startPoint y: 383, endPoint x: 343, endPoint y: 382, distance: 60.2
click at [343, 382] on span "PA5M1G" at bounding box center [393, 384] width 225 height 20
click at [180, 133] on button "< Back to public search results" at bounding box center [136, 130] width 233 height 41
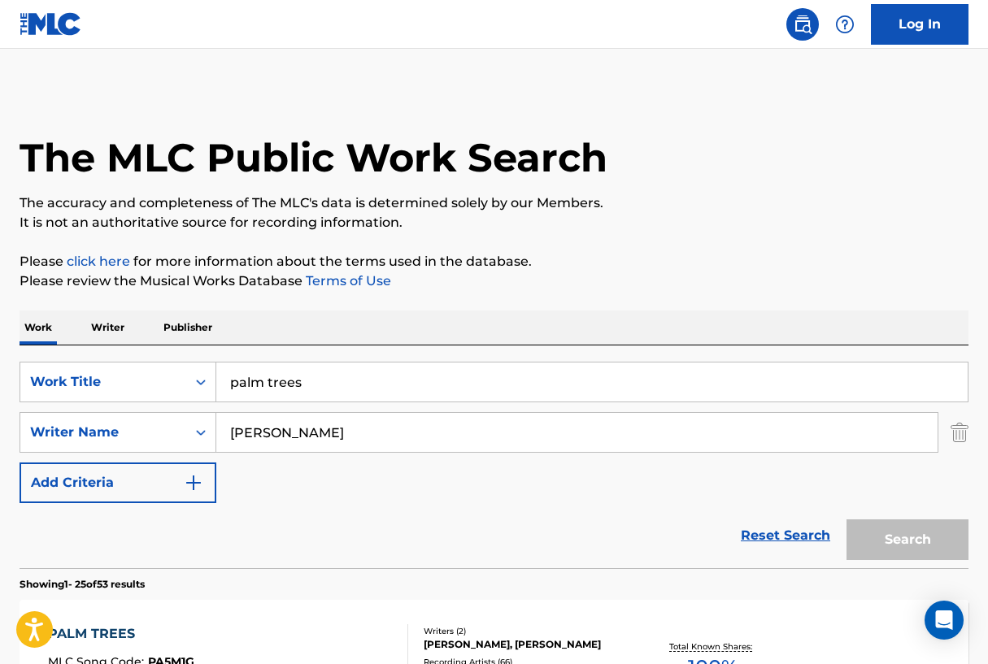
scroll to position [220, 0]
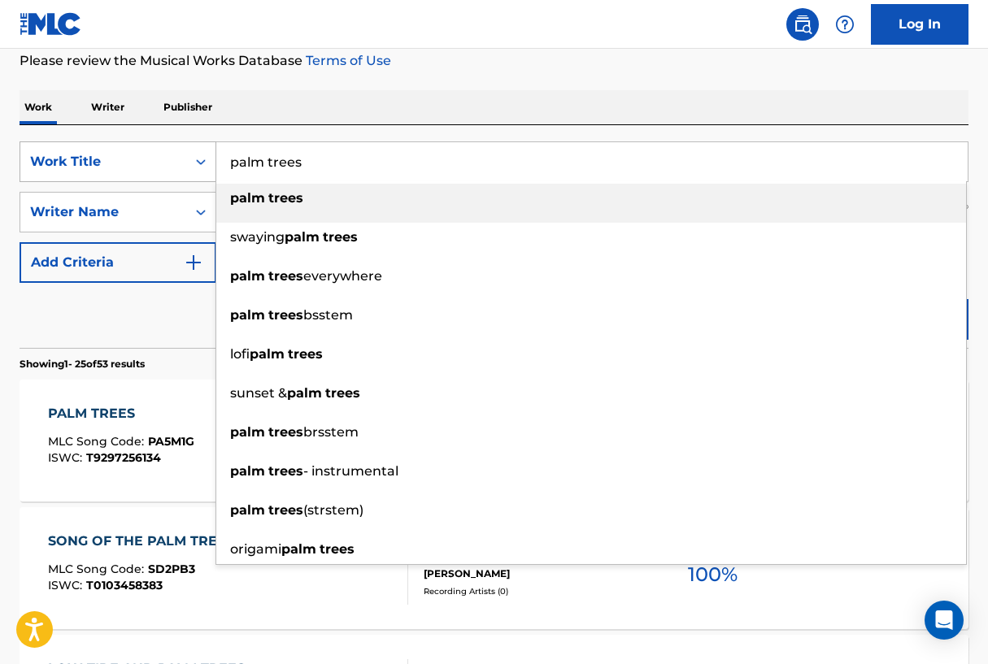
drag, startPoint x: 357, startPoint y: 146, endPoint x: 206, endPoint y: 172, distance: 152.5
click at [206, 172] on div "SearchWithCriteriad16b9960-a114-47d3-9b67-e47614ca9af2 Work Title palm trees pa…" at bounding box center [494, 161] width 949 height 41
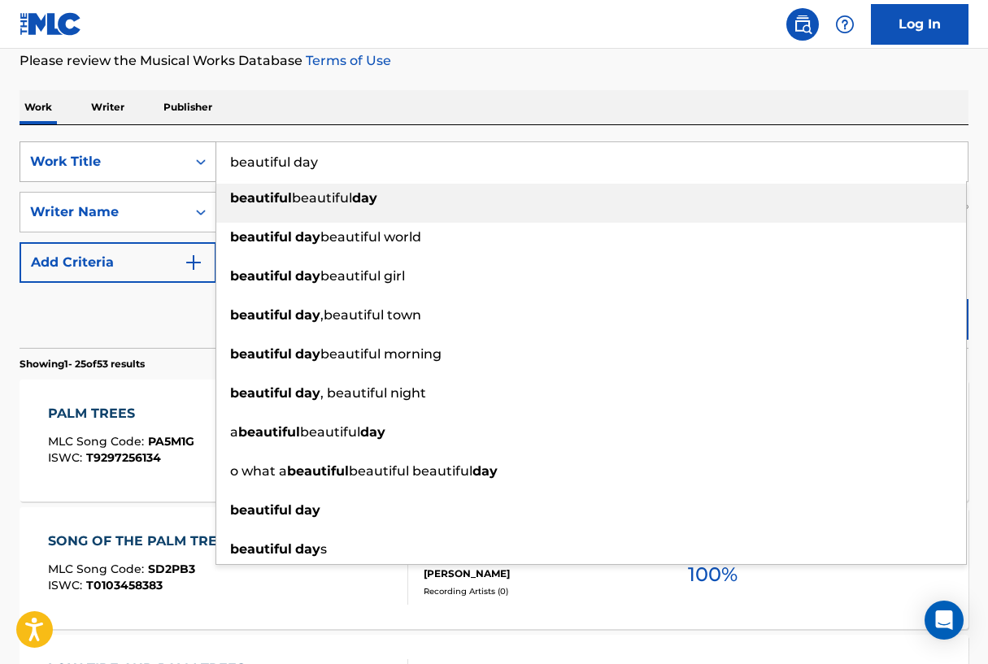
type input "beautiful beautiful day"
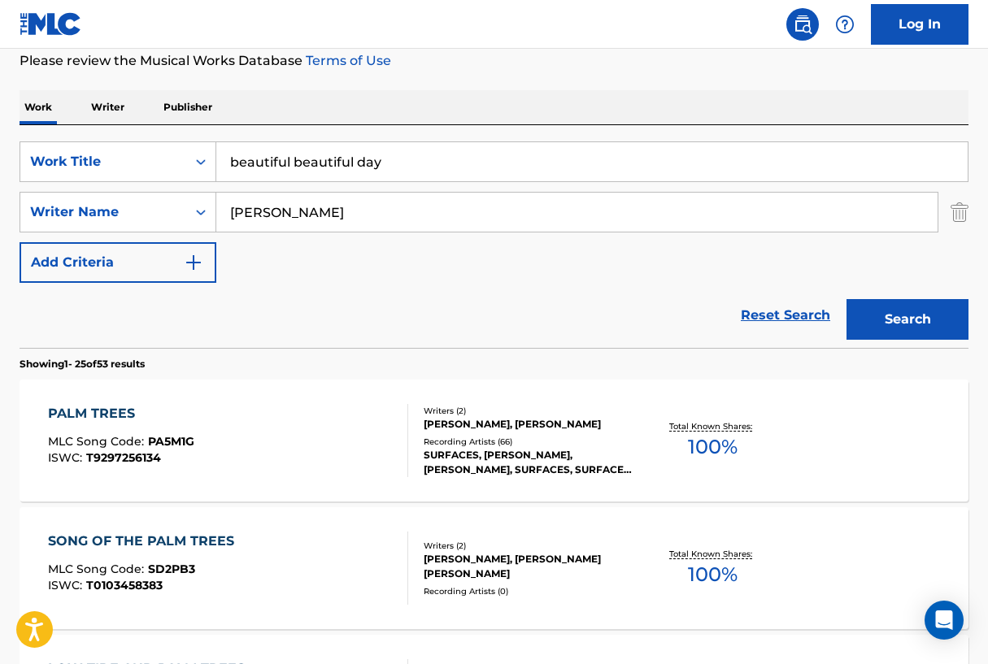
click at [919, 328] on button "Search" at bounding box center [907, 319] width 122 height 41
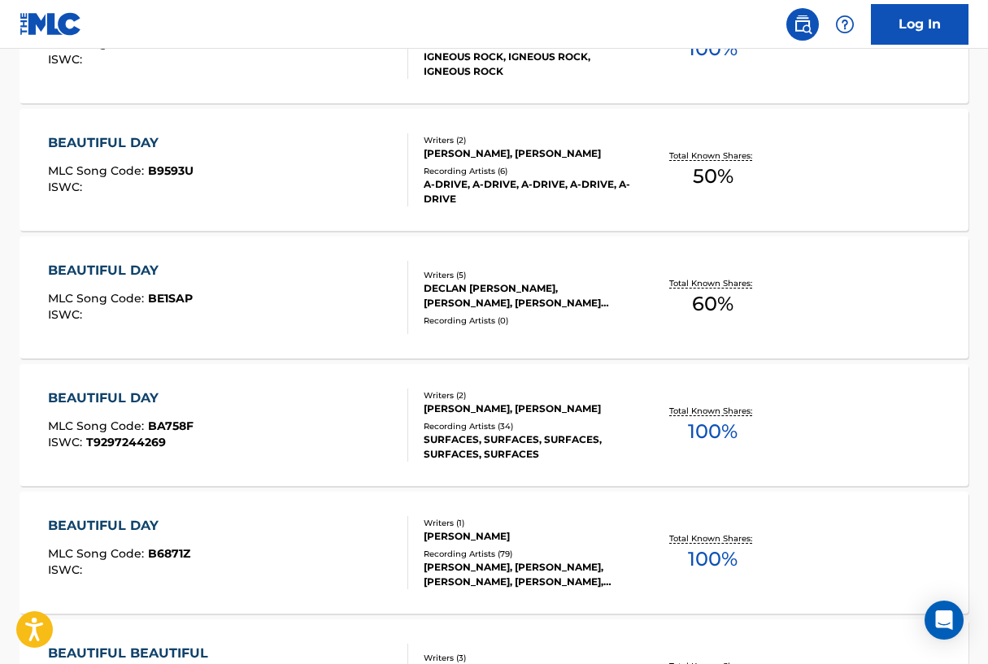
scroll to position [1144, 0]
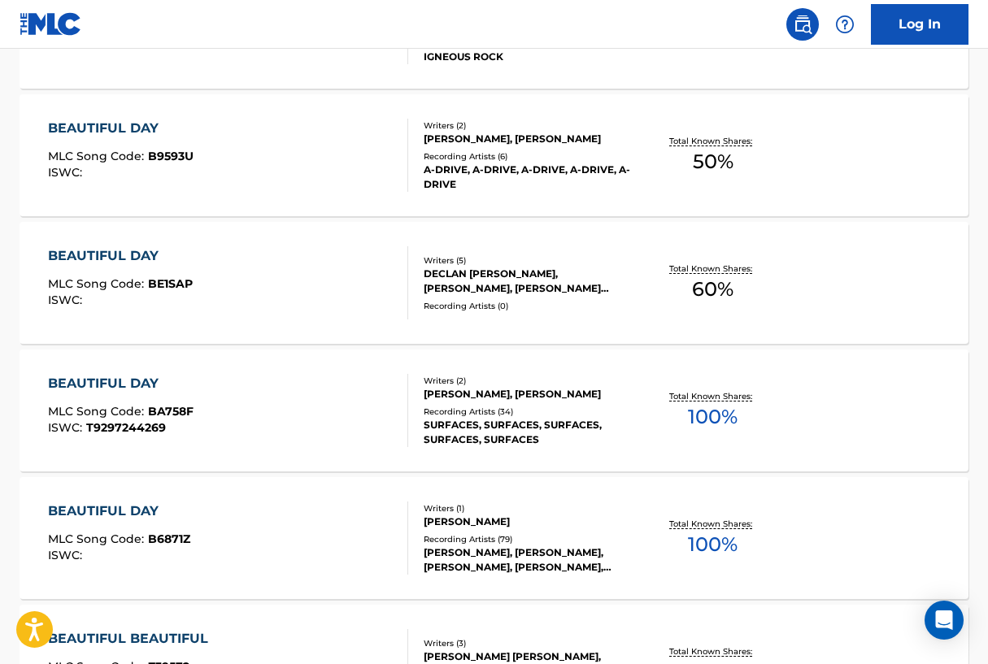
click at [62, 390] on div "BEAUTIFUL DAY" at bounding box center [121, 384] width 146 height 20
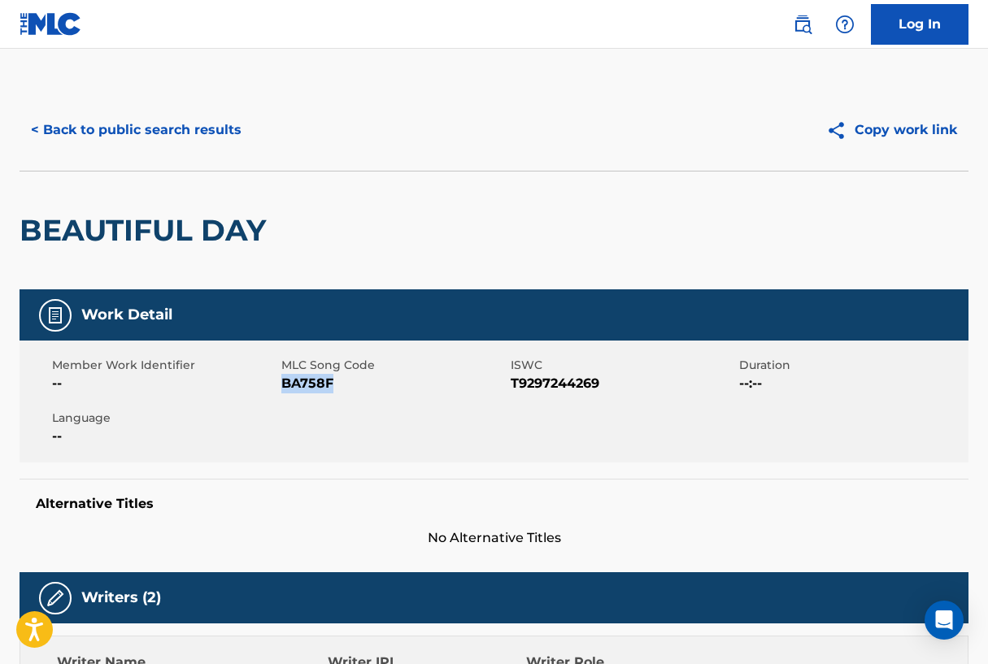
drag, startPoint x: 281, startPoint y: 384, endPoint x: 332, endPoint y: 385, distance: 50.4
click at [332, 385] on span "BA758F" at bounding box center [393, 384] width 225 height 20
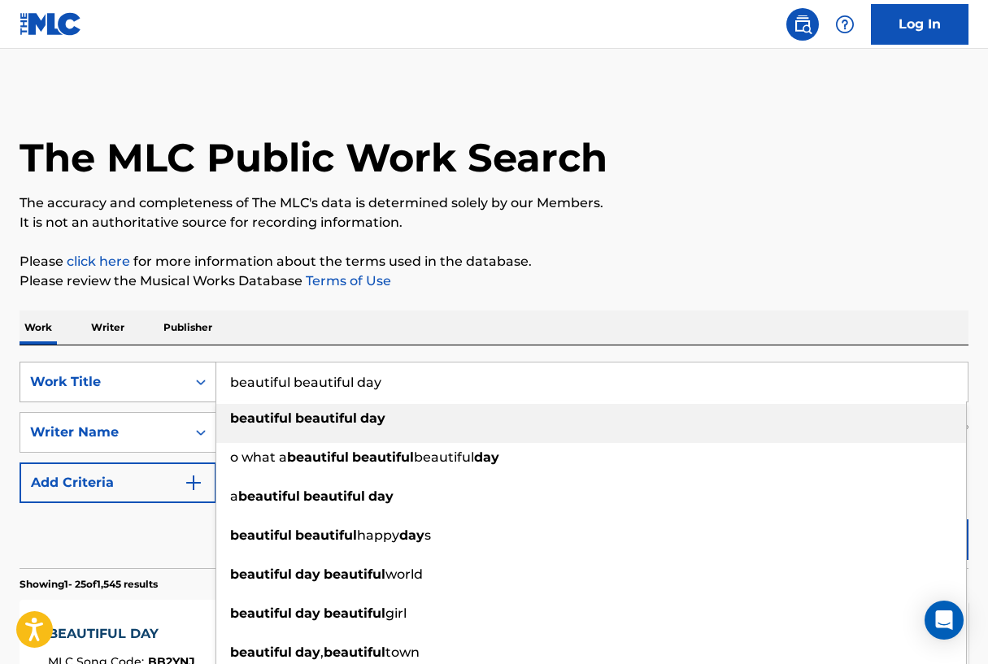
drag, startPoint x: 403, startPoint y: 385, endPoint x: 173, endPoint y: 385, distance: 230.1
click at [173, 385] on div "SearchWithCriteriad16b9960-a114-47d3-9b67-e47614ca9af2 Work Title beautiful bea…" at bounding box center [494, 382] width 949 height 41
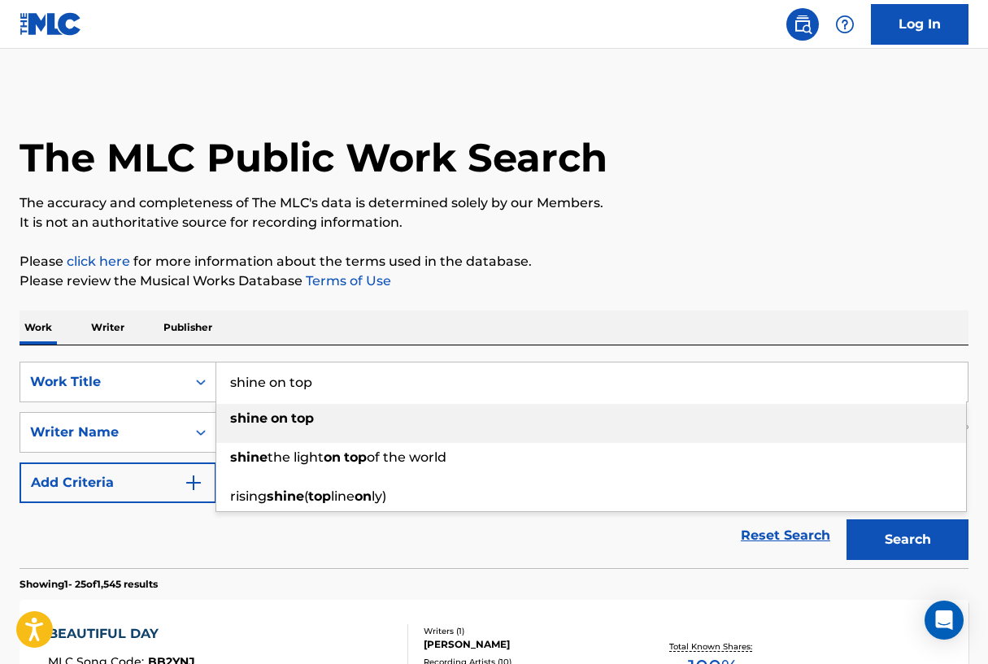
type input "shine on top"
click at [248, 422] on strong "shine" at bounding box center [248, 418] width 37 height 15
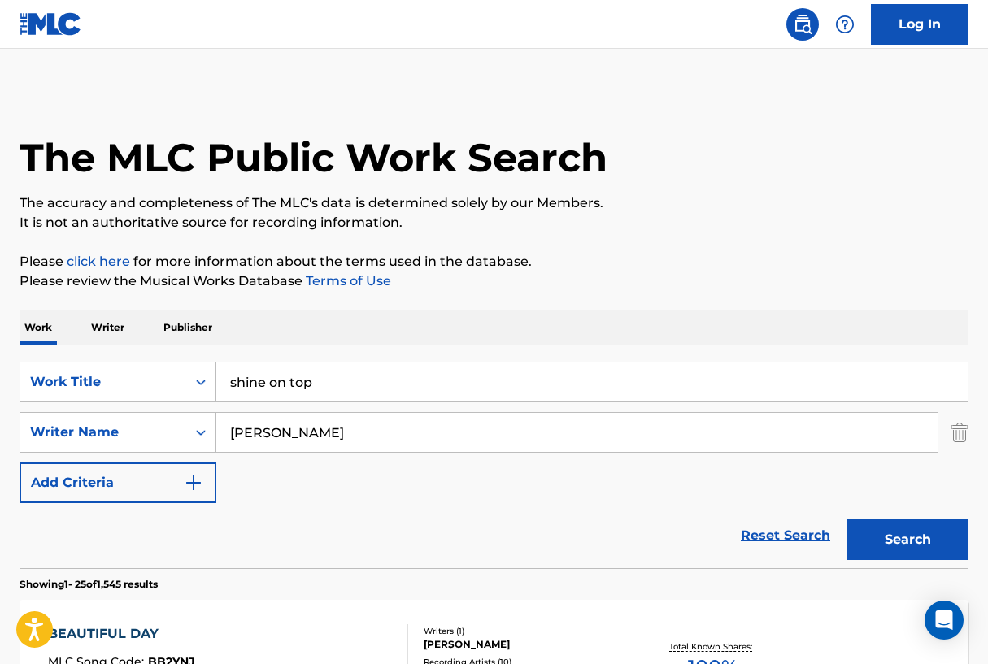
click at [906, 532] on button "Search" at bounding box center [907, 539] width 122 height 41
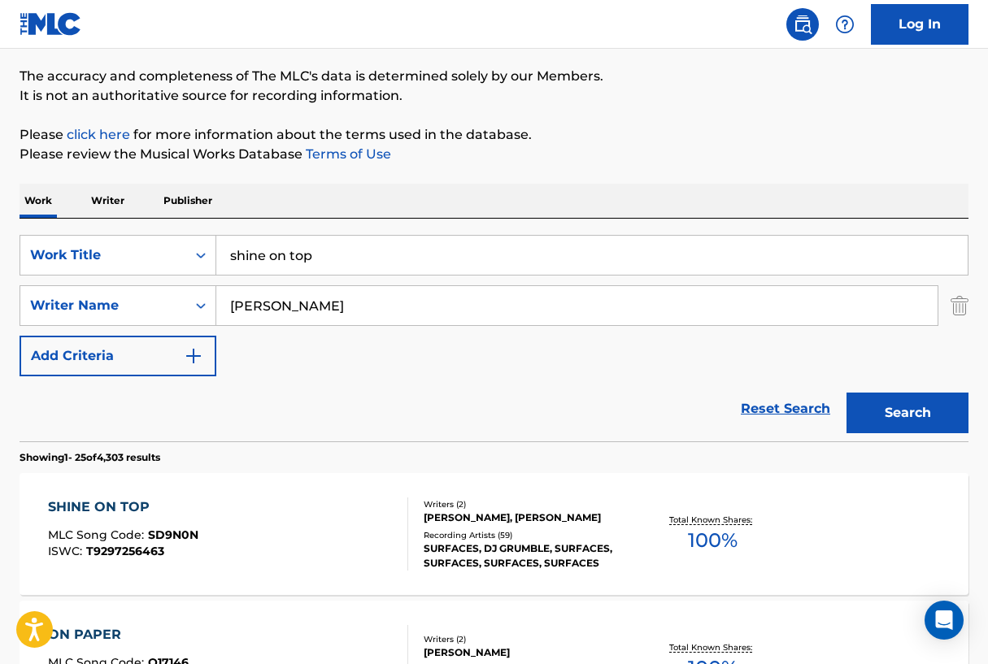
scroll to position [161, 0]
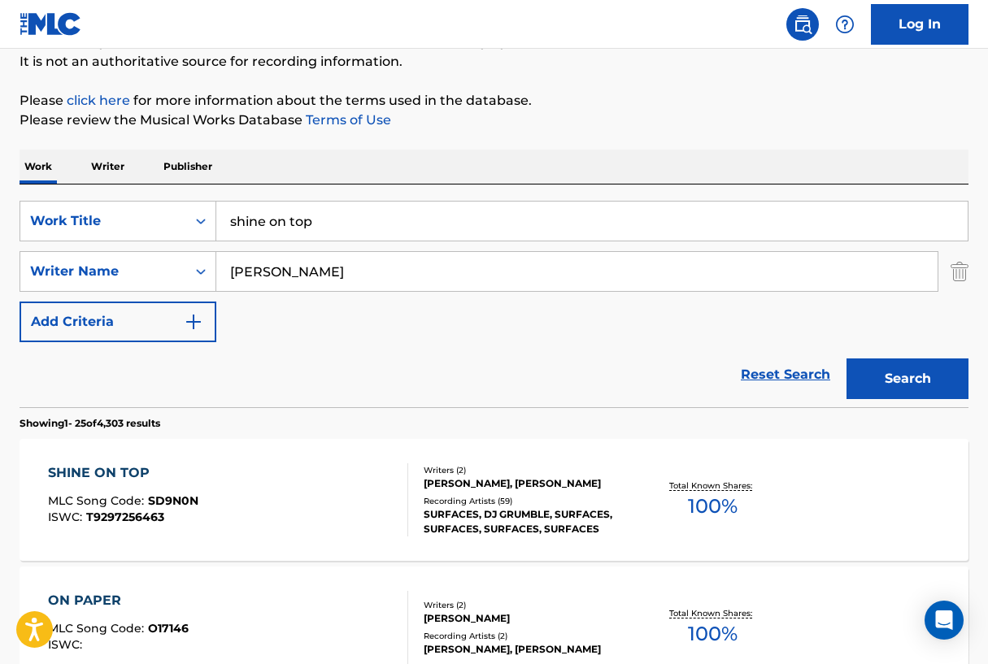
click at [129, 476] on div "SHINE ON TOP" at bounding box center [123, 473] width 150 height 20
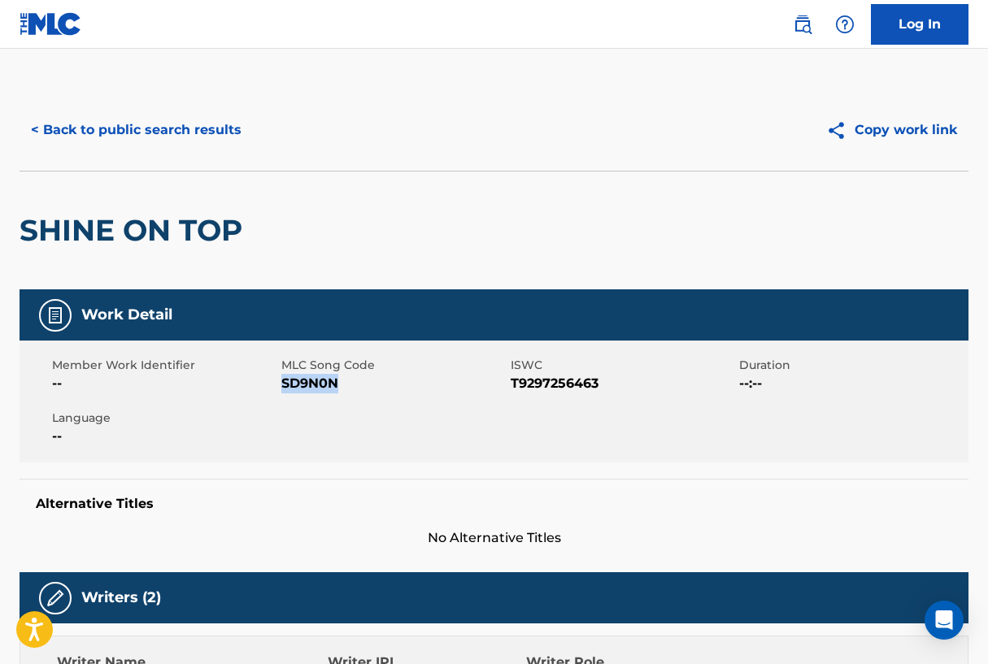
drag, startPoint x: 341, startPoint y: 386, endPoint x: 283, endPoint y: 386, distance: 58.5
click at [283, 386] on span "SD9N0N" at bounding box center [393, 384] width 225 height 20
click at [115, 136] on button "< Back to public search results" at bounding box center [136, 130] width 233 height 41
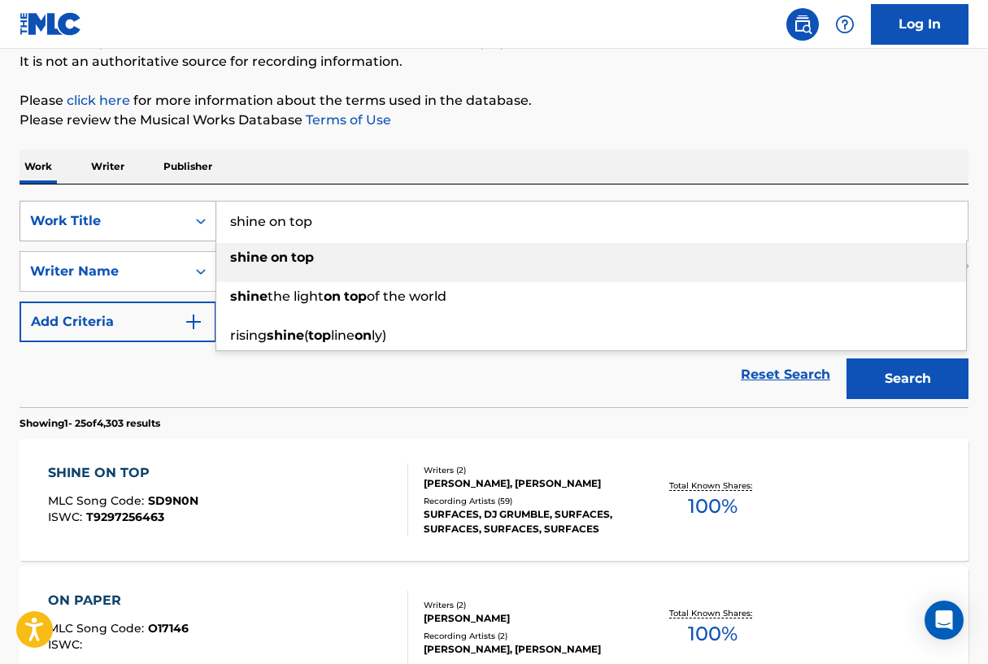
drag, startPoint x: 327, startPoint y: 234, endPoint x: 215, endPoint y: 225, distance: 112.5
click at [215, 225] on div "SearchWithCriteriad16b9960-a114-47d3-9b67-e47614ca9af2 Work Title shine on top …" at bounding box center [494, 221] width 949 height 41
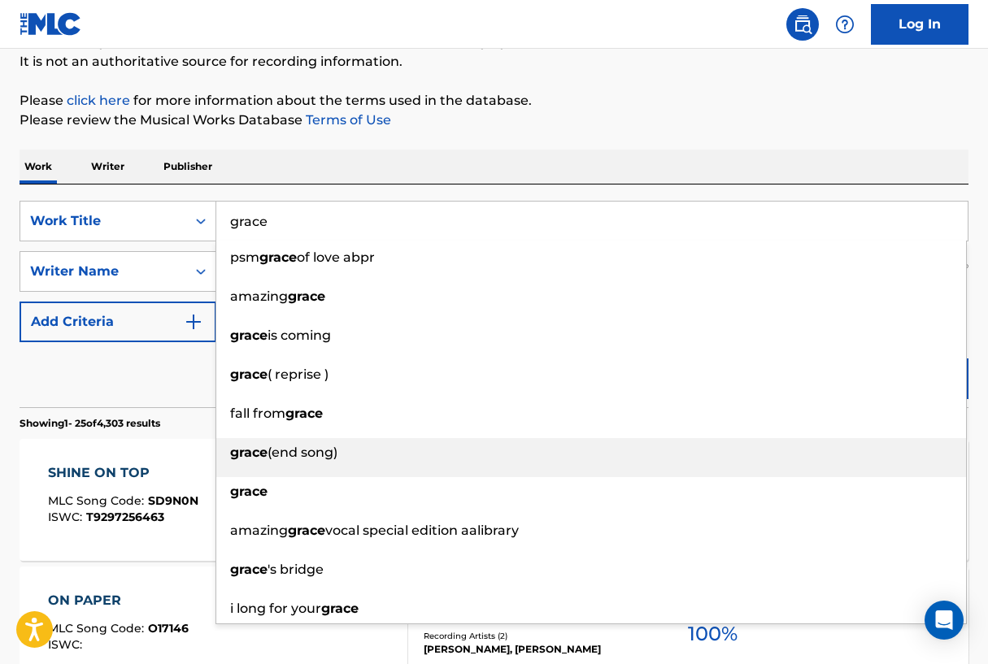
type input "grace"
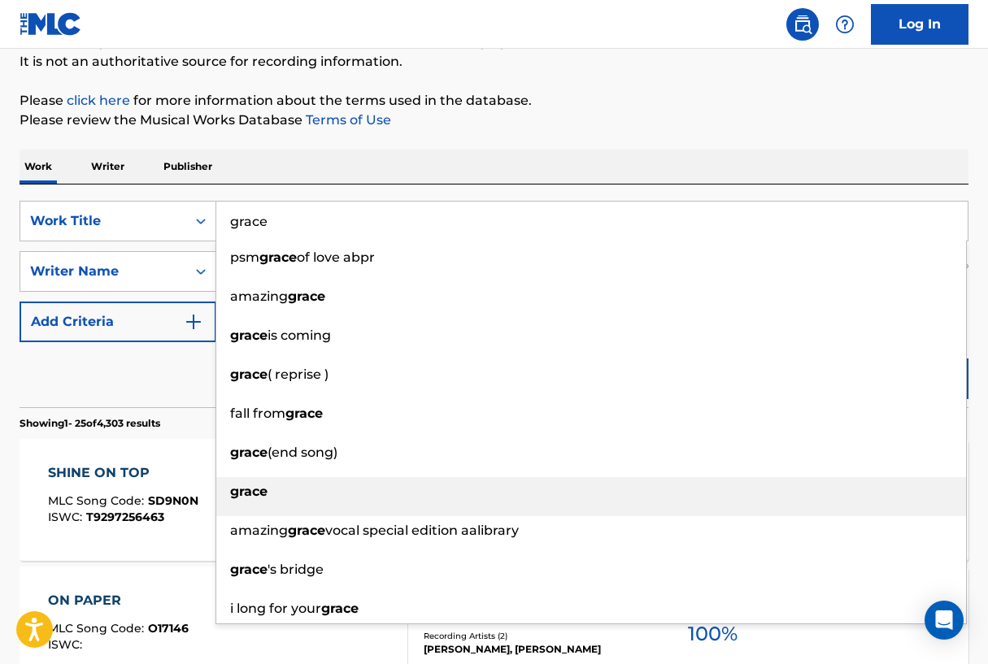
click at [267, 483] on div "grace" at bounding box center [591, 491] width 750 height 29
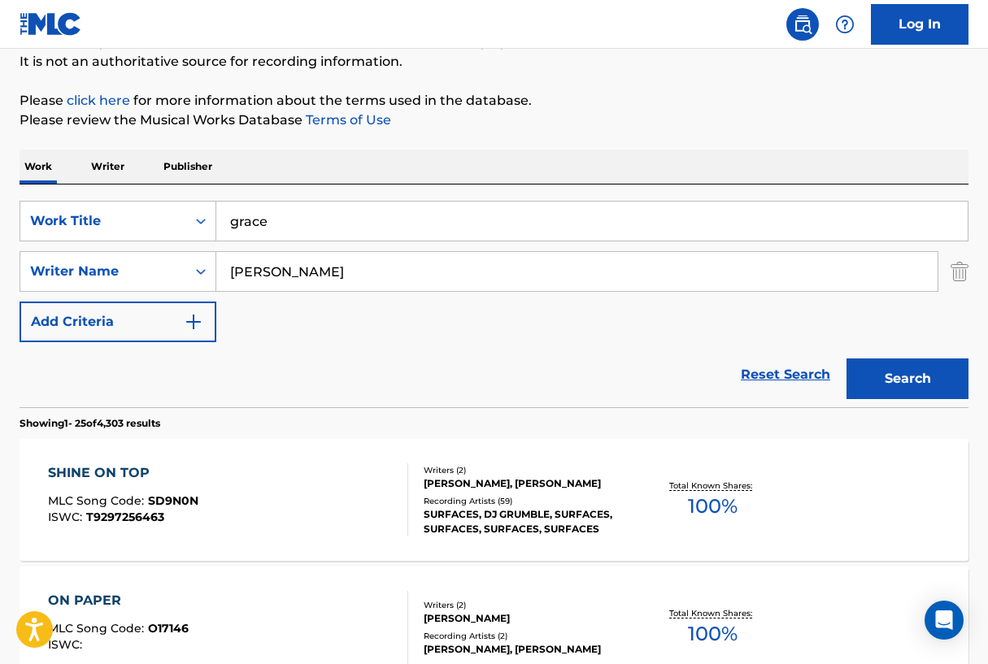
click at [887, 377] on button "Search" at bounding box center [907, 379] width 122 height 41
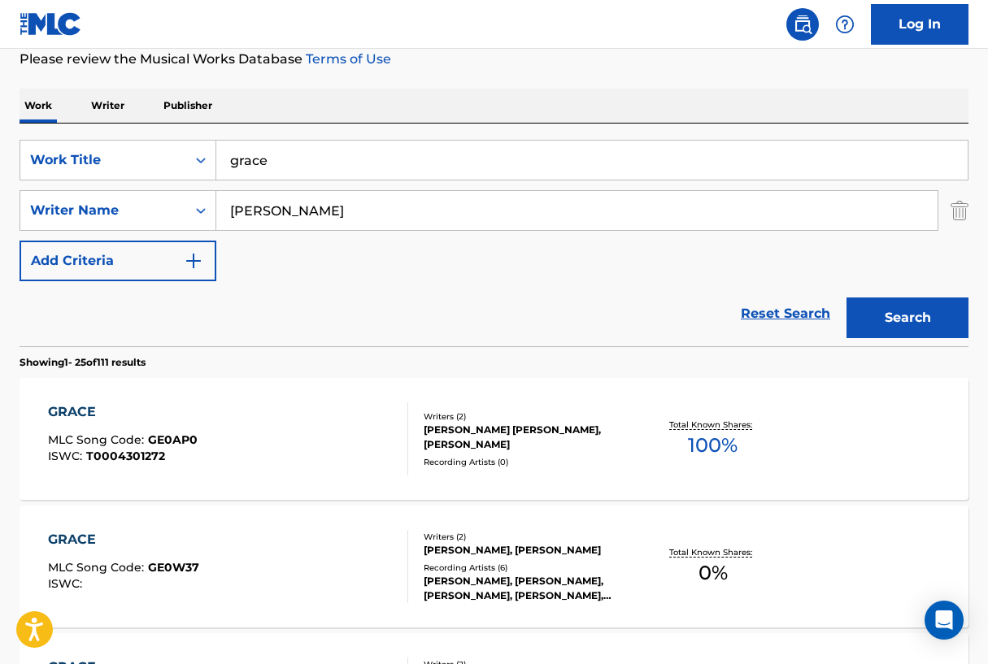
scroll to position [223, 0]
click at [76, 411] on div "GRACE" at bounding box center [123, 412] width 150 height 20
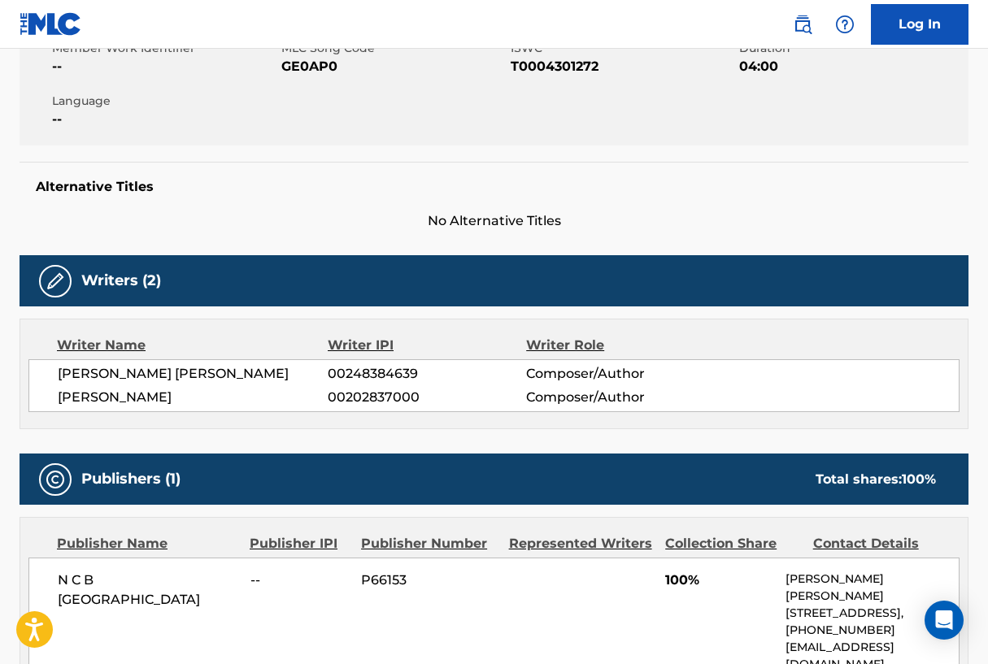
scroll to position [314, 0]
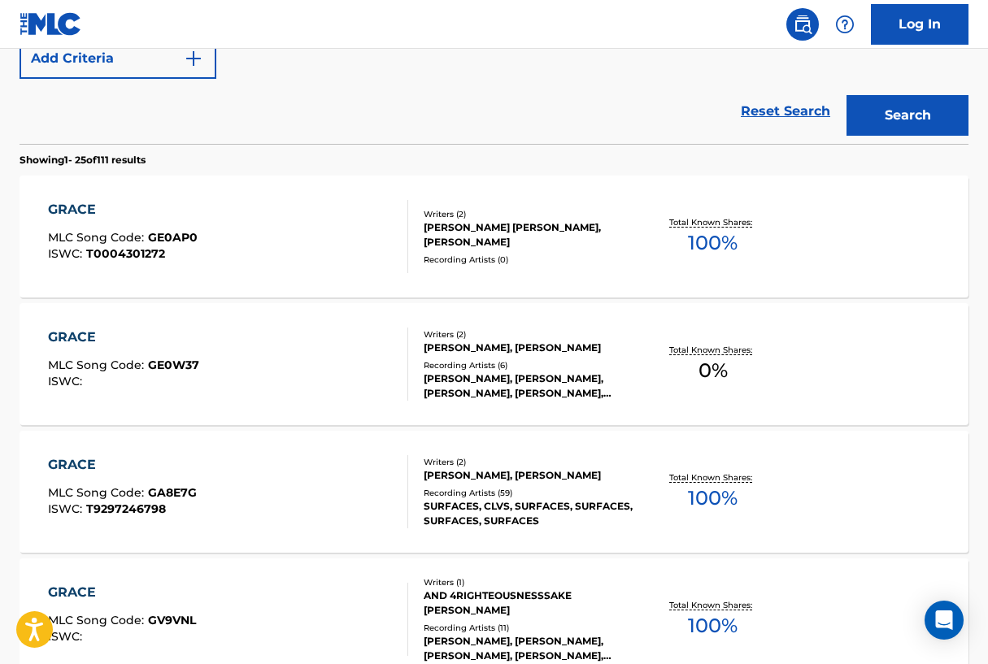
scroll to position [426, 0]
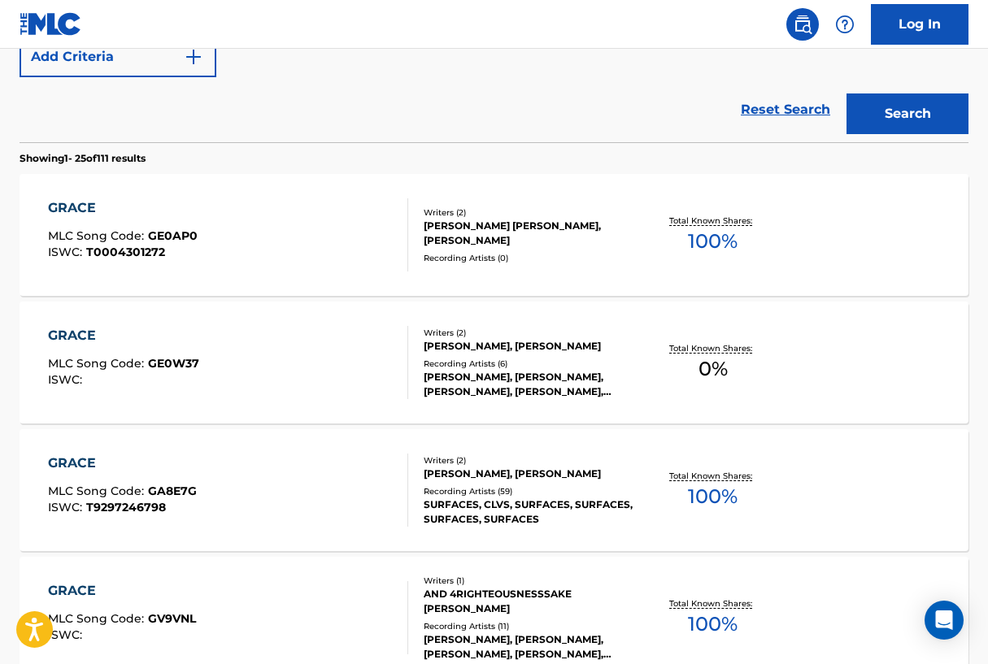
click at [86, 460] on div "GRACE" at bounding box center [122, 464] width 149 height 20
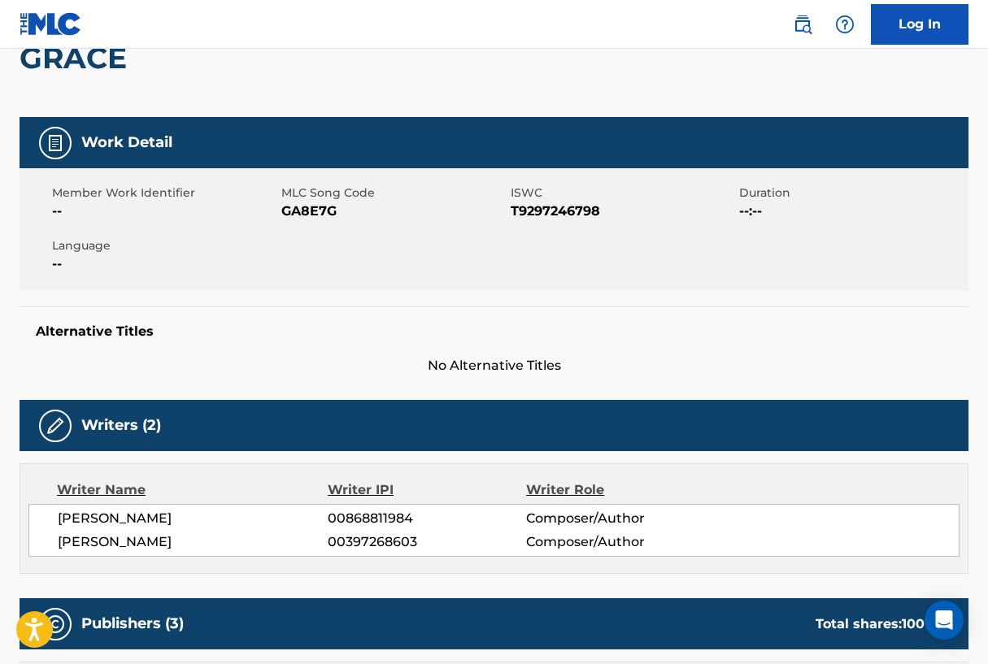
scroll to position [174, 0]
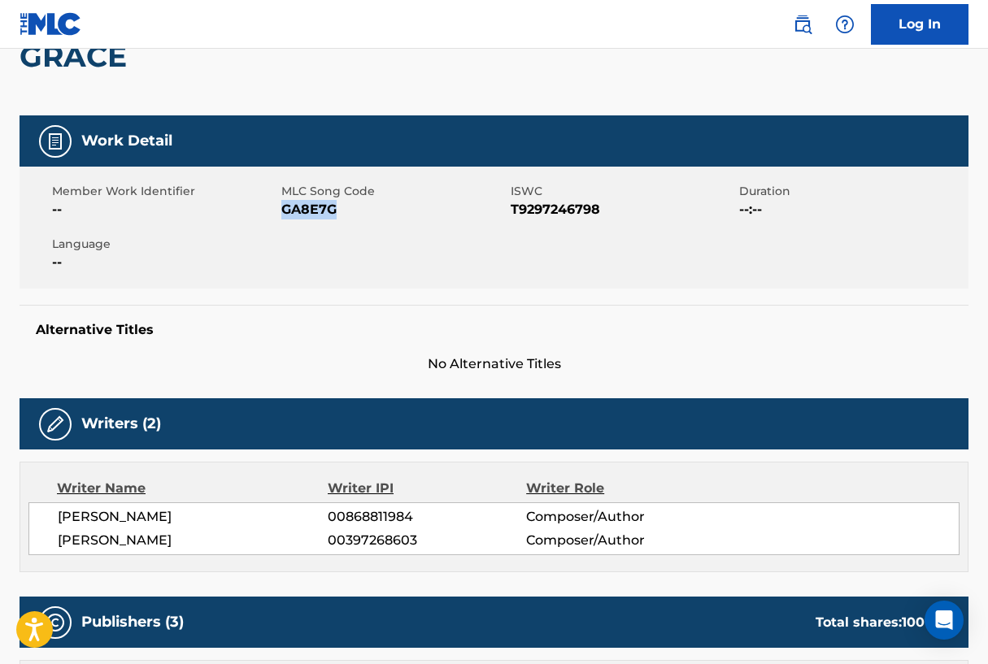
drag, startPoint x: 281, startPoint y: 203, endPoint x: 335, endPoint y: 213, distance: 54.5
click at [335, 213] on span "GA8E7G" at bounding box center [393, 210] width 225 height 20
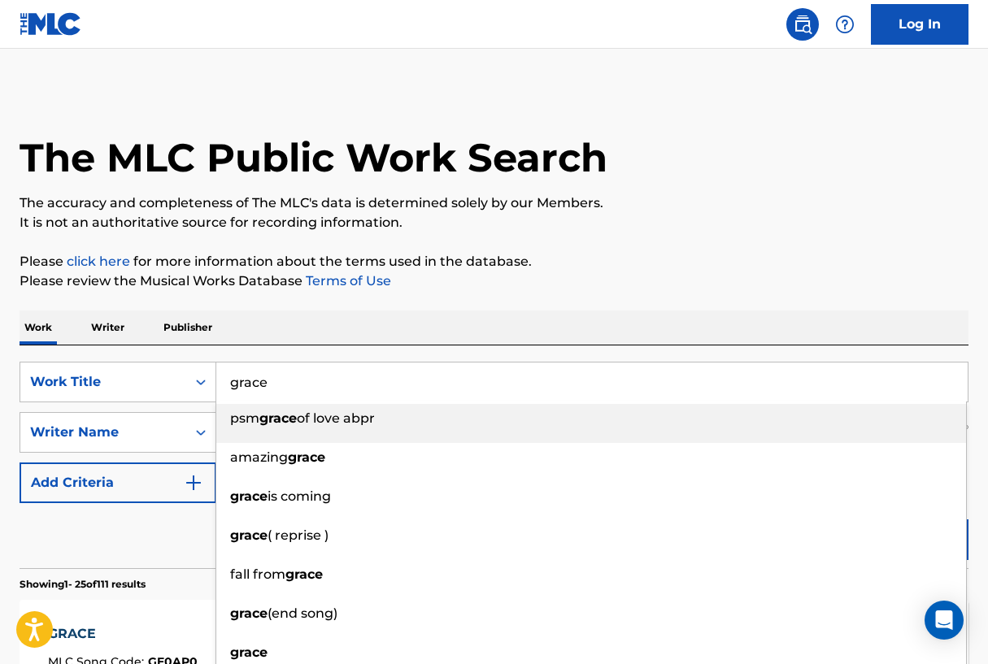
click at [254, 381] on input "grace" at bounding box center [591, 382] width 751 height 39
drag, startPoint x: 286, startPoint y: 385, endPoint x: 202, endPoint y: 380, distance: 84.6
click at [202, 380] on div "SearchWithCriteriad16b9960-a114-47d3-9b67-e47614ca9af2 Work Title grace psm gra…" at bounding box center [494, 382] width 949 height 41
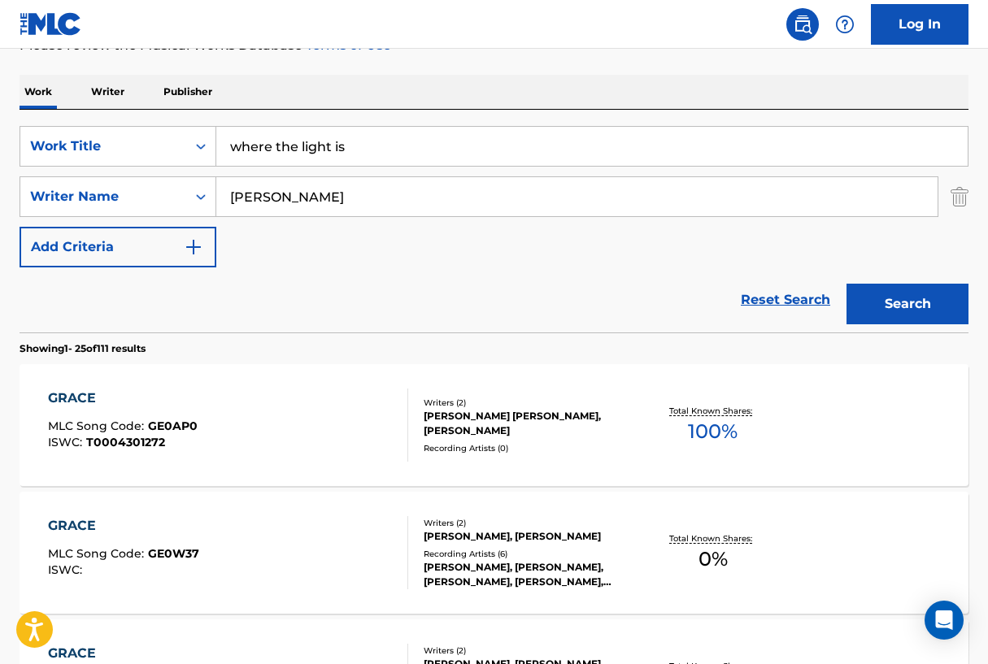
scroll to position [251, 0]
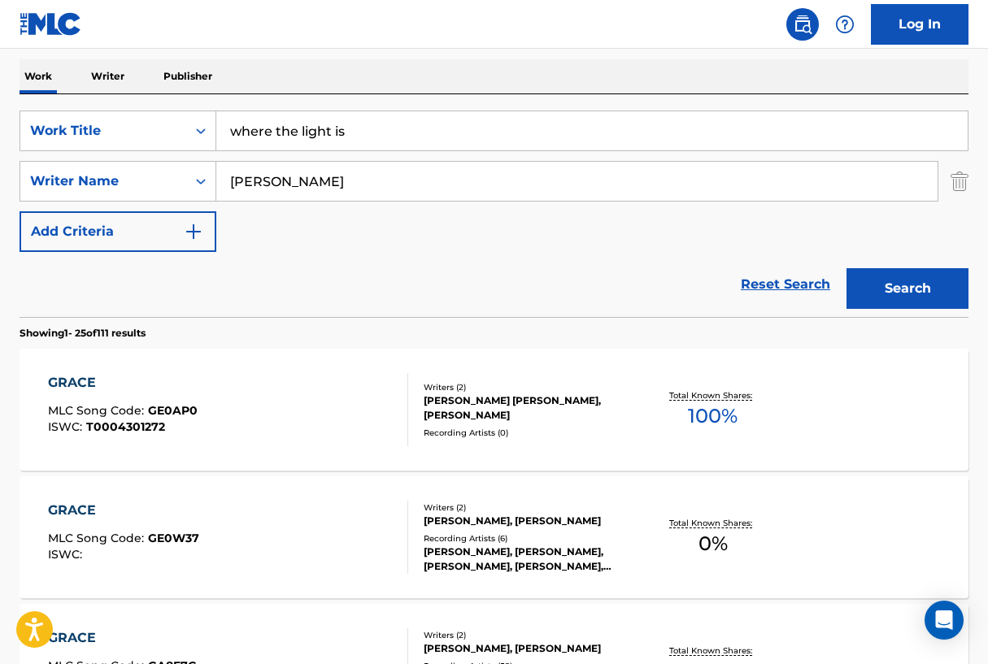
type input "where the light is"
click at [907, 293] on button "Search" at bounding box center [907, 288] width 122 height 41
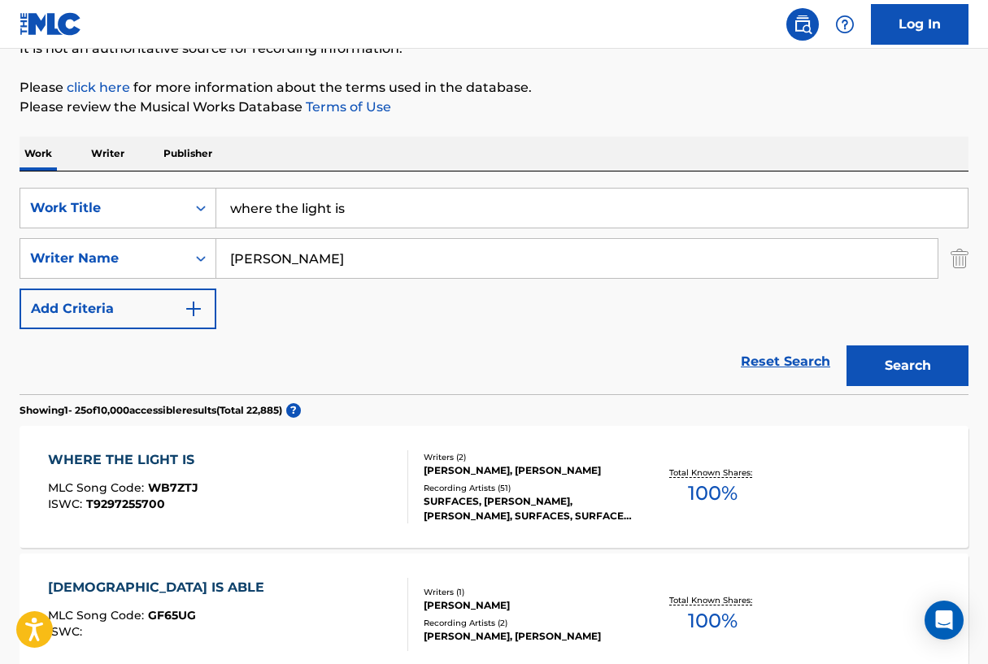
scroll to position [197, 0]
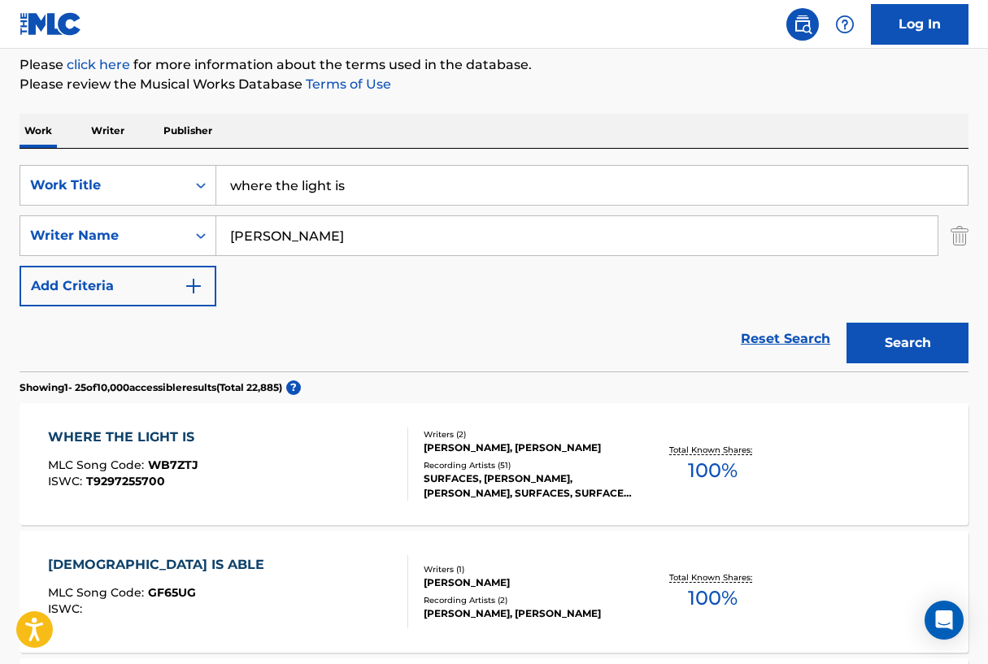
click at [181, 434] on div "WHERE THE LIGHT IS" at bounding box center [125, 438] width 154 height 20
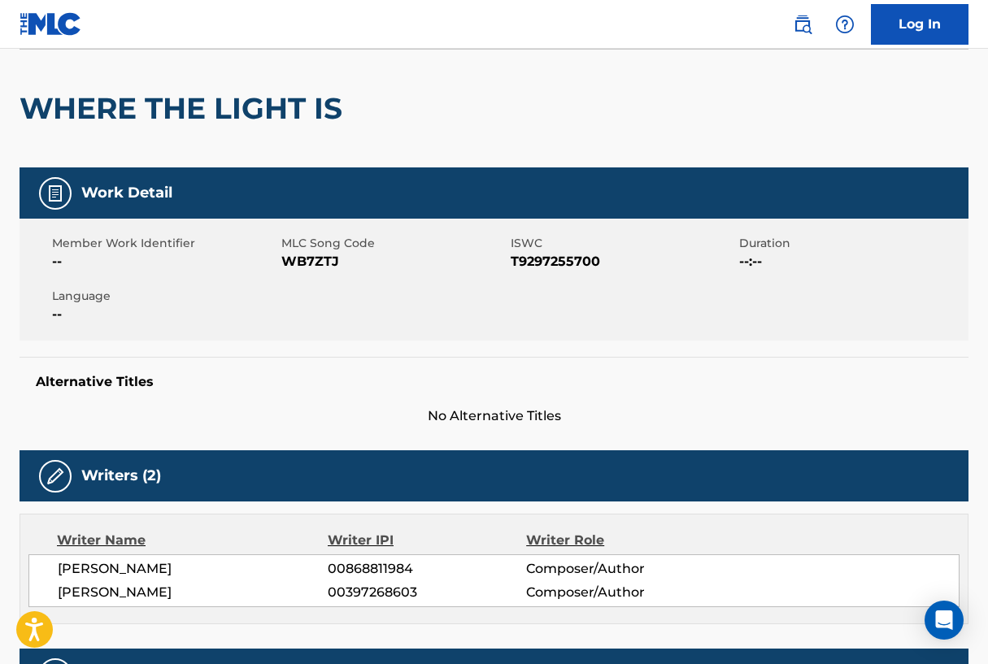
scroll to position [118, 0]
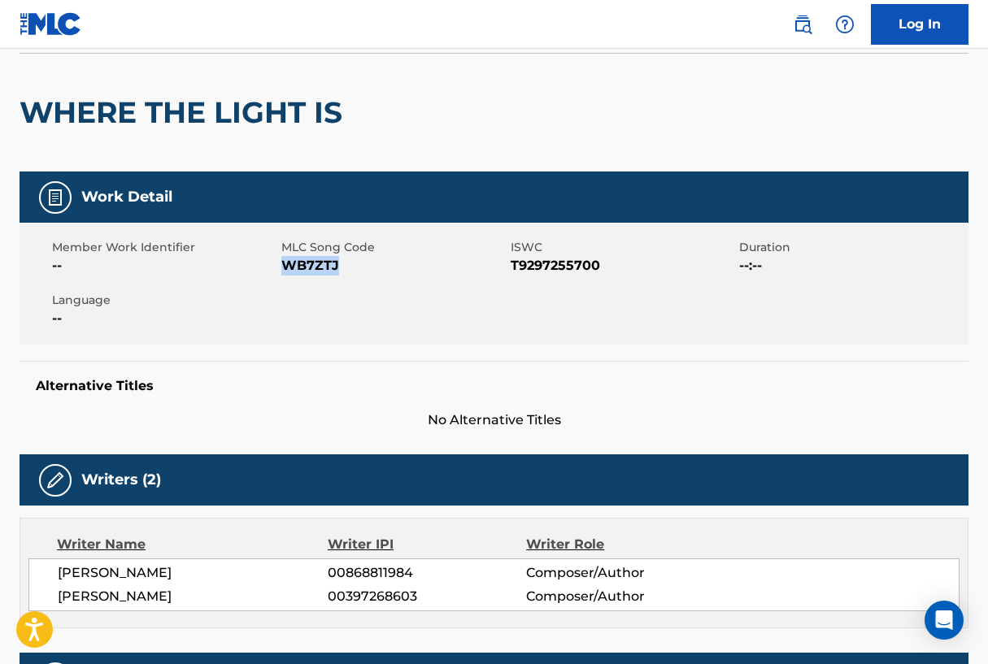
drag, startPoint x: 280, startPoint y: 267, endPoint x: 341, endPoint y: 271, distance: 60.2
click at [341, 271] on span "WB7ZTJ" at bounding box center [393, 266] width 225 height 20
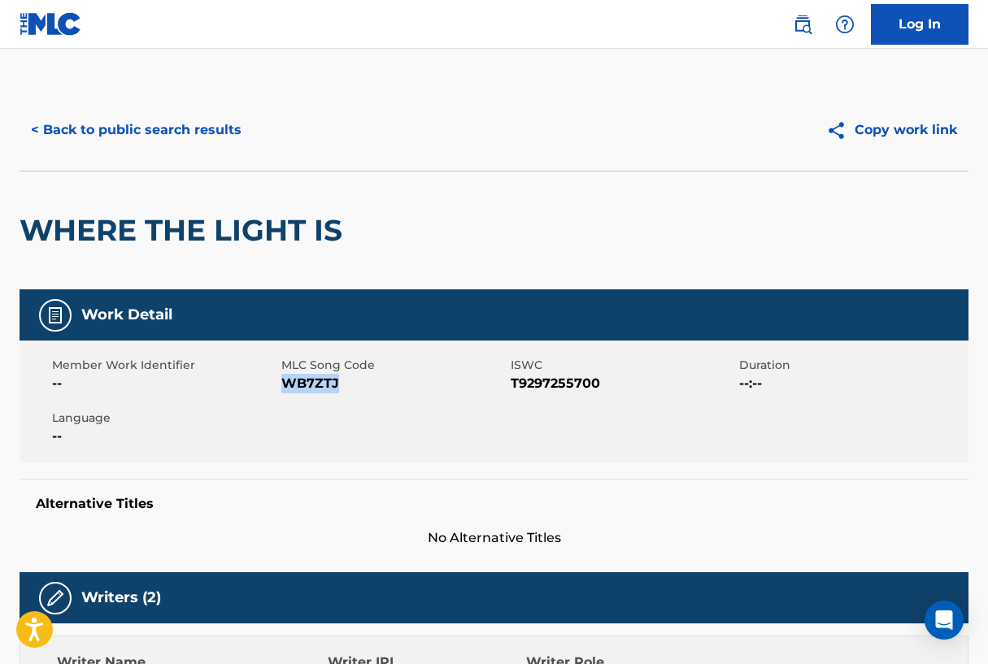
scroll to position [0, 0]
click at [209, 140] on button "< Back to public search results" at bounding box center [136, 130] width 233 height 41
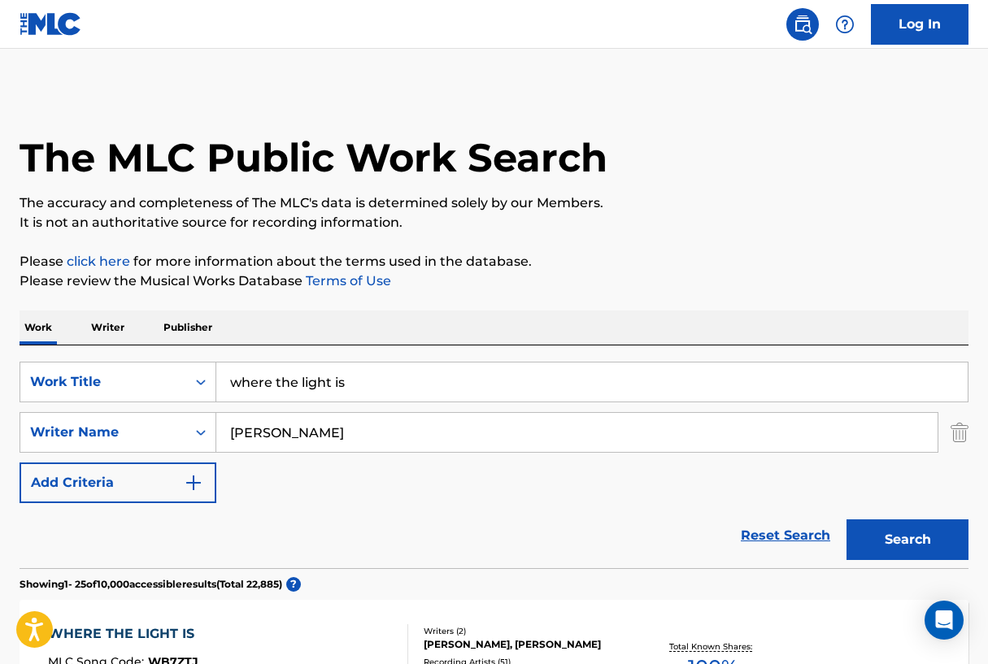
scroll to position [197, 0]
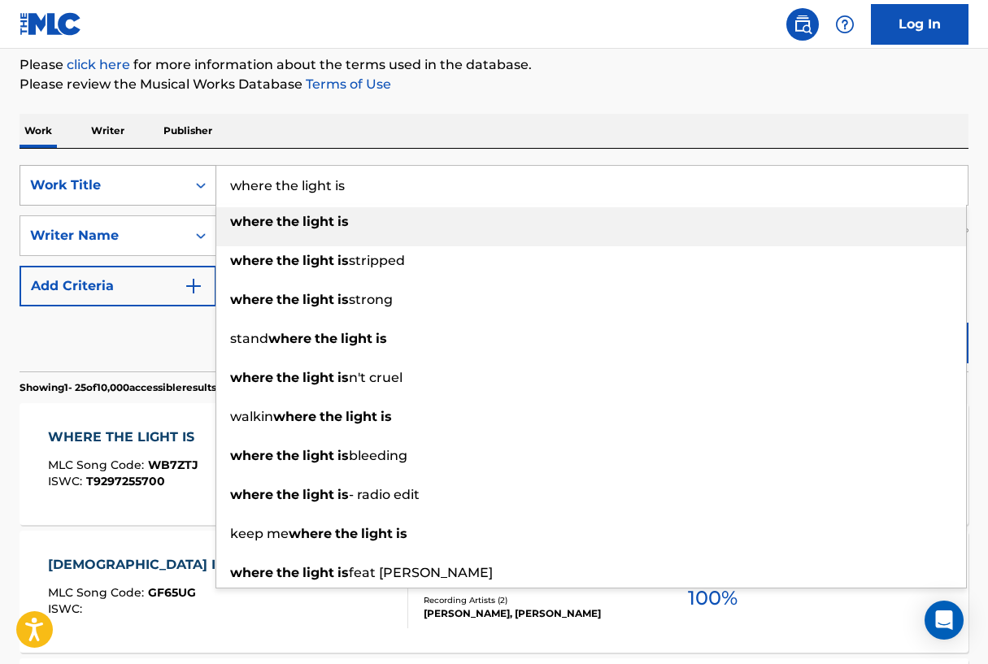
drag, startPoint x: 382, startPoint y: 192, endPoint x: 186, endPoint y: 189, distance: 195.9
click at [186, 189] on div "SearchWithCriteriad16b9960-a114-47d3-9b67-e47614ca9af2 Work Title where the lig…" at bounding box center [494, 185] width 949 height 41
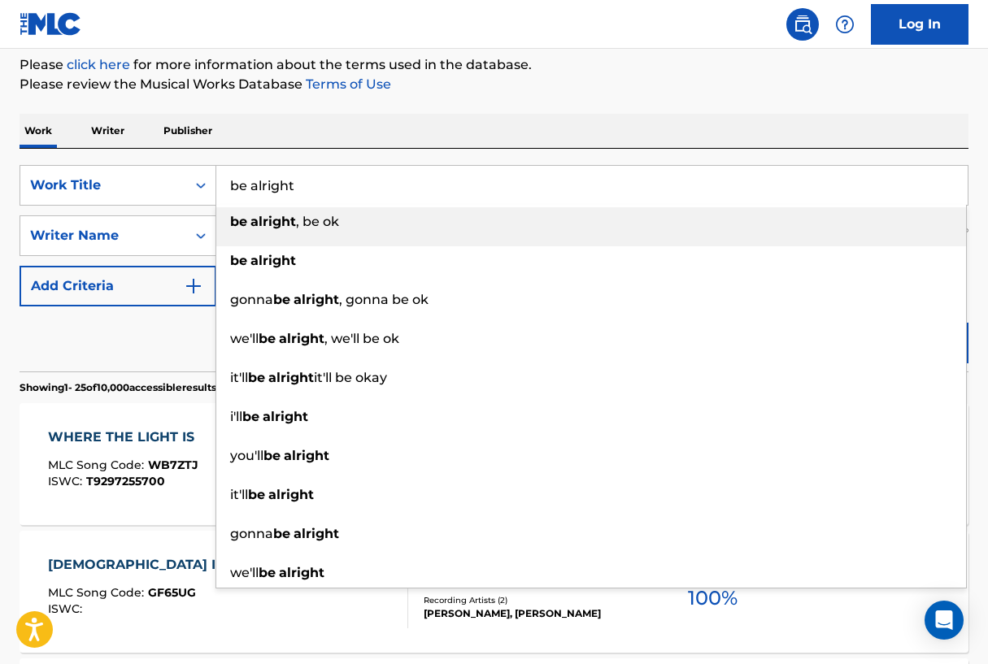
type input "be alright"
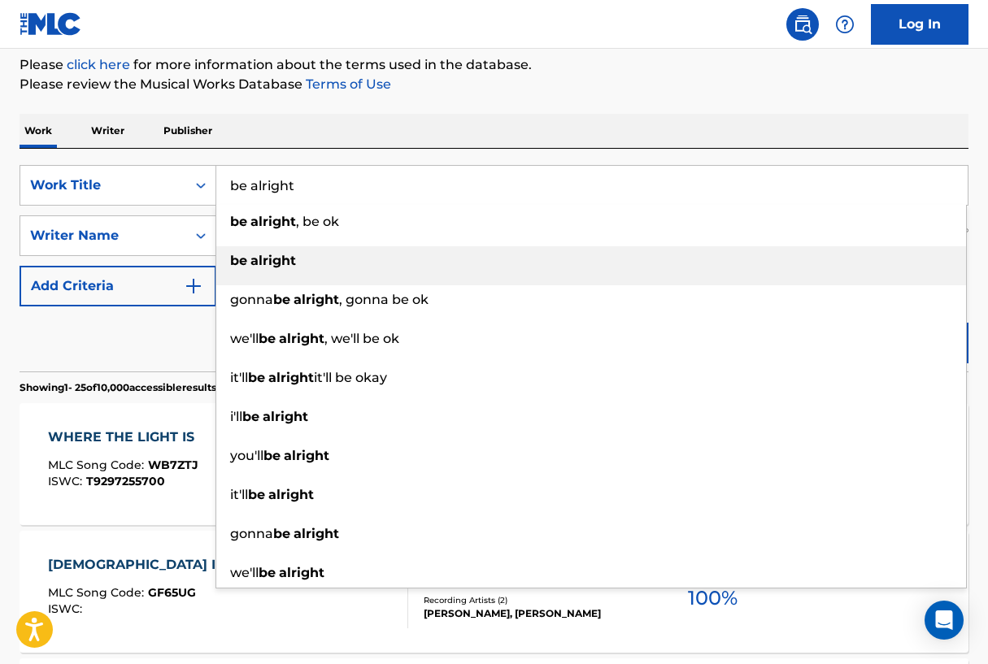
click at [233, 255] on strong "be" at bounding box center [238, 260] width 17 height 15
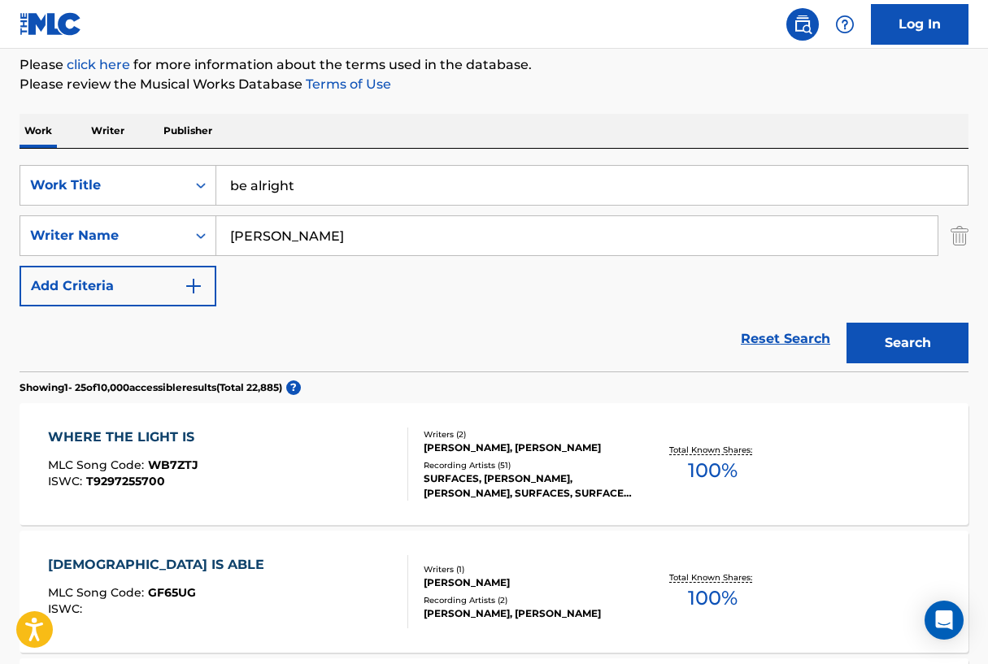
click at [929, 339] on button "Search" at bounding box center [907, 343] width 122 height 41
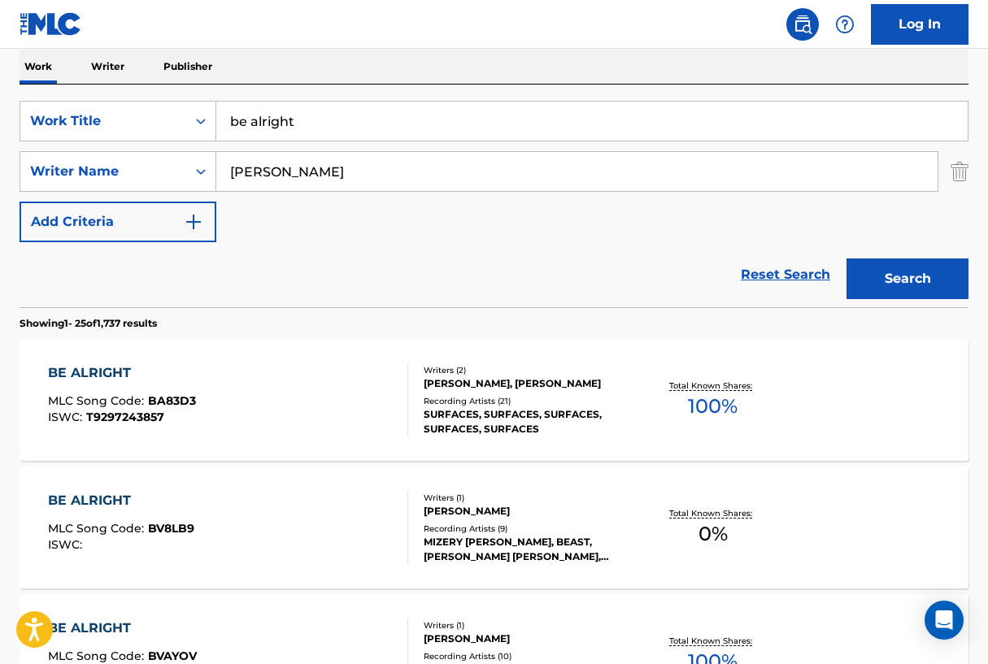
scroll to position [278, 0]
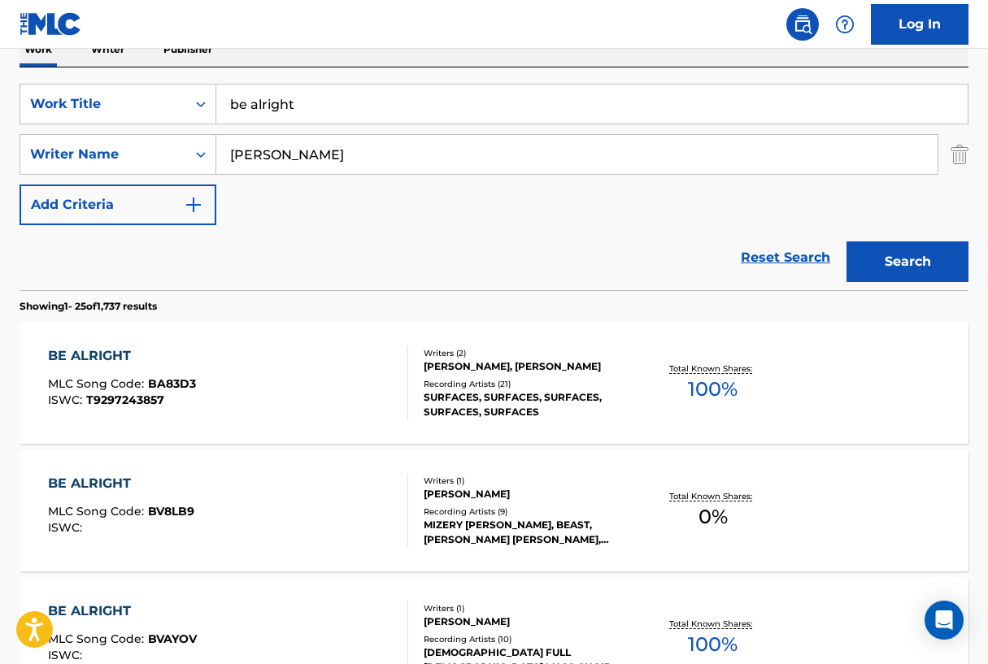
click at [112, 347] on div "BE ALRIGHT" at bounding box center [122, 356] width 148 height 20
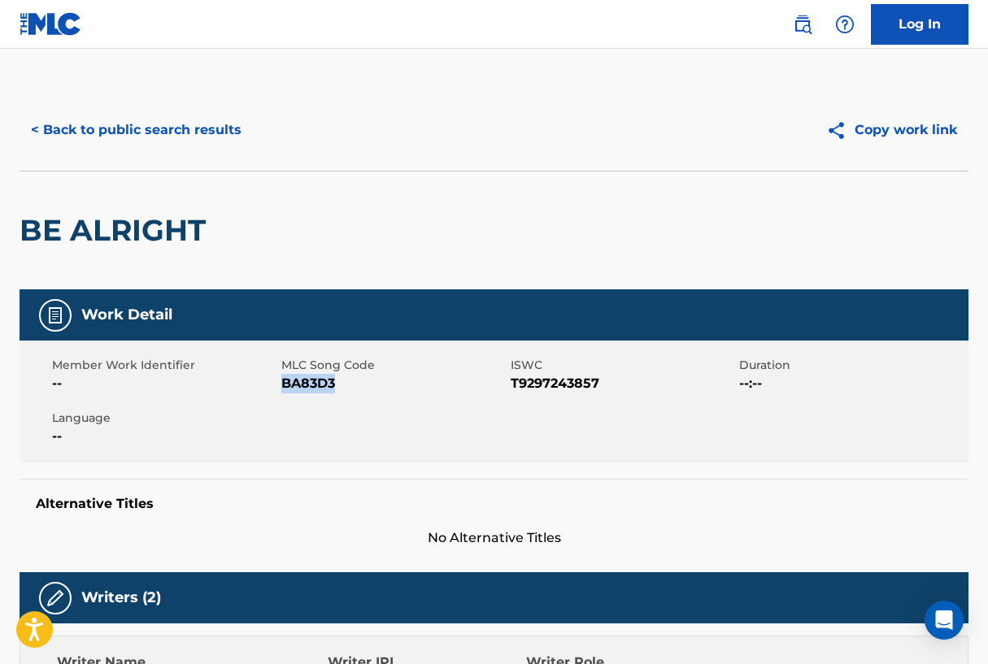
drag, startPoint x: 285, startPoint y: 383, endPoint x: 344, endPoint y: 379, distance: 58.7
click at [344, 379] on span "BA83D3" at bounding box center [393, 384] width 225 height 20
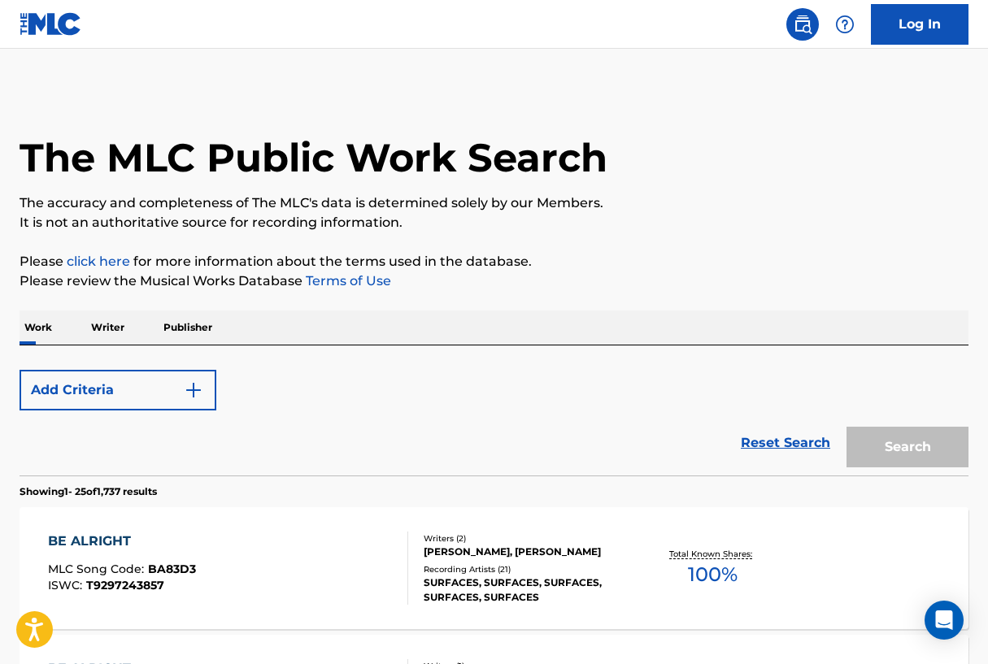
scroll to position [278, 0]
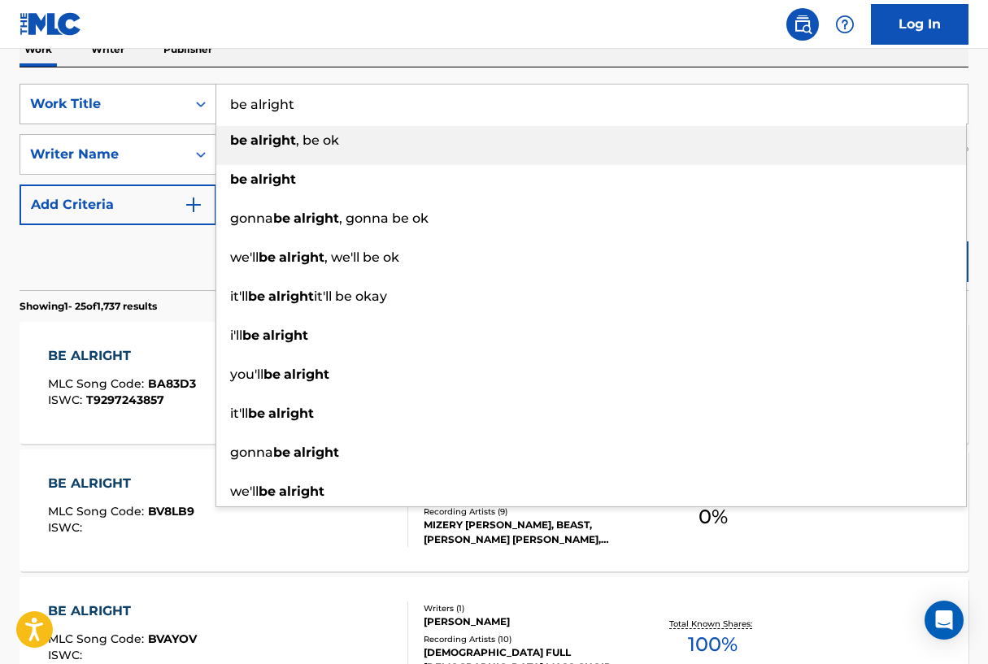
drag, startPoint x: 308, startPoint y: 113, endPoint x: 176, endPoint y: 90, distance: 134.5
click at [176, 90] on div "SearchWithCriteriad16b9960-a114-47d3-9b67-e47614ca9af2 Work Title be alright be…" at bounding box center [494, 104] width 949 height 41
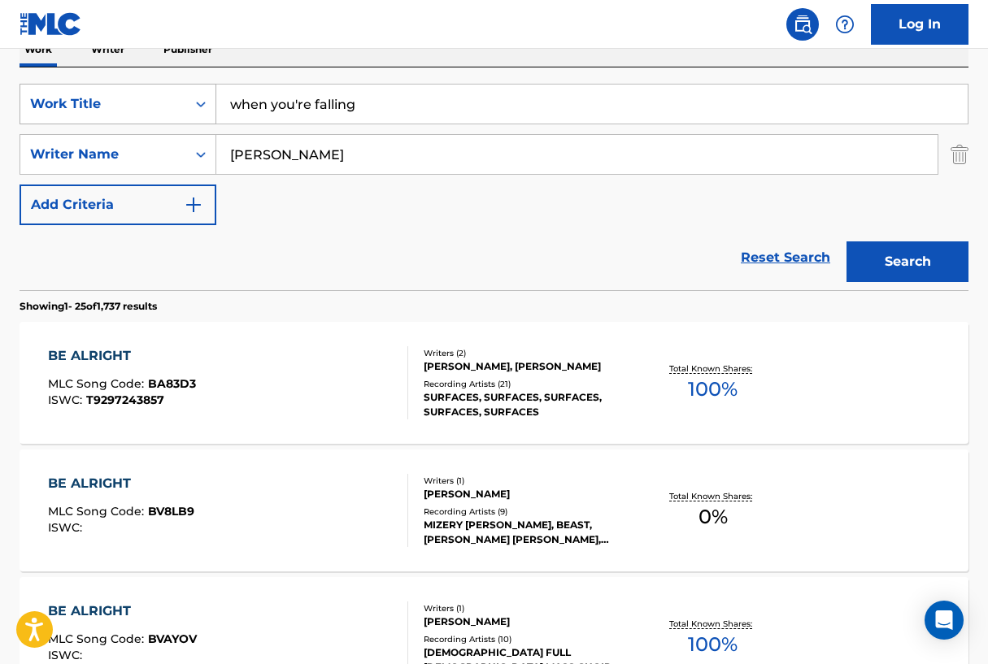
drag, startPoint x: 372, startPoint y: 104, endPoint x: 193, endPoint y: 89, distance: 179.5
click at [193, 89] on div "SearchWithCriteriad16b9960-a114-47d3-9b67-e47614ca9af2 Work Title when you're f…" at bounding box center [494, 104] width 949 height 41
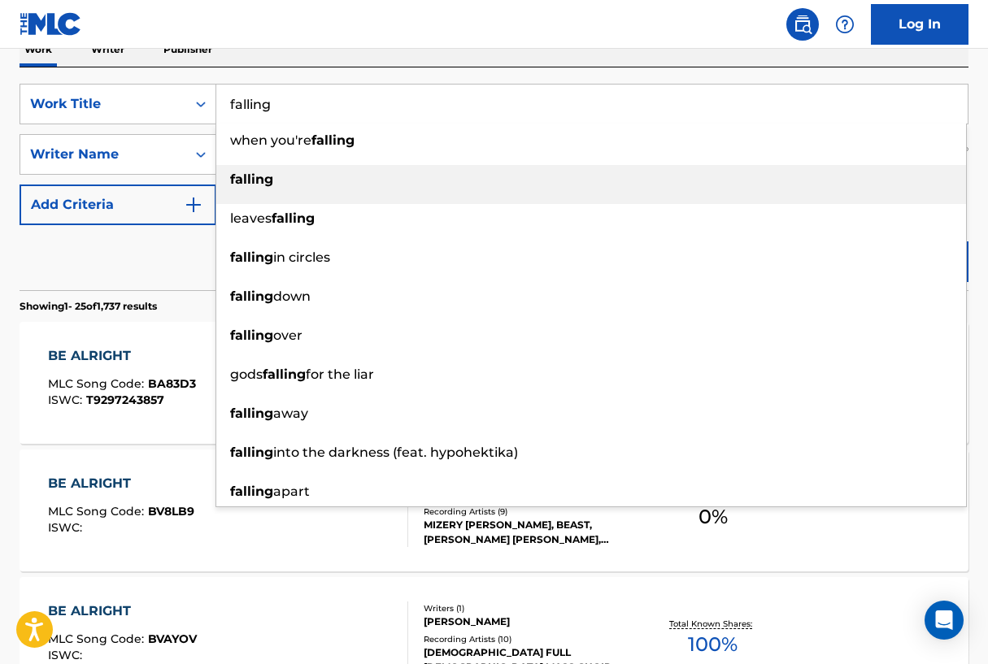
type input "falling"
click at [255, 173] on strong "falling" at bounding box center [251, 179] width 43 height 15
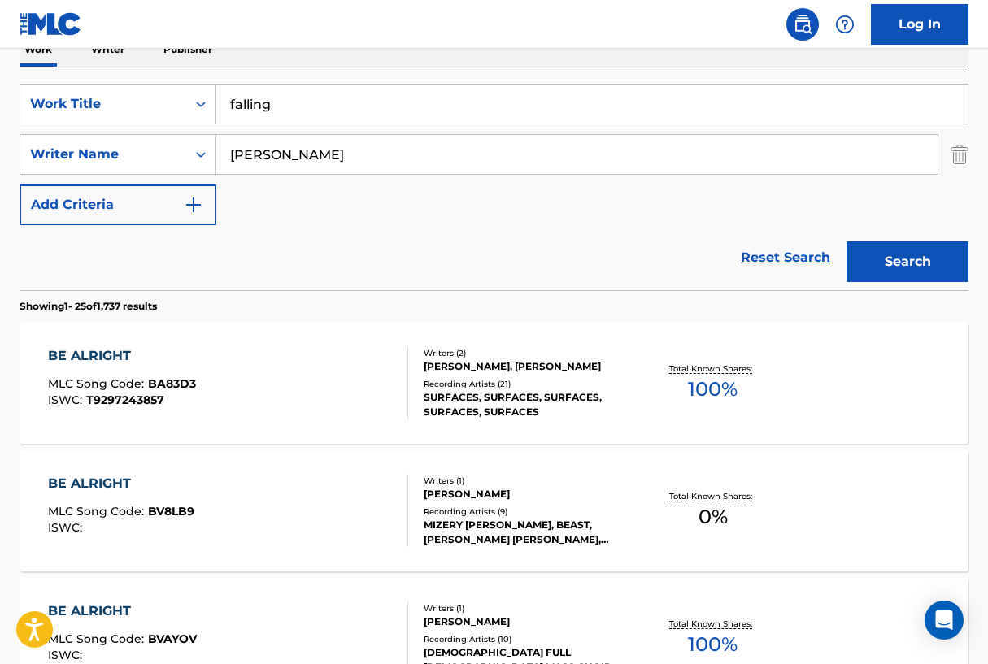
click at [898, 266] on button "Search" at bounding box center [907, 261] width 122 height 41
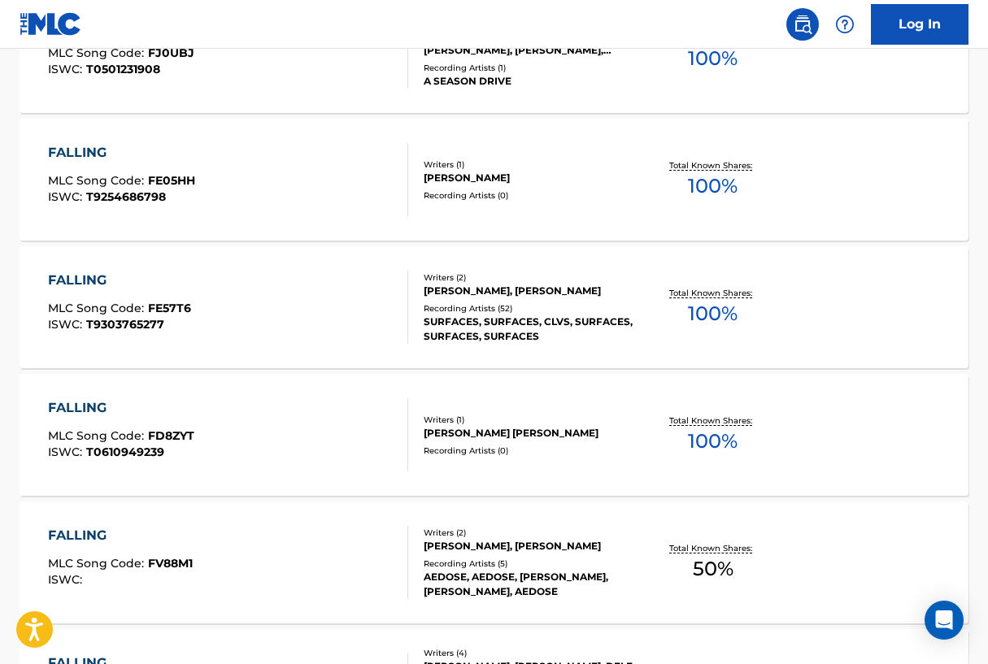
scroll to position [993, 0]
click at [576, 288] on div "[PERSON_NAME], [PERSON_NAME]" at bounding box center [529, 290] width 210 height 15
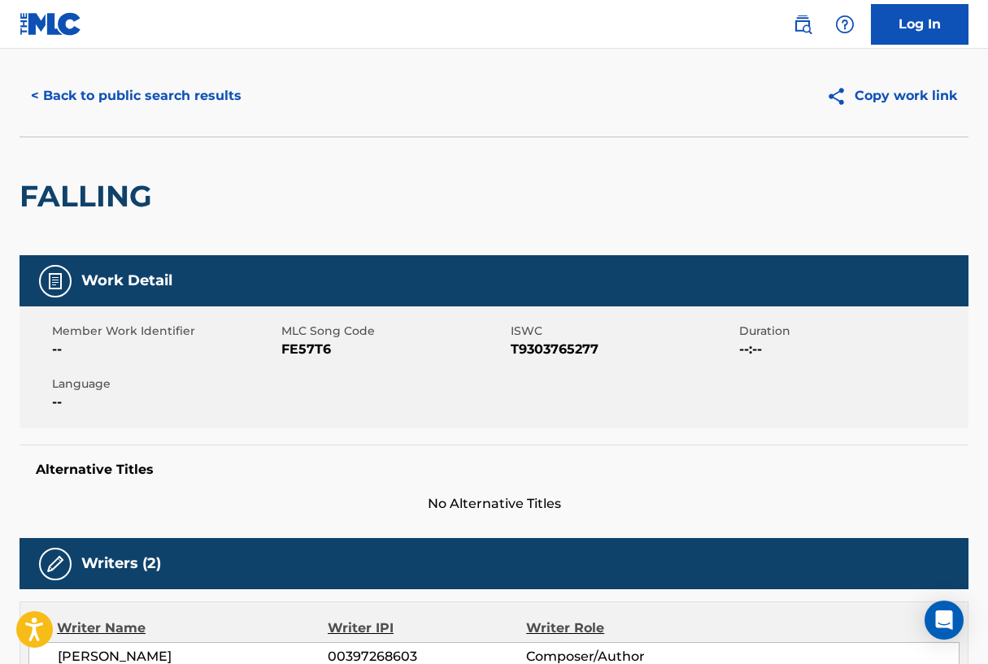
scroll to position [28, 0]
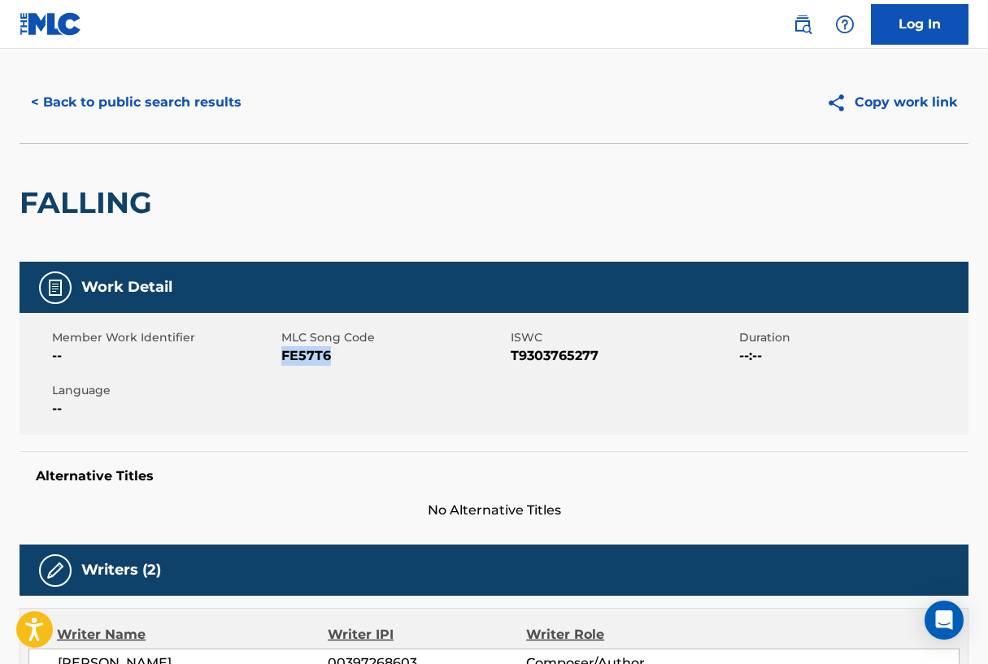
drag, startPoint x: 280, startPoint y: 355, endPoint x: 336, endPoint y: 358, distance: 55.3
click at [336, 358] on span "FE57T6" at bounding box center [393, 356] width 225 height 20
click at [211, 102] on button "< Back to public search results" at bounding box center [136, 102] width 233 height 41
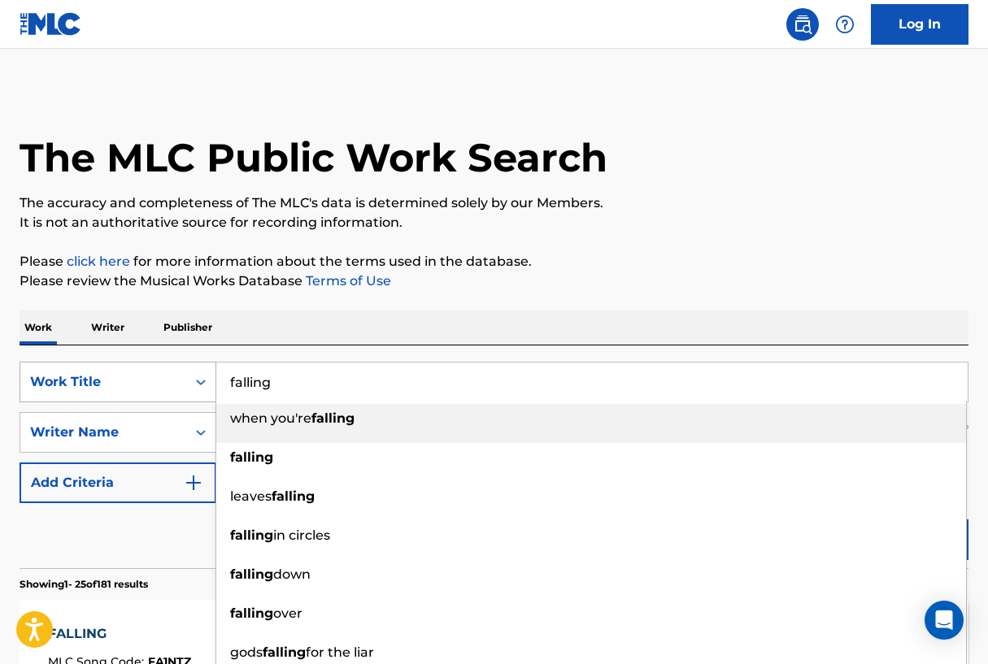
drag, startPoint x: 293, startPoint y: 390, endPoint x: 161, endPoint y: 377, distance: 132.3
click at [159, 379] on div "SearchWithCriteriad16b9960-a114-47d3-9b67-e47614ca9af2 Work Title falling when …" at bounding box center [494, 382] width 949 height 41
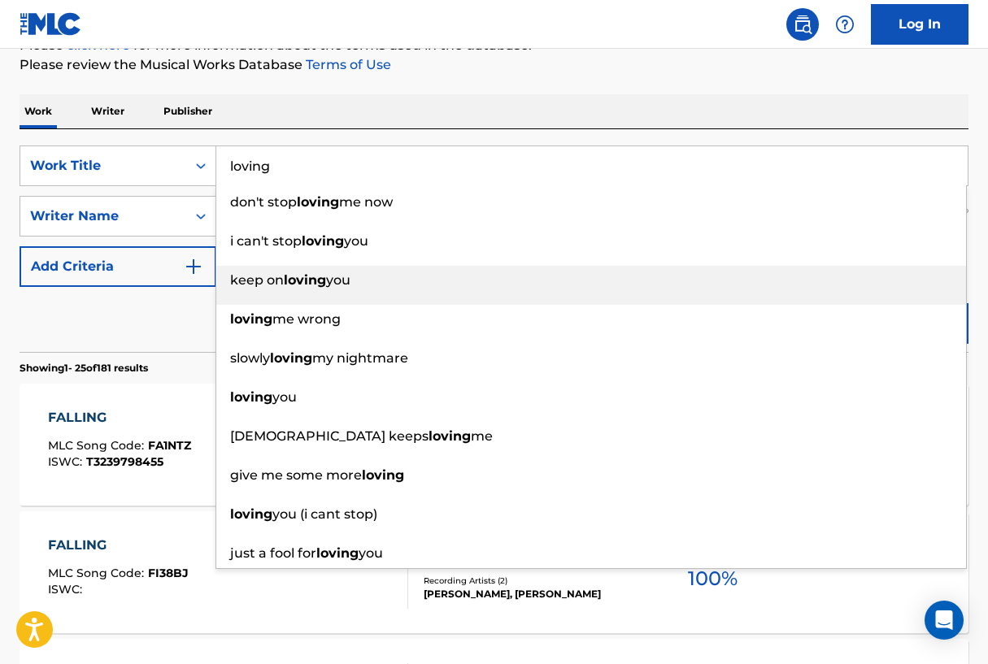
scroll to position [217, 0]
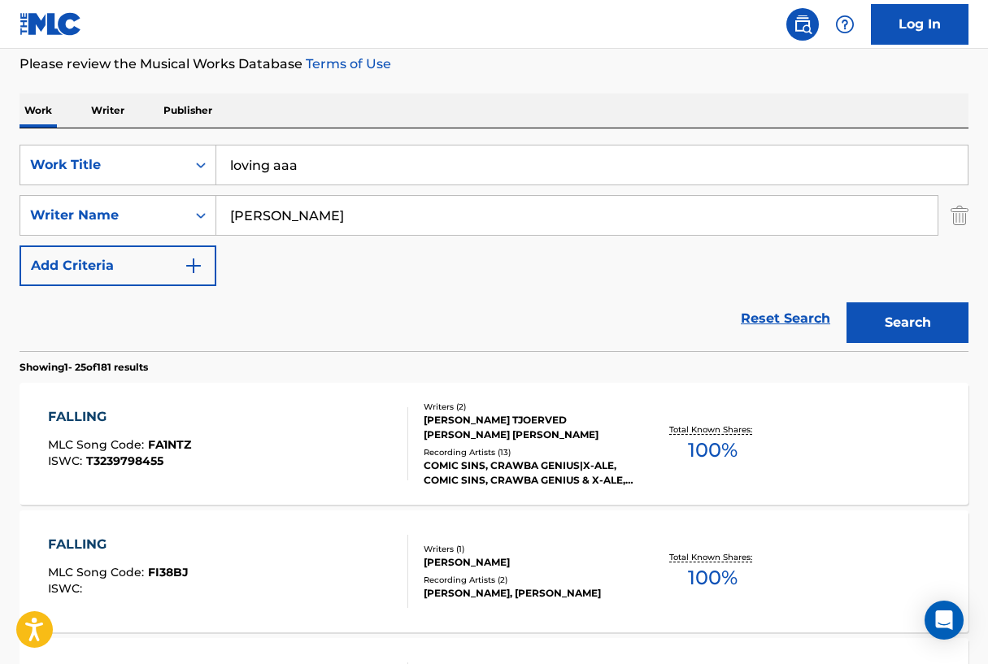
type input "loving aaa"
click at [907, 323] on button "Search" at bounding box center [907, 322] width 122 height 41
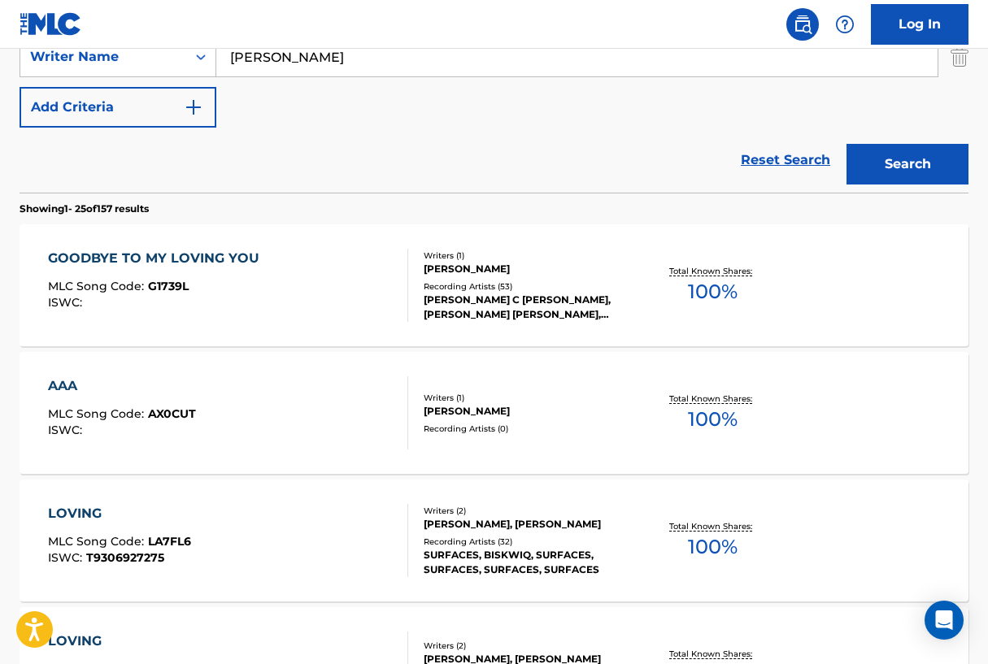
scroll to position [378, 0]
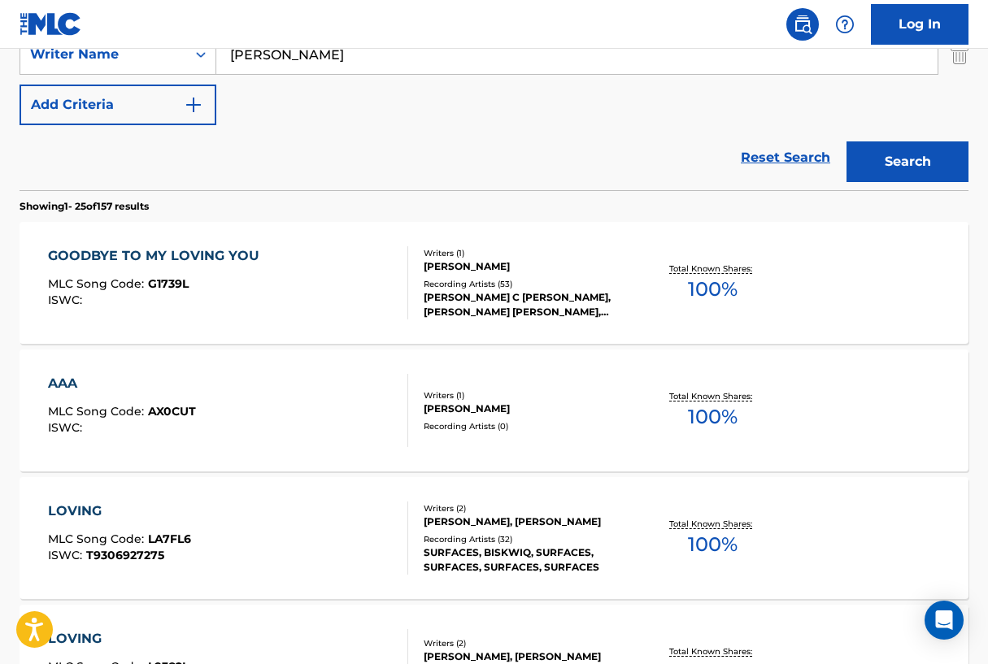
click at [80, 511] on div "LOVING" at bounding box center [119, 512] width 143 height 20
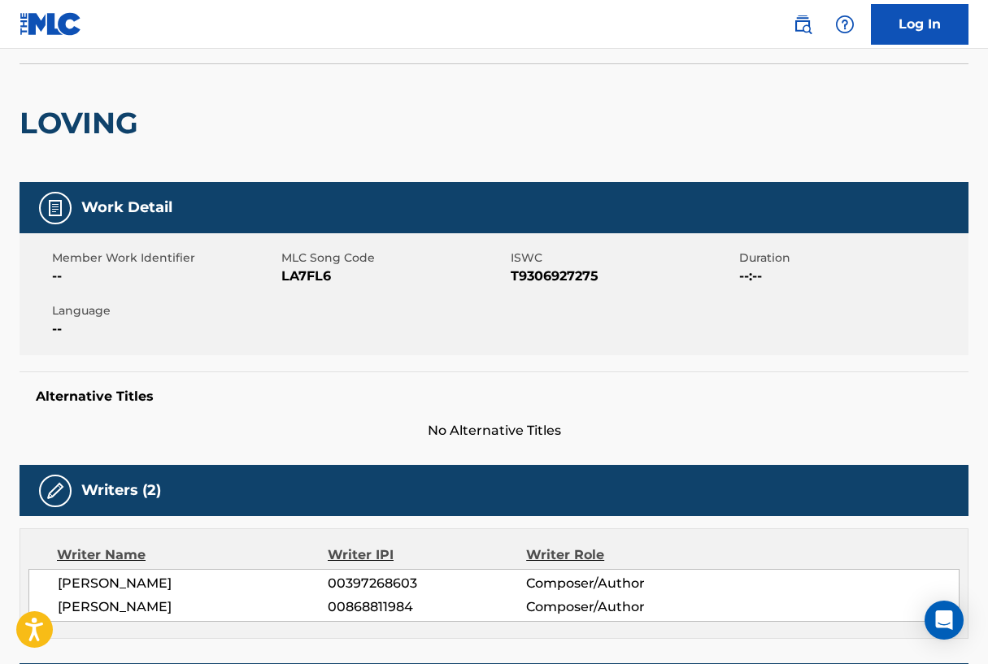
scroll to position [113, 0]
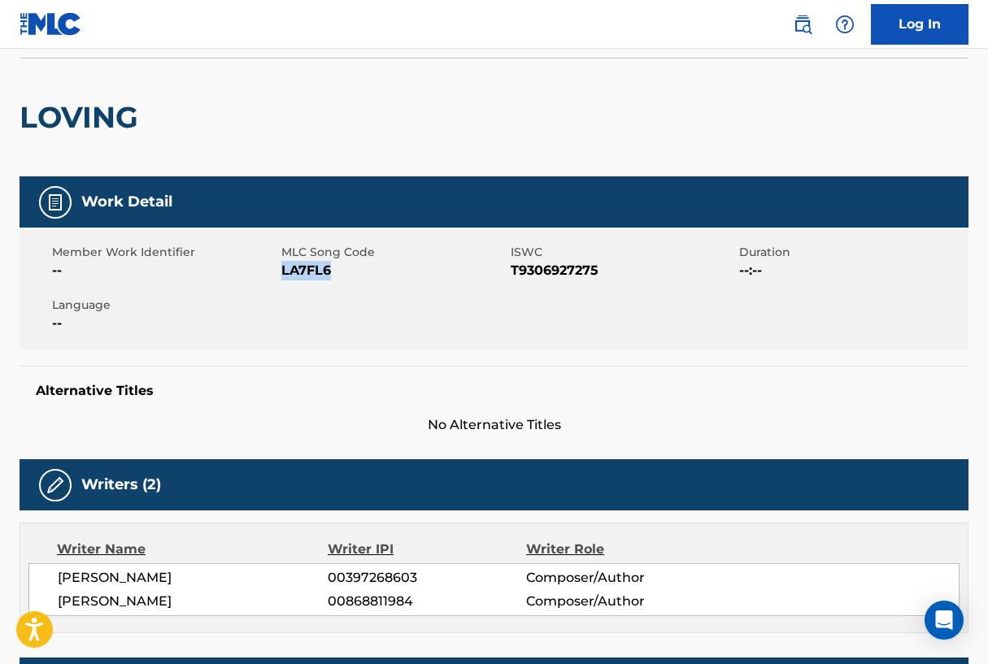
drag, startPoint x: 281, startPoint y: 272, endPoint x: 331, endPoint y: 276, distance: 49.8
click at [331, 276] on span "LA7FL6" at bounding box center [393, 271] width 225 height 20
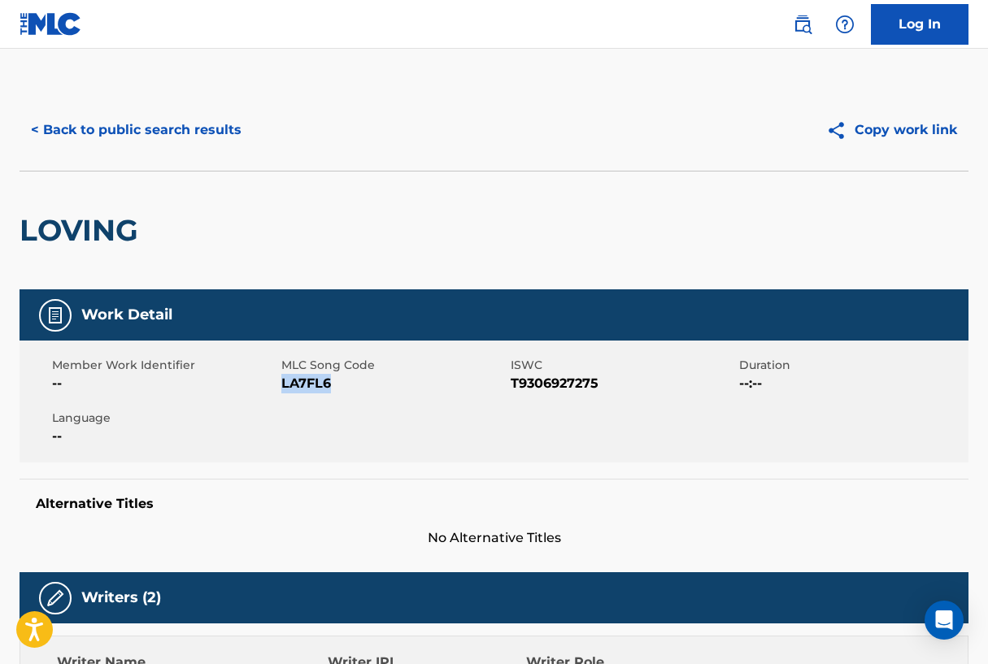
scroll to position [0, 0]
click at [187, 140] on button "< Back to public search results" at bounding box center [136, 130] width 233 height 41
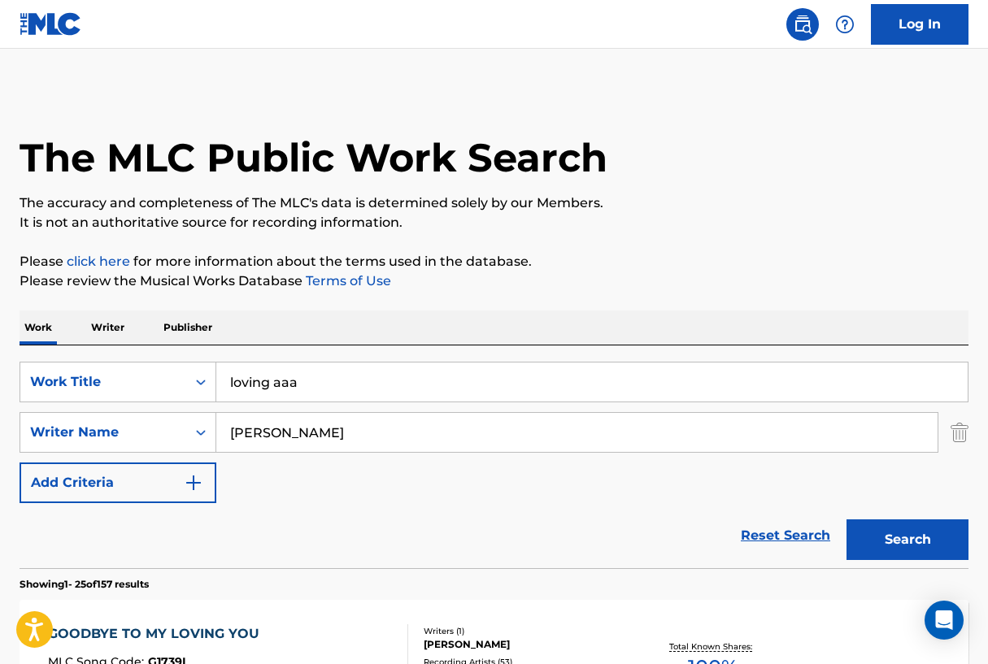
click at [351, 376] on input "loving aaa" at bounding box center [591, 382] width 751 height 39
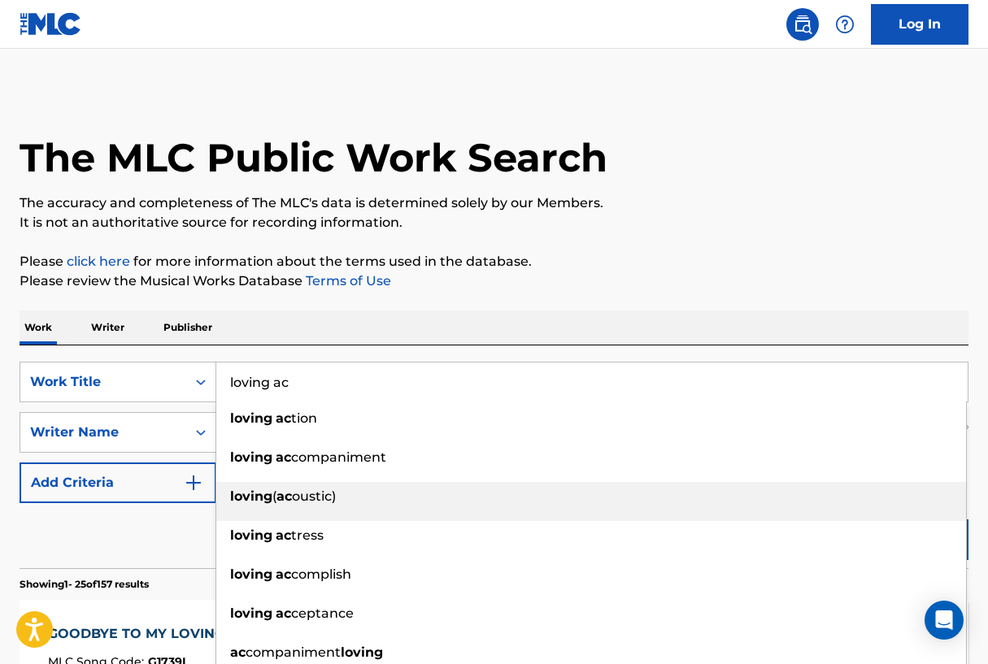
click at [350, 495] on div "loving ( ac oustic)" at bounding box center [591, 496] width 750 height 29
type input "loving (acoustic)"
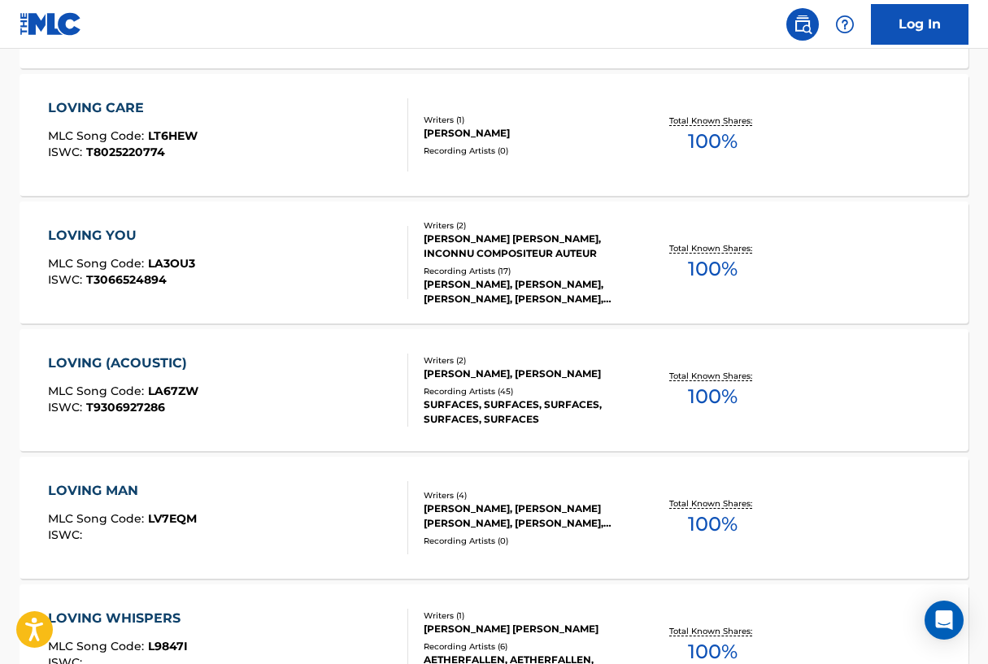
scroll to position [1554, 0]
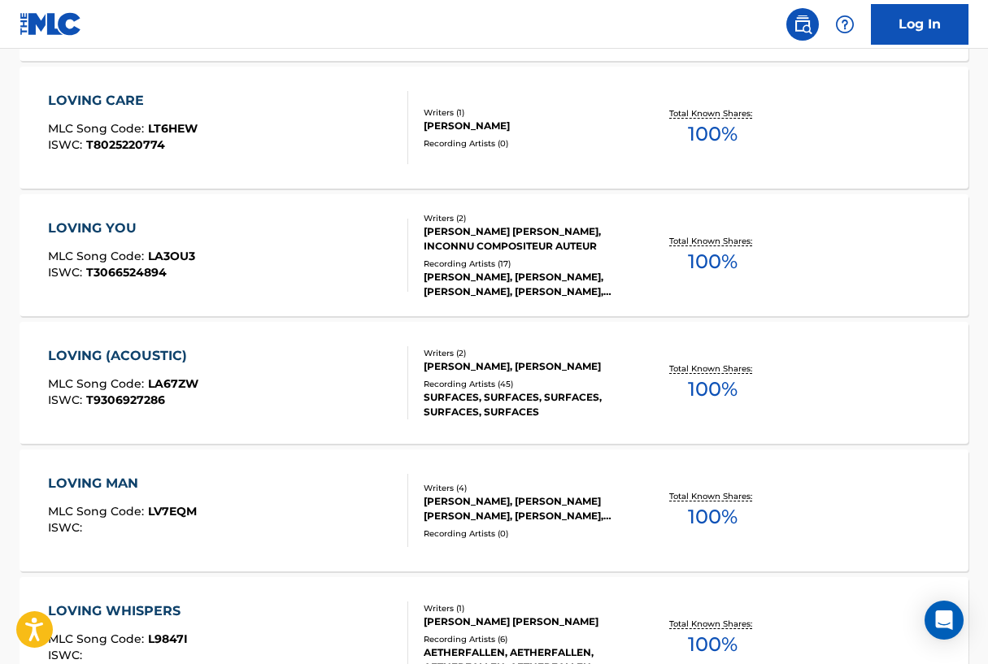
click at [166, 356] on div "LOVING (ACOUSTIC)" at bounding box center [123, 356] width 150 height 20
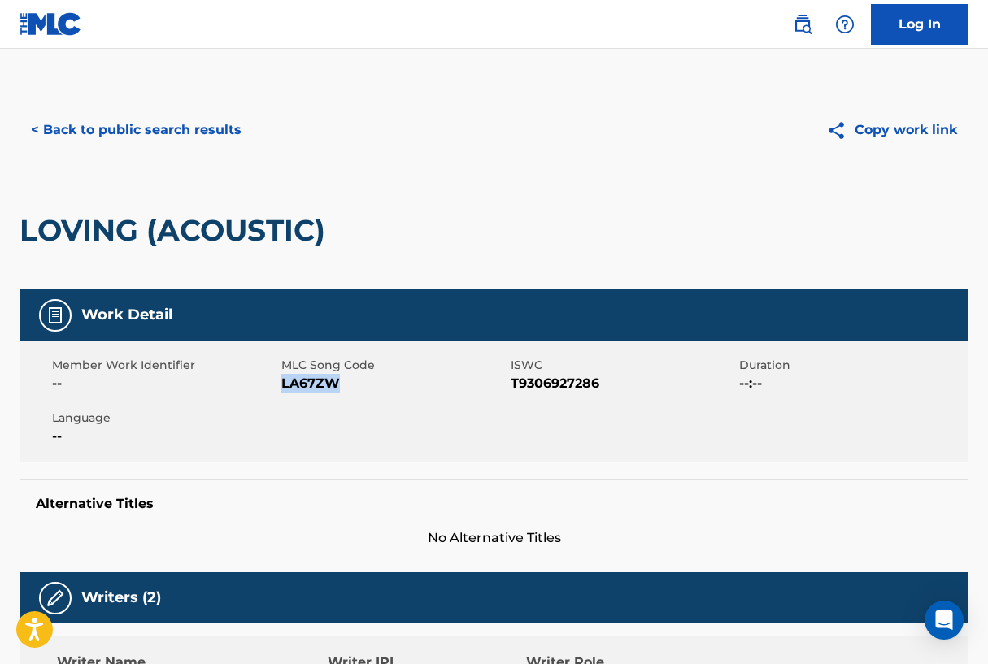
drag, startPoint x: 282, startPoint y: 380, endPoint x: 336, endPoint y: 386, distance: 54.0
click at [336, 386] on span "LA67ZW" at bounding box center [393, 384] width 225 height 20
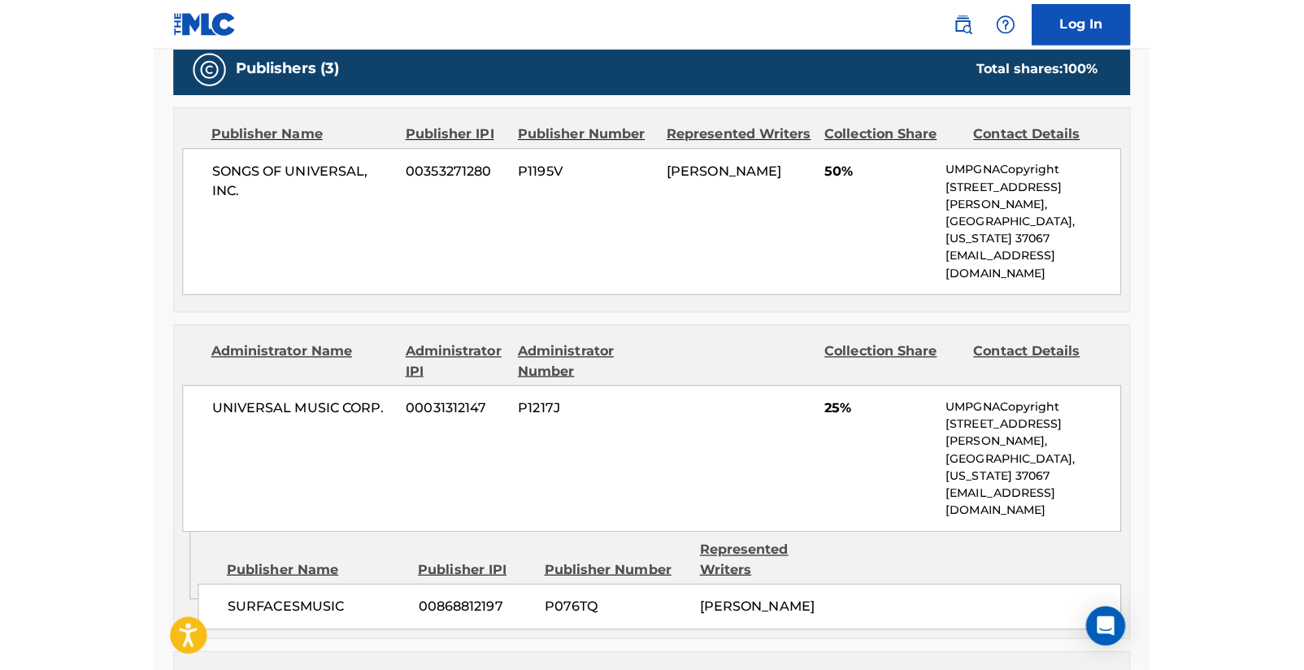
scroll to position [708, 0]
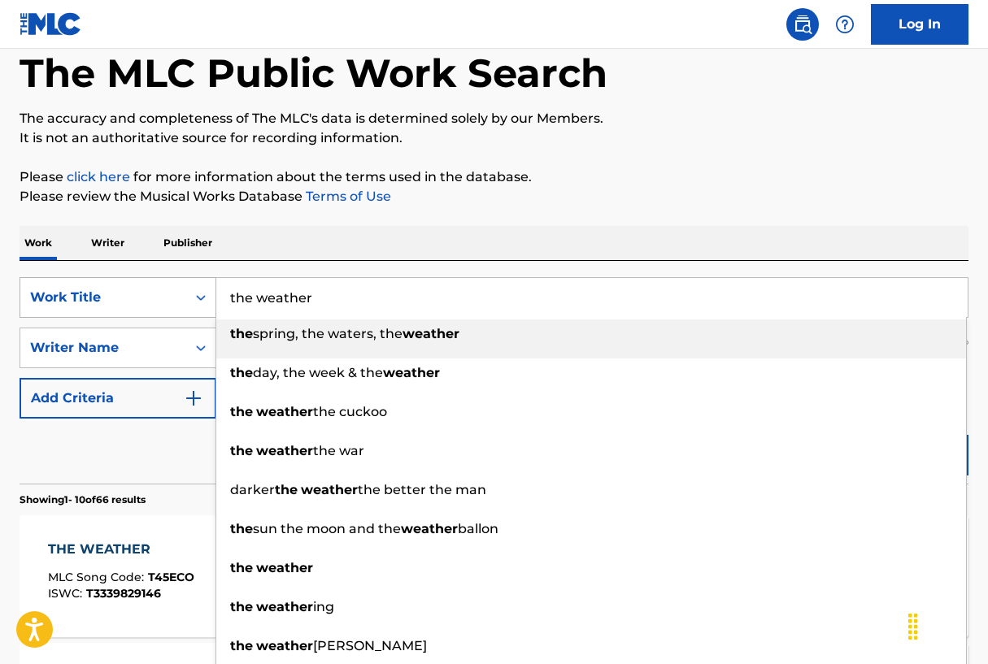
drag, startPoint x: 330, startPoint y: 298, endPoint x: 141, endPoint y: 293, distance: 189.5
click at [141, 293] on div "SearchWithCriteriaab48747f-0c7b-42de-8fcb-0b83eea94fe7 Work Title the weather t…" at bounding box center [494, 297] width 949 height 41
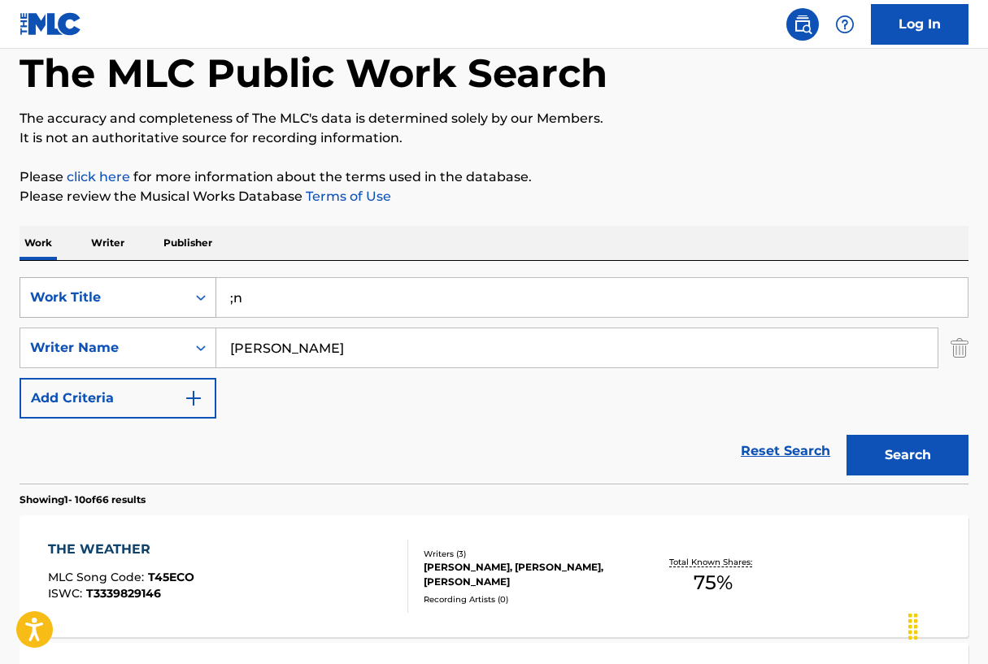
type input ";"
type input "n"
